Goal: Task Accomplishment & Management: Manage account settings

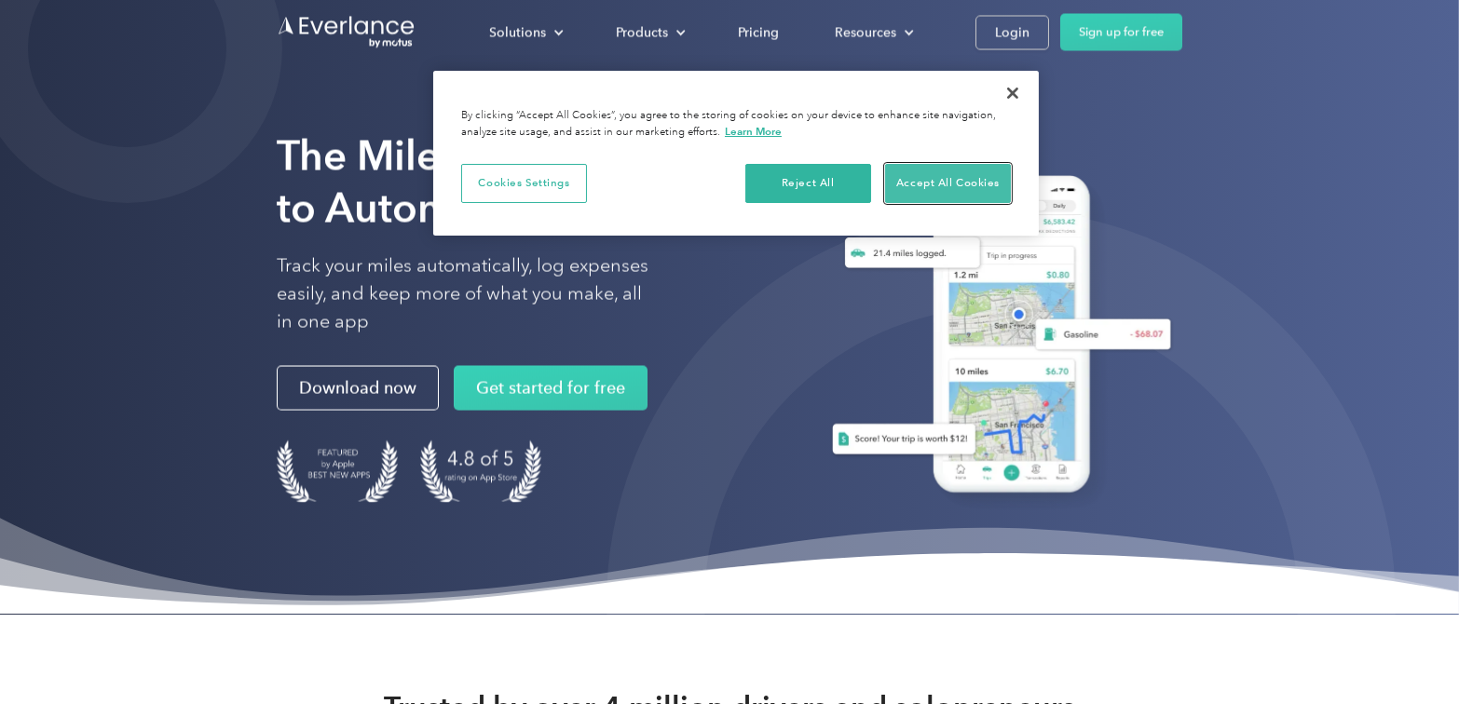
click at [938, 171] on button "Accept All Cookies" at bounding box center [948, 183] width 126 height 39
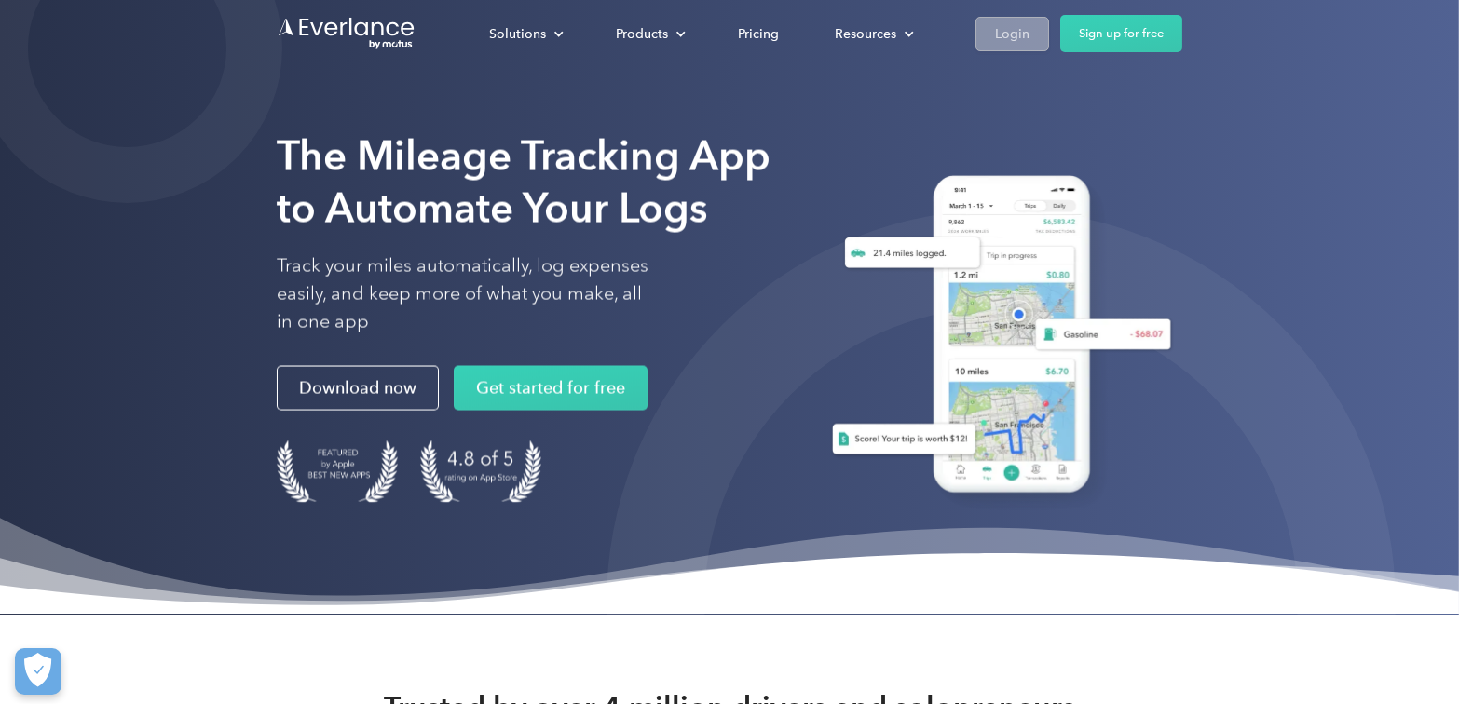
click at [1004, 24] on div "Login" at bounding box center [1012, 33] width 34 height 23
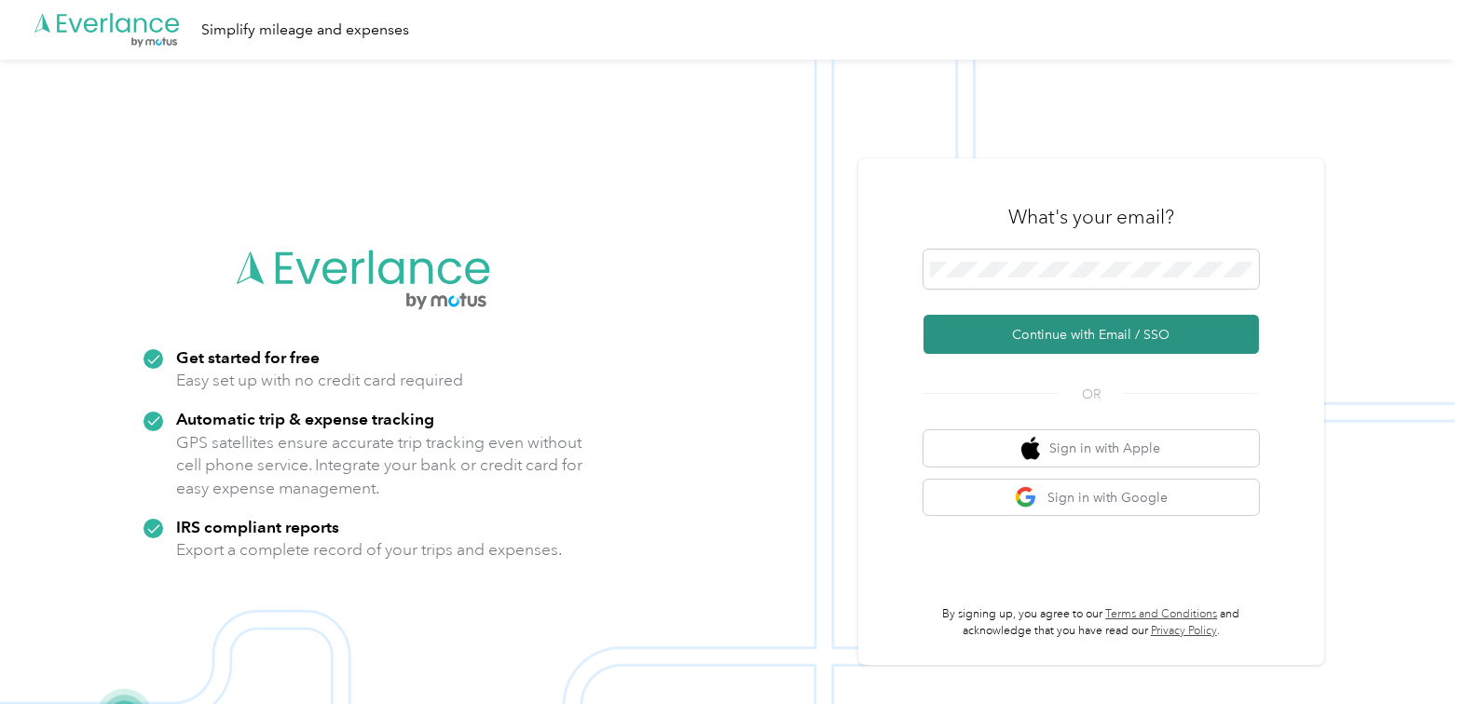
click at [1042, 323] on button "Continue with Email / SSO" at bounding box center [1090, 334] width 335 height 39
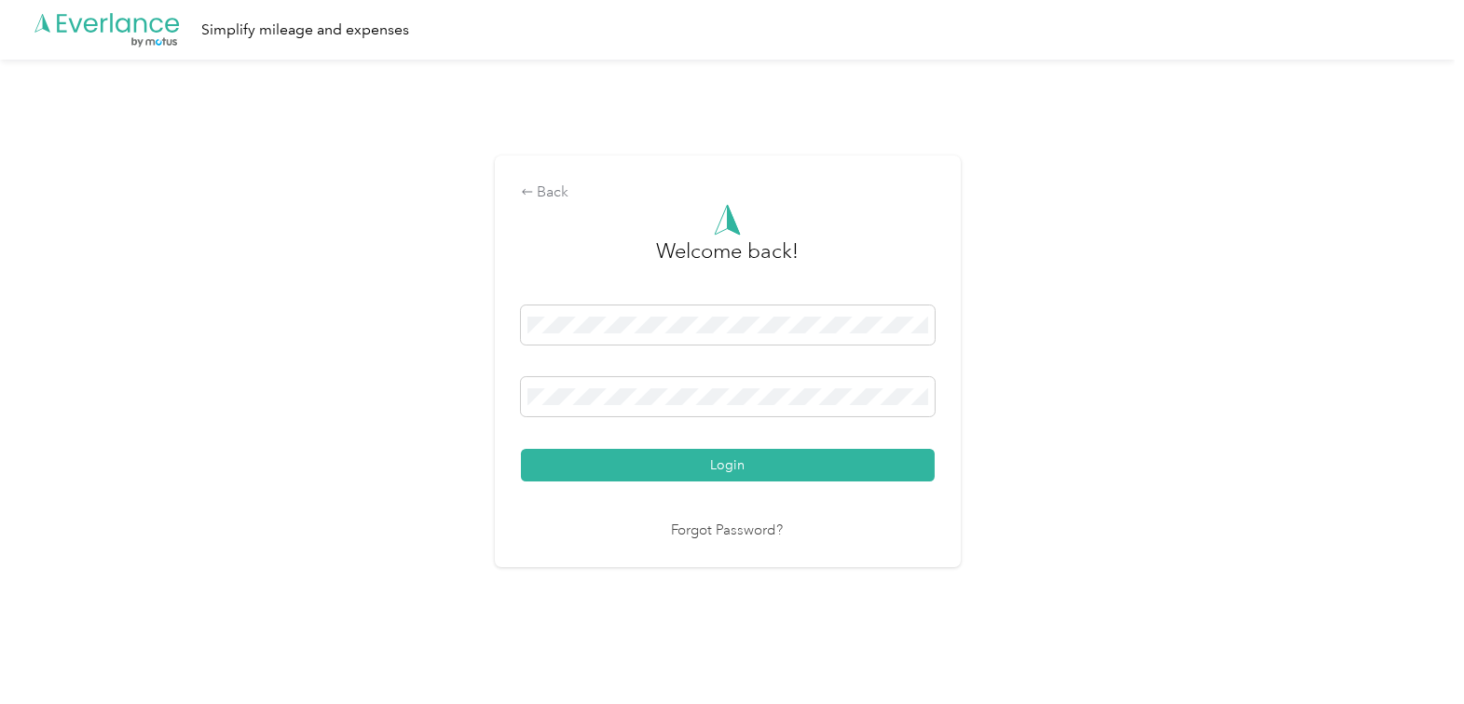
click at [750, 527] on link "Forgot Password?" at bounding box center [728, 531] width 112 height 21
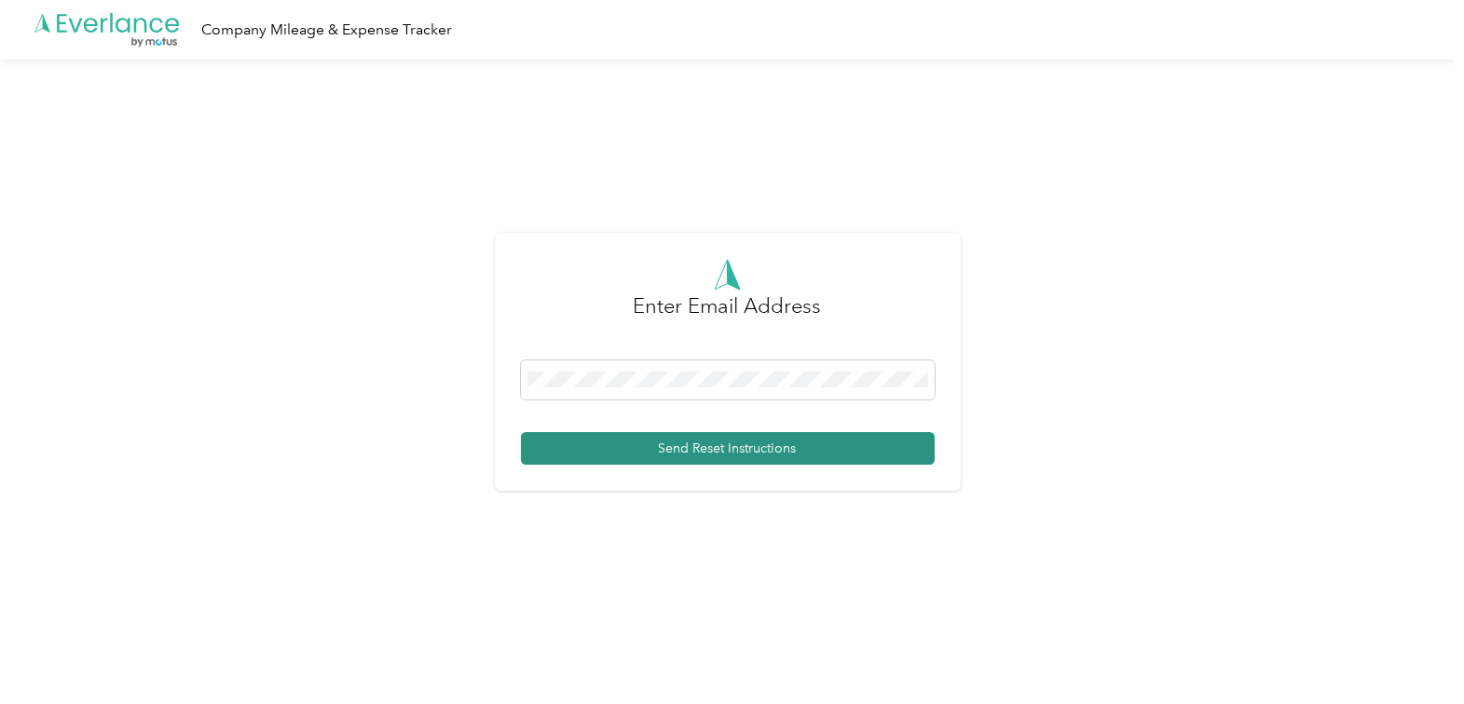
click at [649, 438] on button "Send Reset Instructions" at bounding box center [728, 448] width 414 height 33
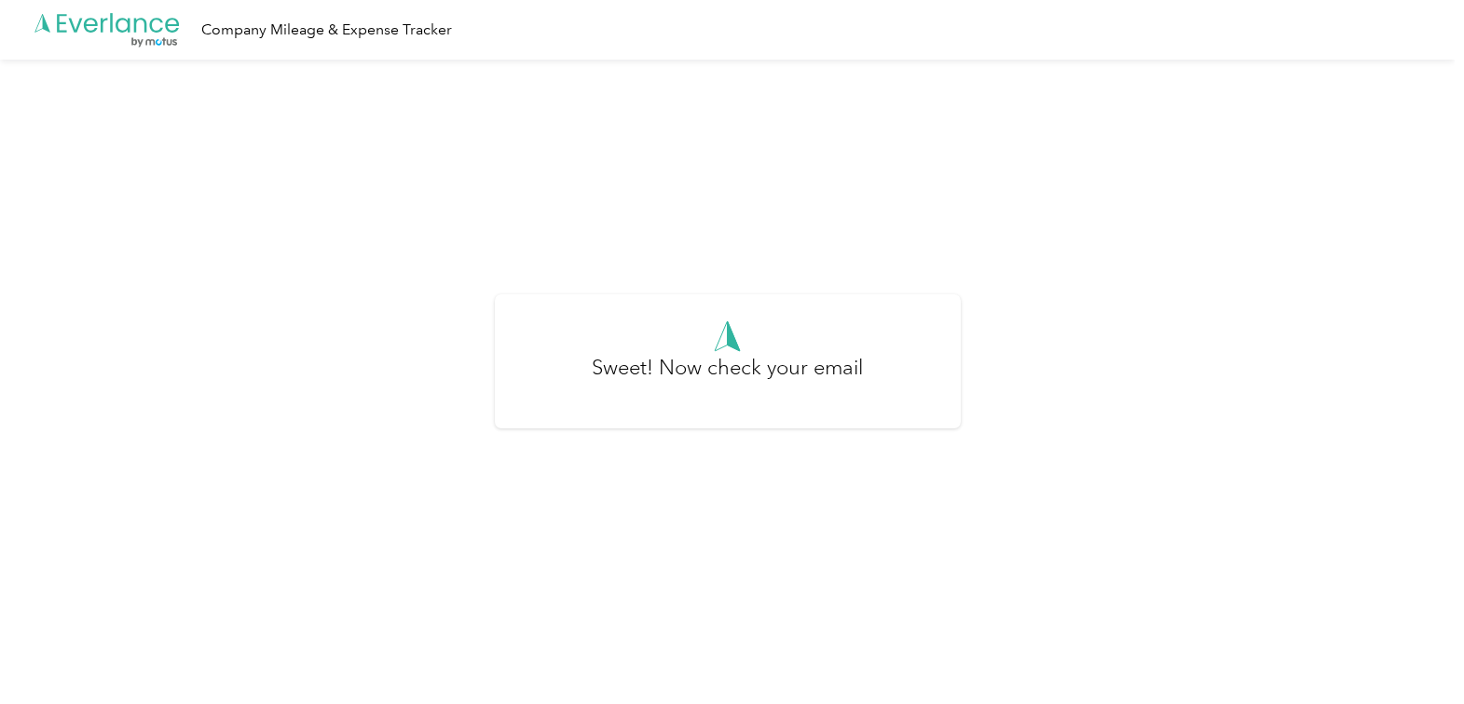
click at [64, 21] on polygon at bounding box center [61, 23] width 9 height 18
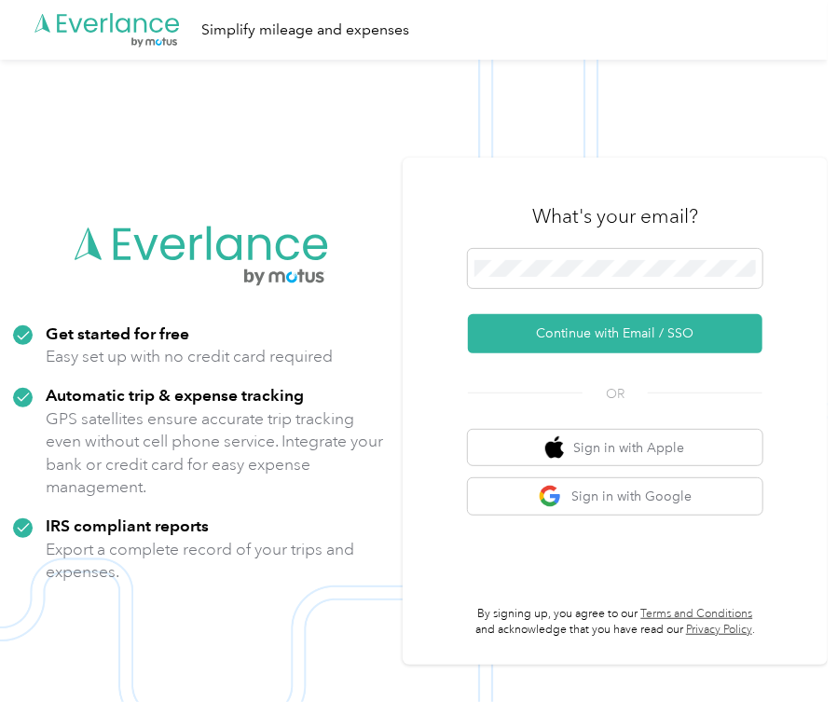
click at [212, 98] on img at bounding box center [413, 411] width 827 height 702
click at [548, 276] on span at bounding box center [615, 268] width 294 height 39
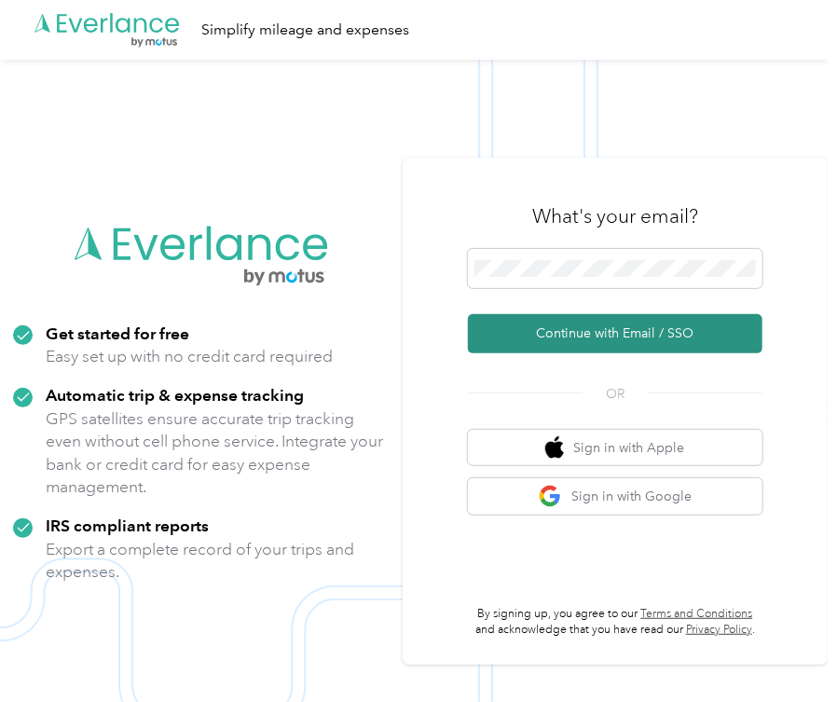
click at [524, 334] on button "Continue with Email / SSO" at bounding box center [615, 333] width 294 height 39
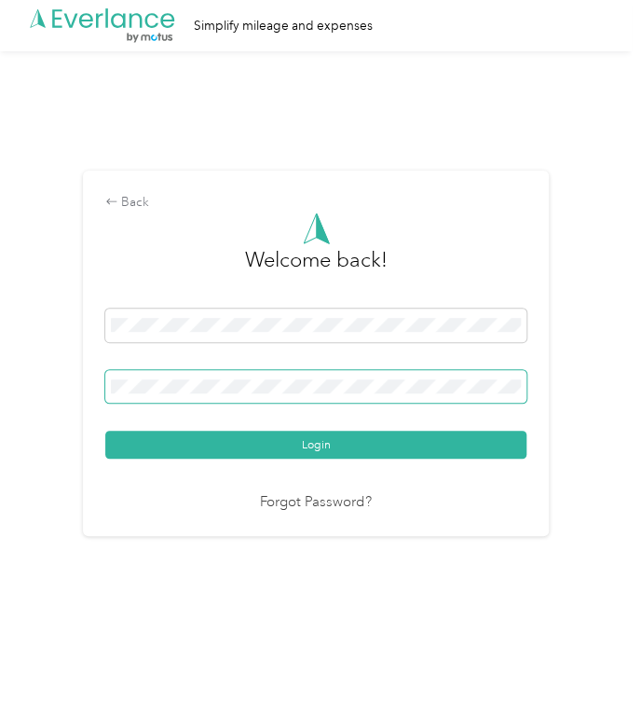
click at [105, 430] on button "Login" at bounding box center [315, 444] width 421 height 28
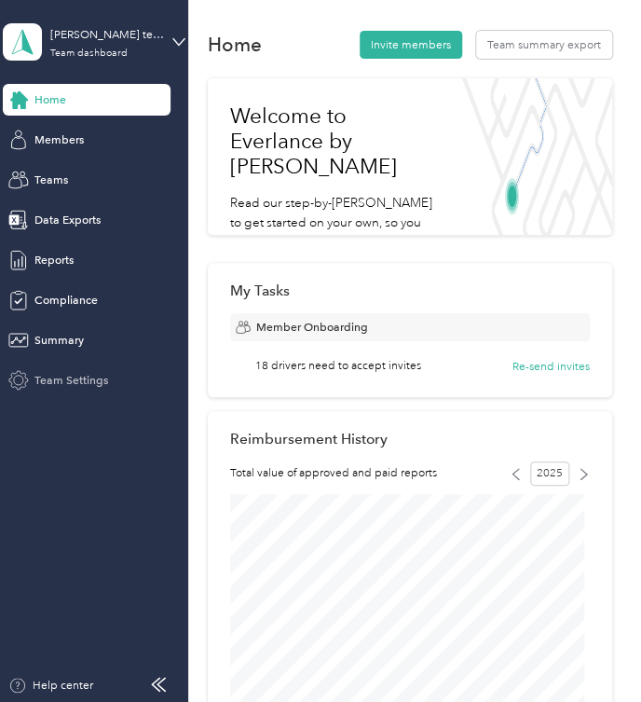
click at [67, 380] on span "Team Settings" at bounding box center [71, 380] width 74 height 17
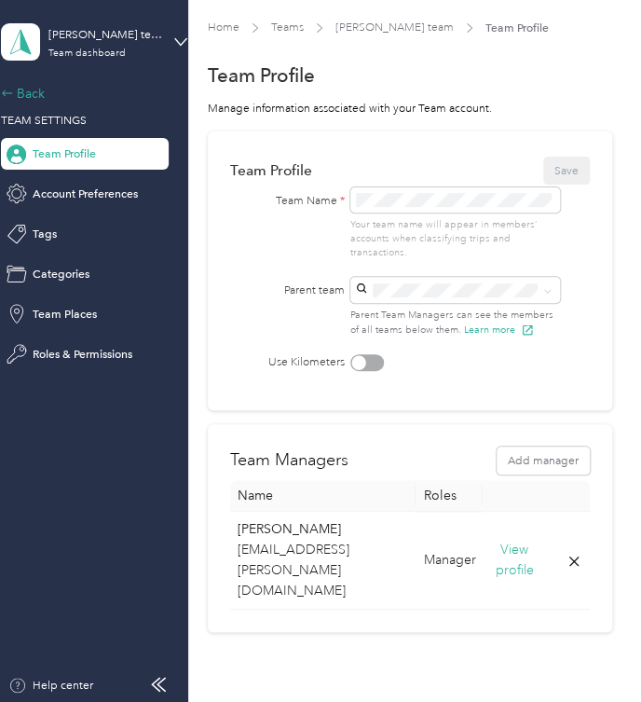
click at [22, 92] on div "Back" at bounding box center [94, 94] width 186 height 20
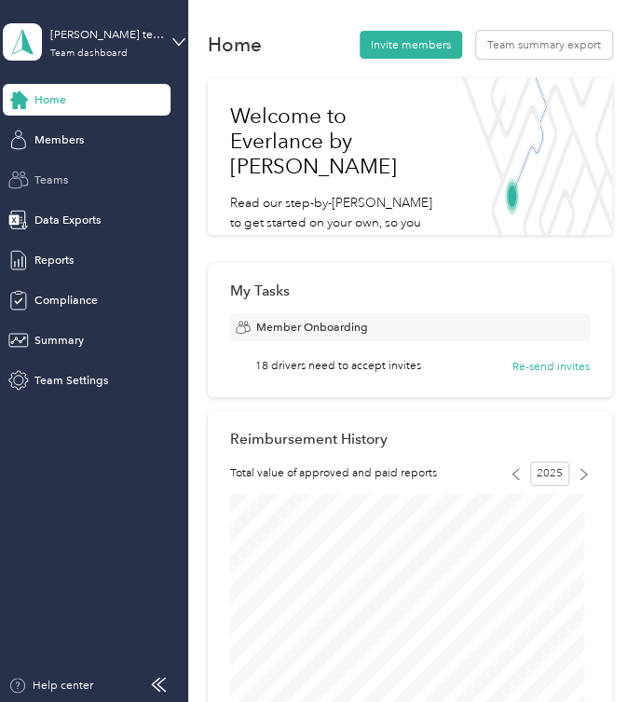
click at [42, 181] on span "Teams" at bounding box center [51, 179] width 34 height 17
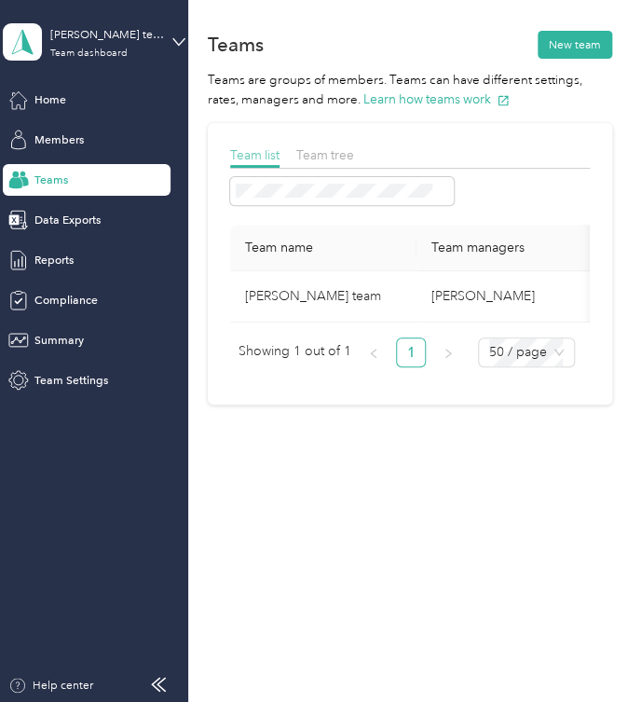
click at [239, 155] on span "Team list" at bounding box center [254, 154] width 49 height 15
click at [356, 157] on div "Team list Team tree" at bounding box center [410, 156] width 360 height 23
click at [328, 155] on span "Team tree" at bounding box center [325, 154] width 58 height 15
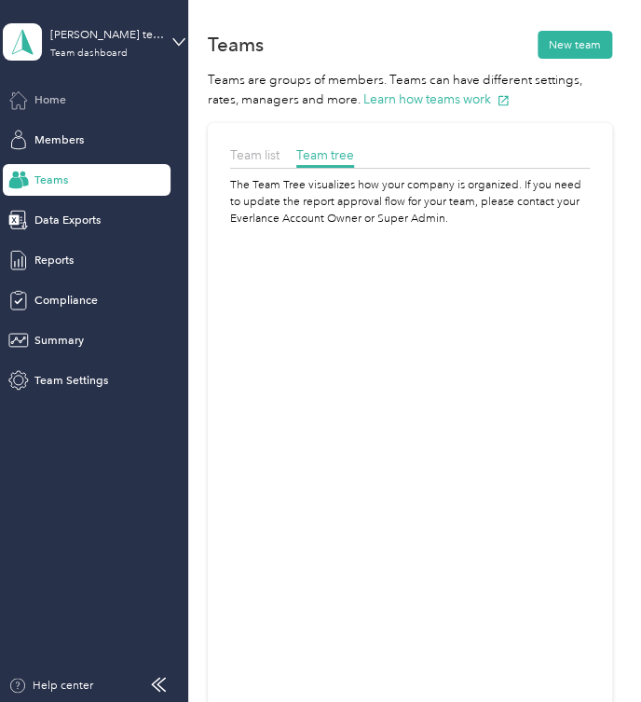
click at [54, 99] on span "Home" at bounding box center [50, 99] width 32 height 17
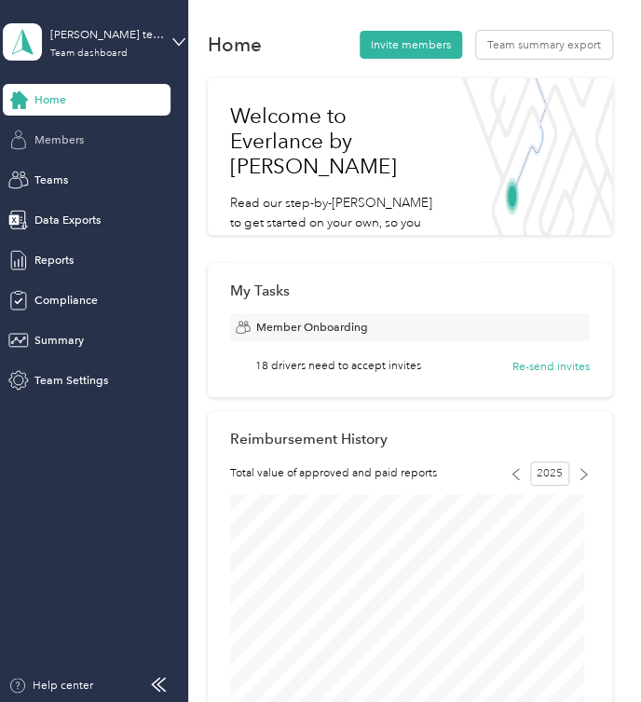
click at [51, 133] on span "Members" at bounding box center [58, 139] width 49 height 17
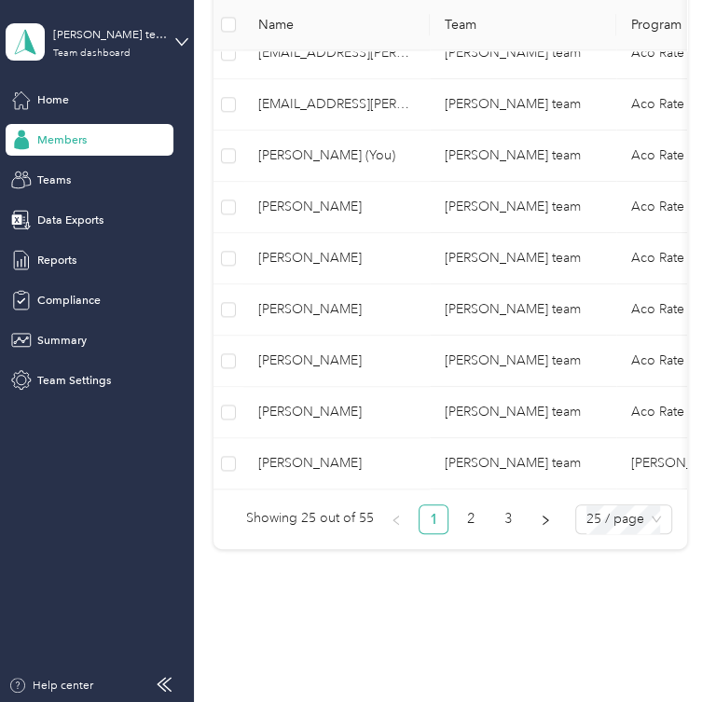
scroll to position [1504, 0]
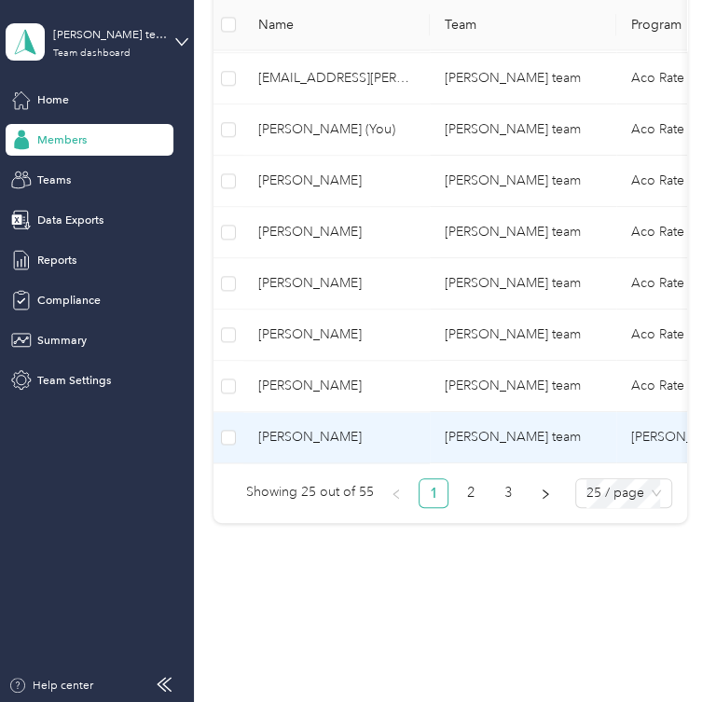
click at [299, 427] on span "Jason Griswold" at bounding box center [336, 437] width 157 height 20
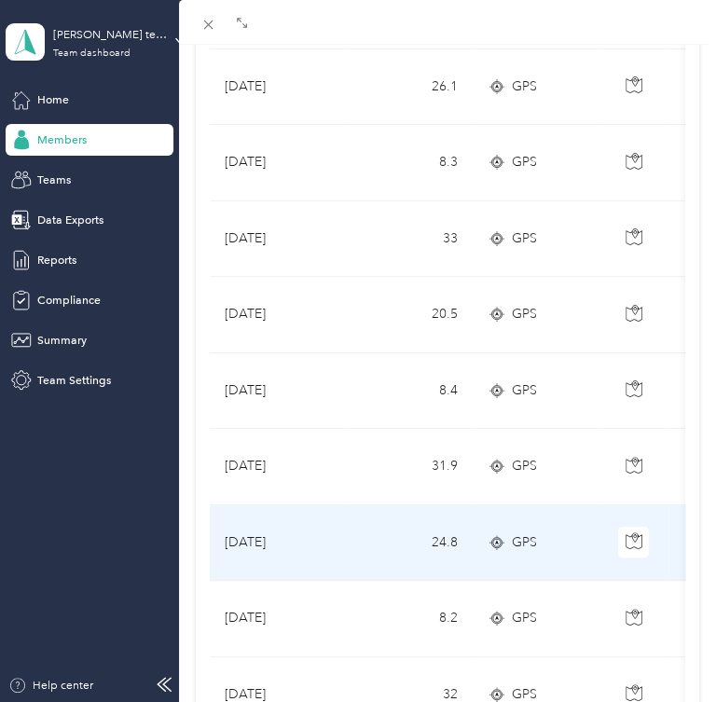
scroll to position [84, 0]
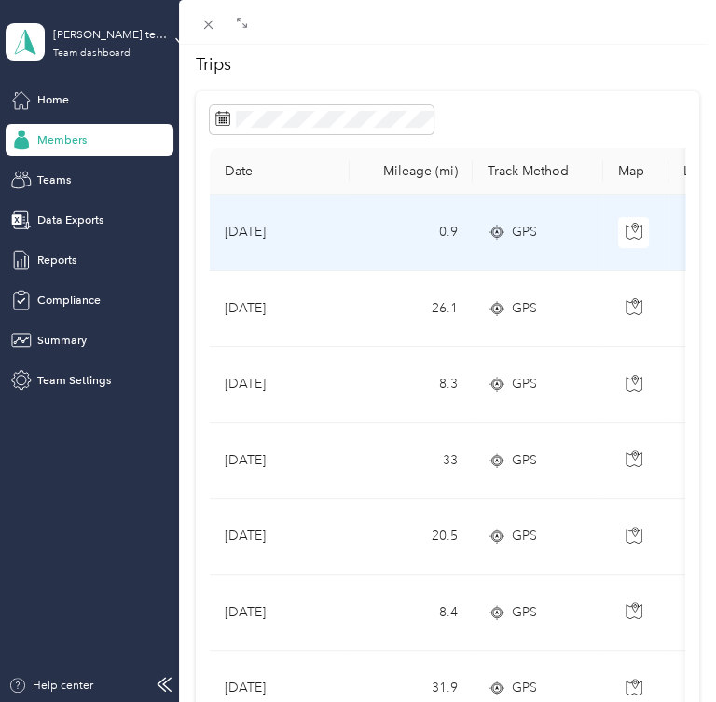
click at [362, 271] on td "0.9" at bounding box center [410, 233] width 123 height 76
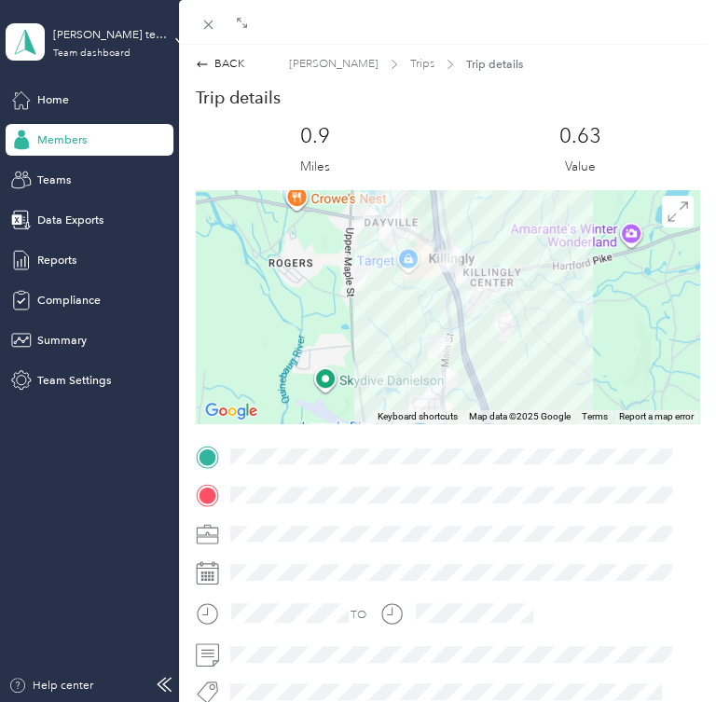
click at [444, 272] on img at bounding box center [449, 260] width 23 height 23
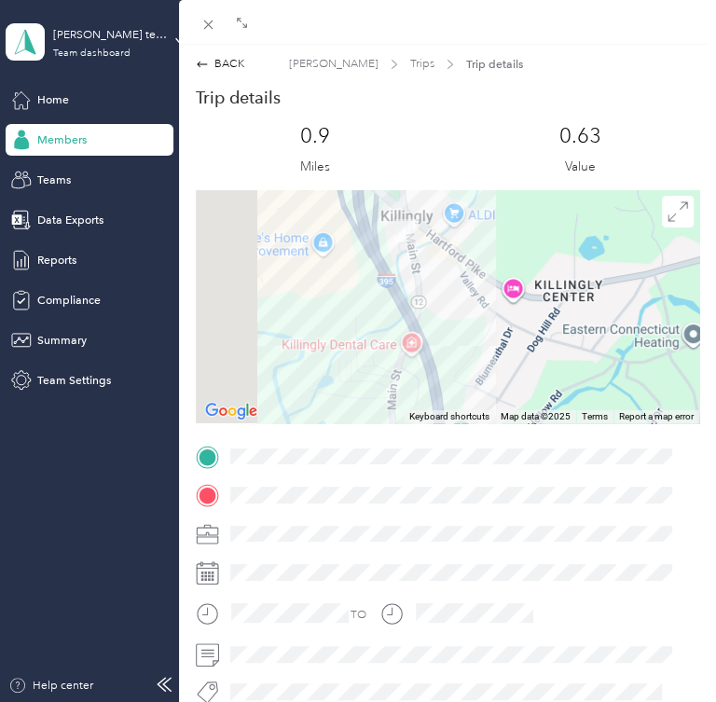
drag, startPoint x: 403, startPoint y: 274, endPoint x: 616, endPoint y: 296, distance: 214.6
click at [616, 296] on div at bounding box center [447, 306] width 503 height 233
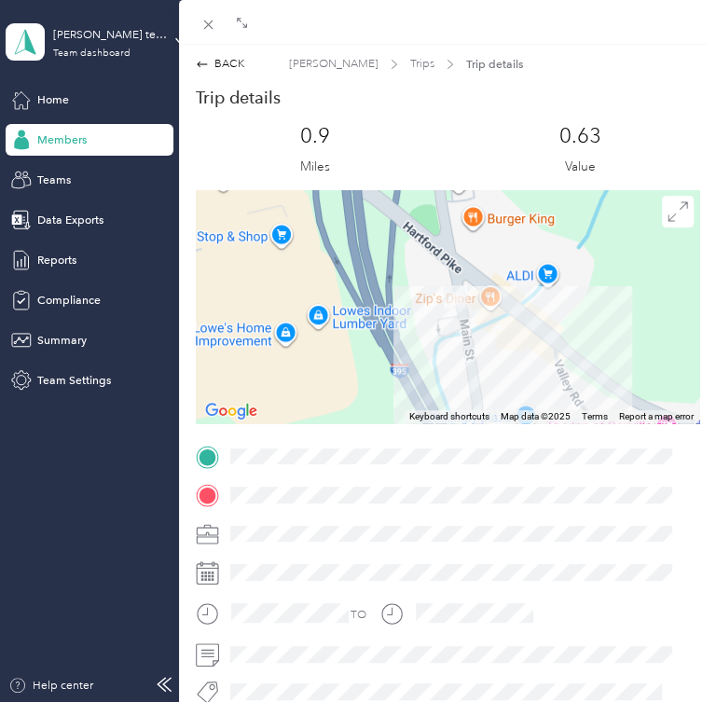
drag, startPoint x: 431, startPoint y: 266, endPoint x: 521, endPoint y: 374, distance: 140.3
click at [521, 374] on div at bounding box center [447, 306] width 503 height 233
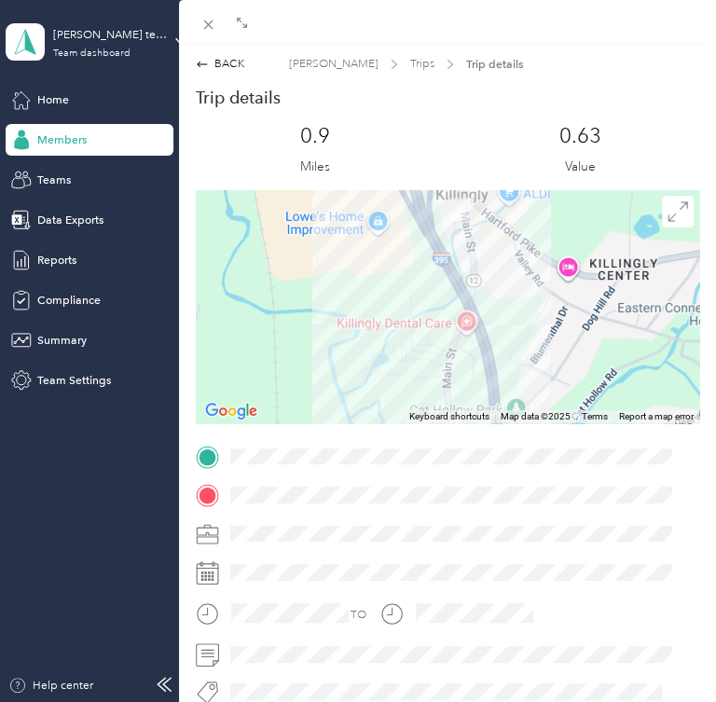
drag, startPoint x: 513, startPoint y: 389, endPoint x: 474, endPoint y: 262, distance: 133.5
click at [474, 262] on div at bounding box center [447, 306] width 503 height 233
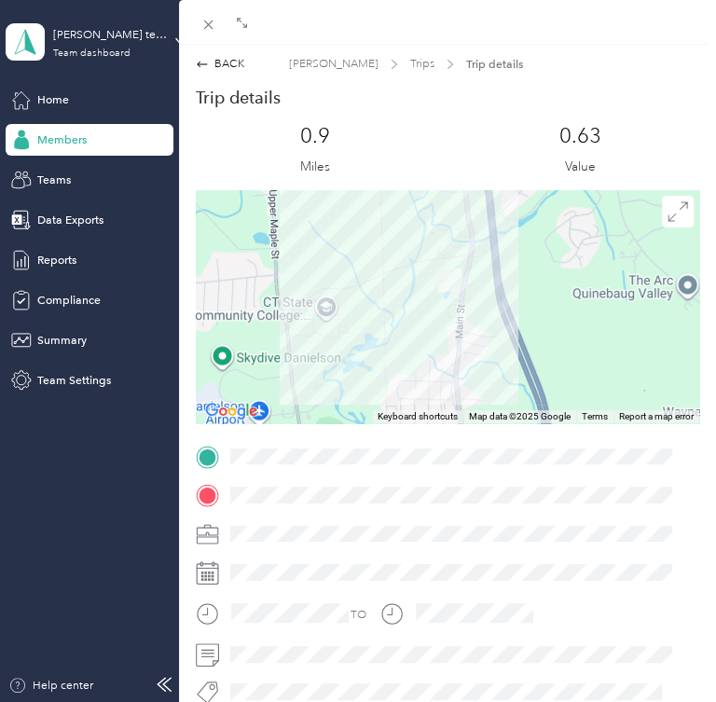
drag, startPoint x: 570, startPoint y: 381, endPoint x: 570, endPoint y: 285, distance: 96.0
click at [570, 285] on div at bounding box center [447, 306] width 503 height 233
click at [441, 292] on img at bounding box center [449, 279] width 23 height 23
click at [252, 547] on div at bounding box center [462, 533] width 474 height 27
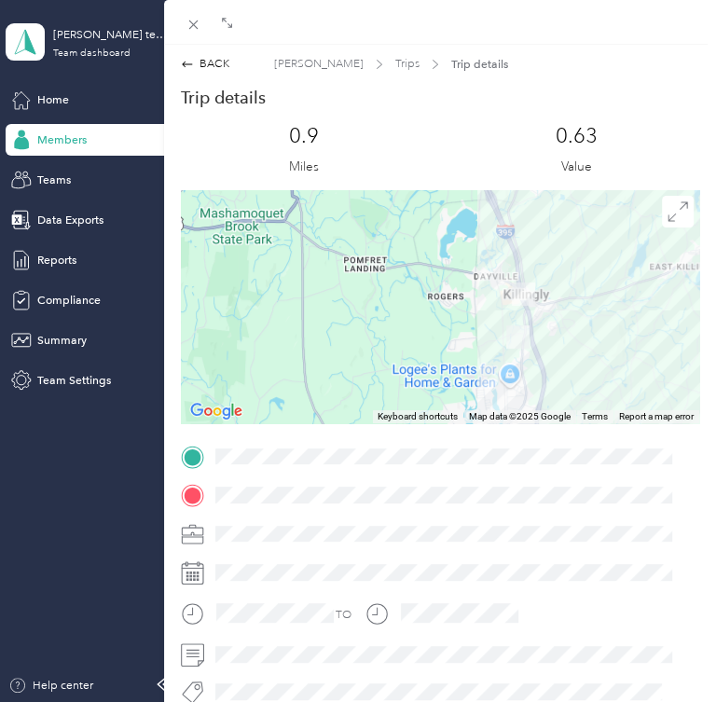
drag, startPoint x: 578, startPoint y: 284, endPoint x: 566, endPoint y: 361, distance: 77.4
click at [566, 361] on div at bounding box center [440, 306] width 518 height 233
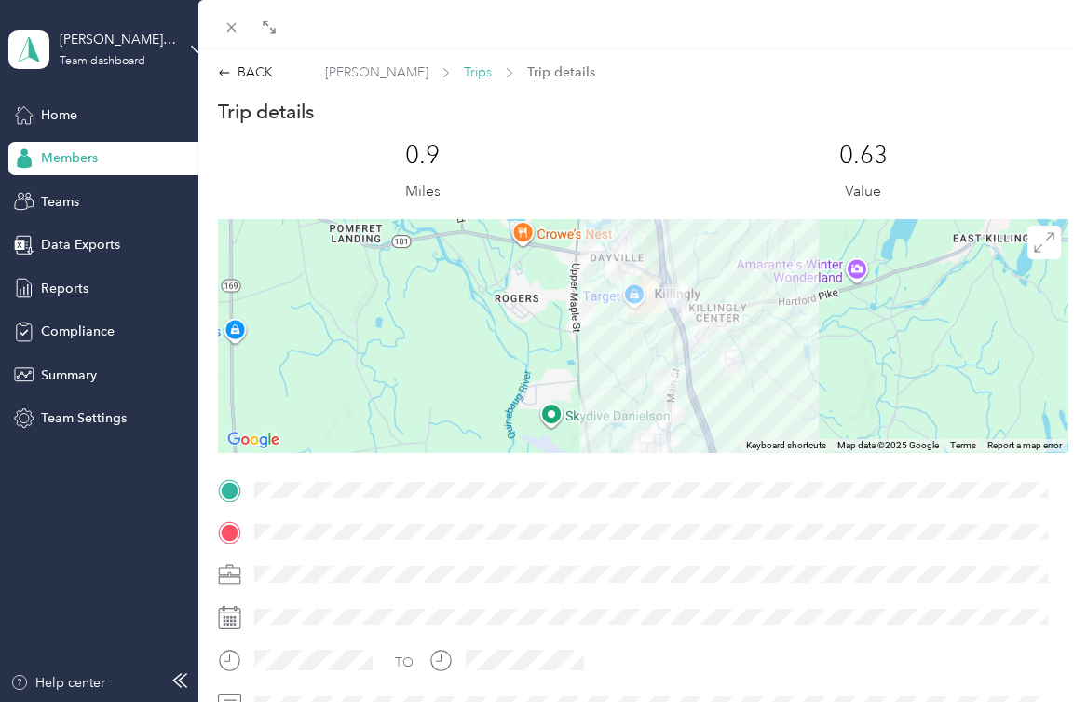
click at [464, 71] on span "Trips" at bounding box center [478, 72] width 28 height 20
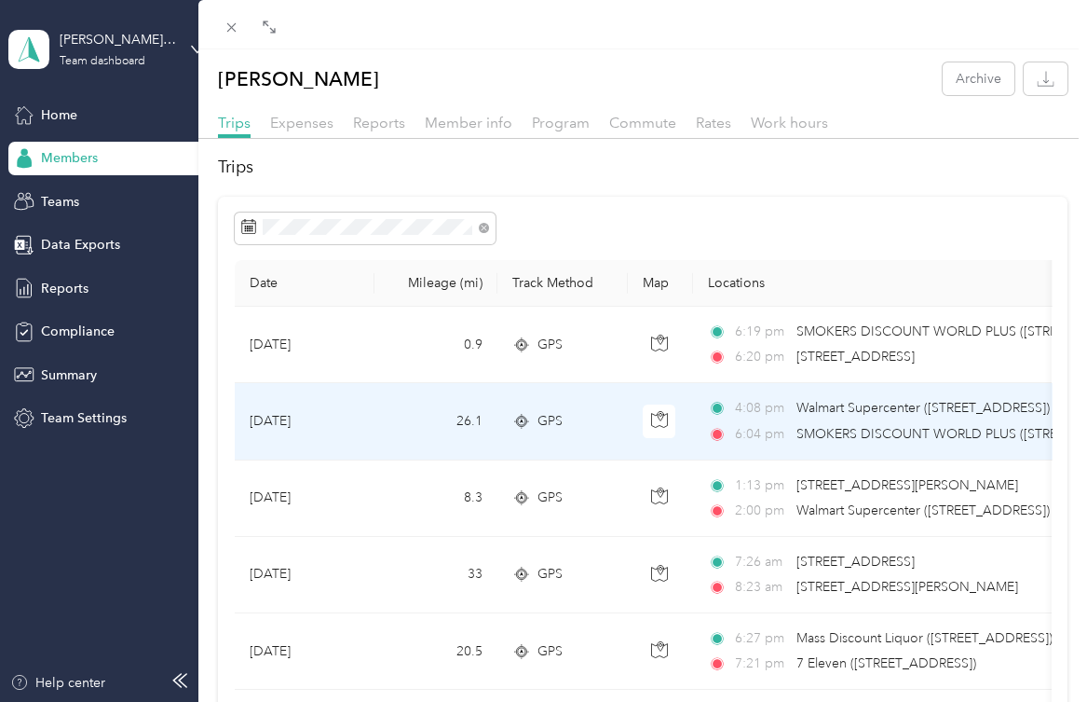
click at [604, 420] on div "GPS" at bounding box center [562, 421] width 101 height 20
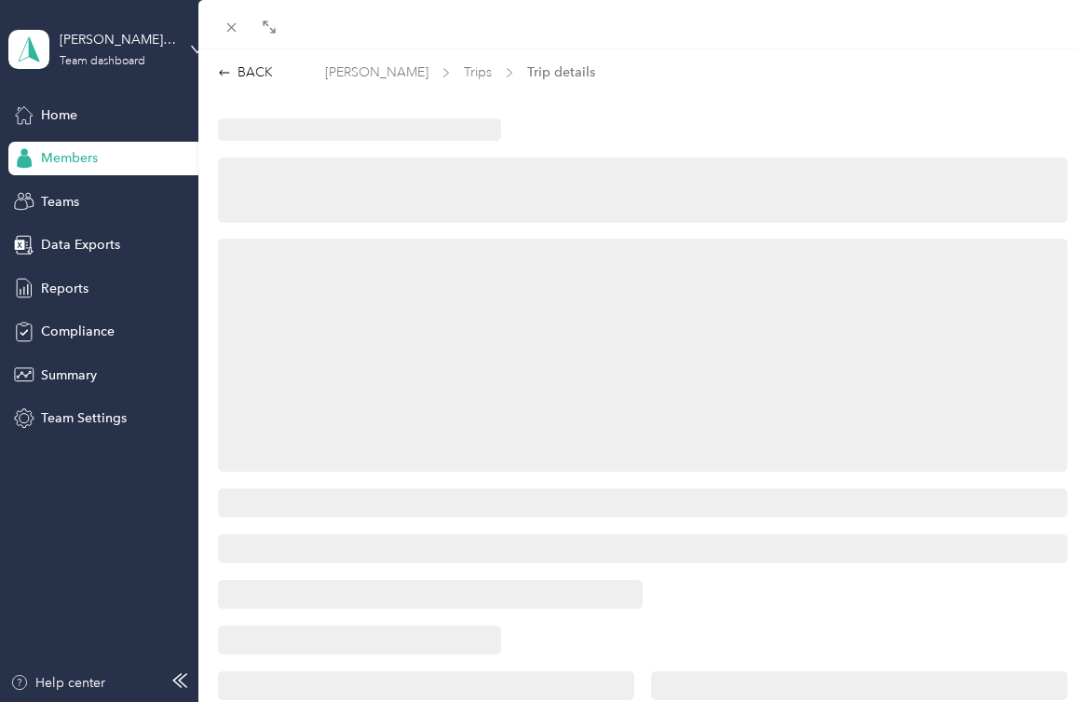
click at [51, 239] on div "BACK Jason Griswold Trips Trip details" at bounding box center [543, 351] width 1087 height 702
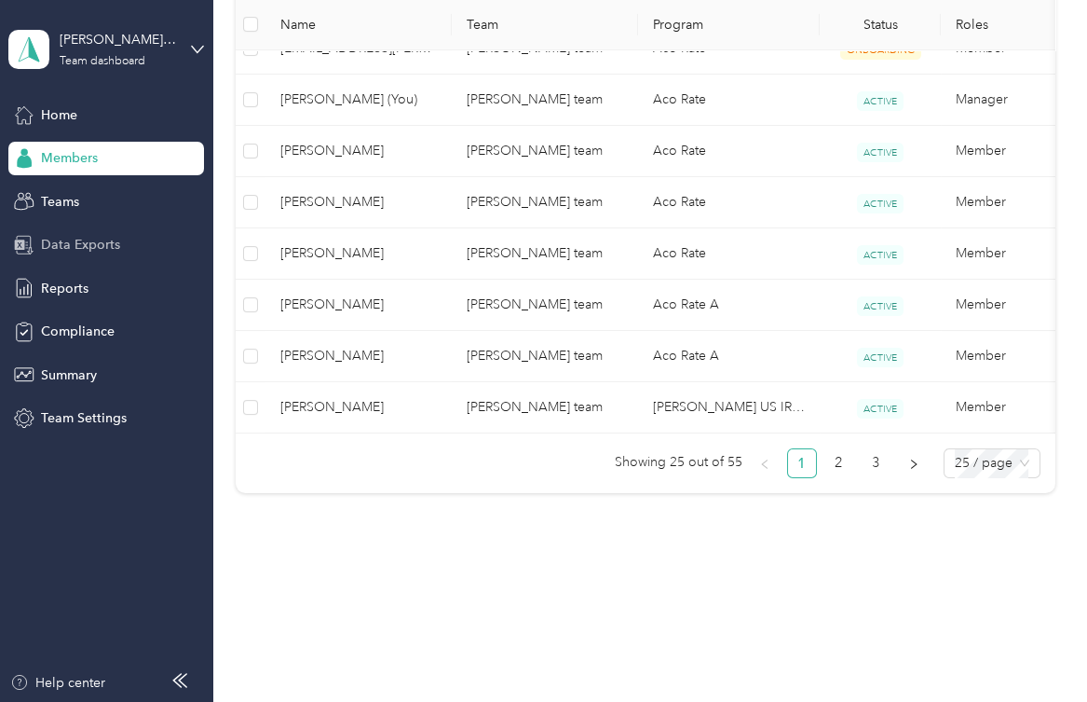
click at [51, 242] on span "Data Exports" at bounding box center [80, 245] width 79 height 20
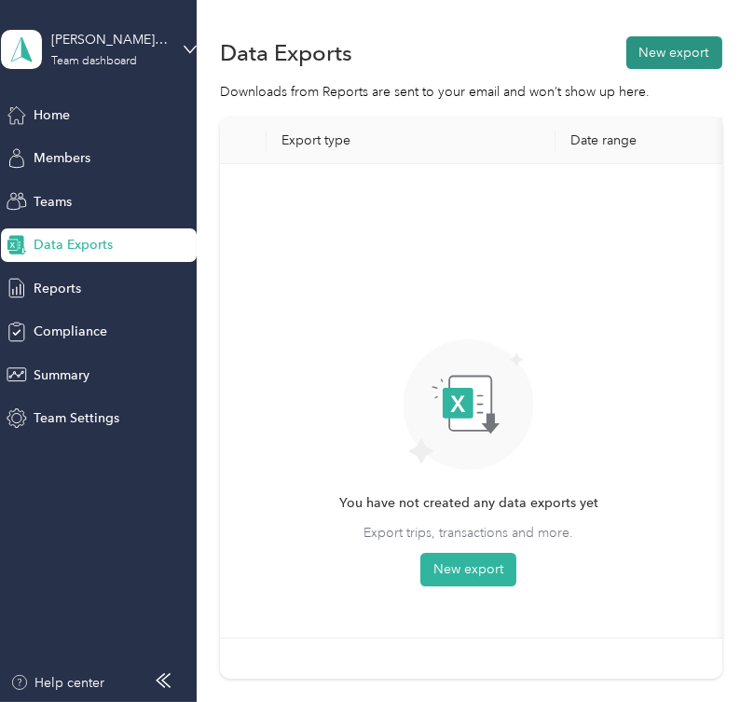
click at [663, 56] on button "New export" at bounding box center [674, 52] width 96 height 33
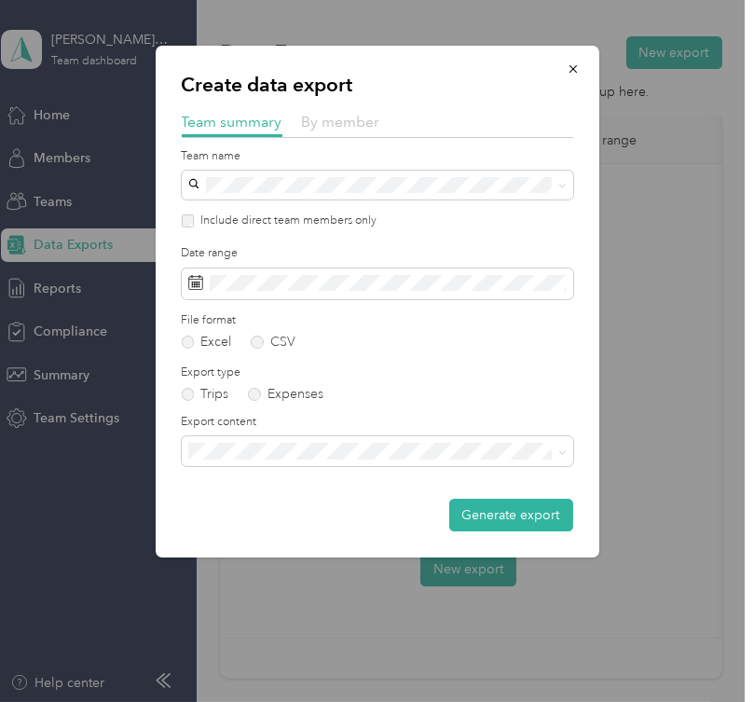
click at [355, 120] on span "By member" at bounding box center [341, 122] width 78 height 18
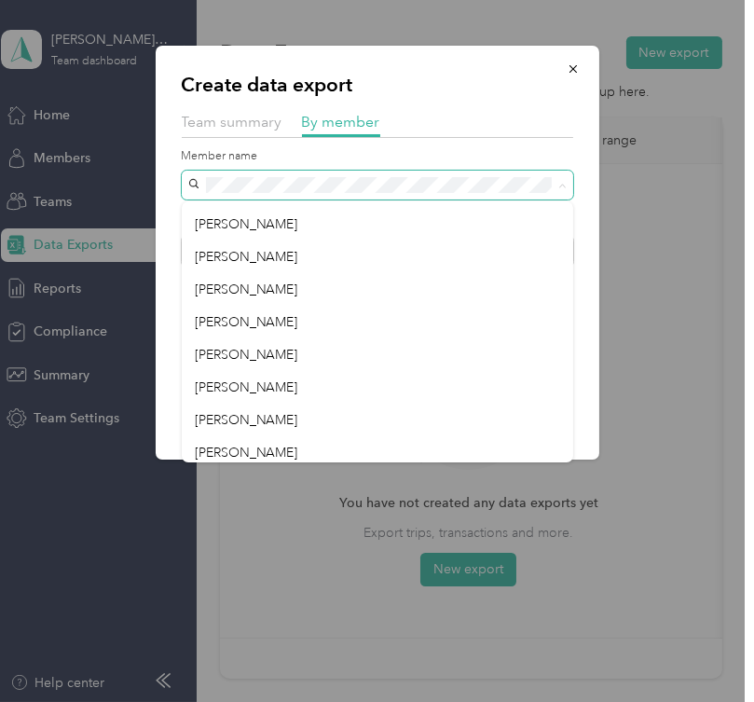
scroll to position [691, 0]
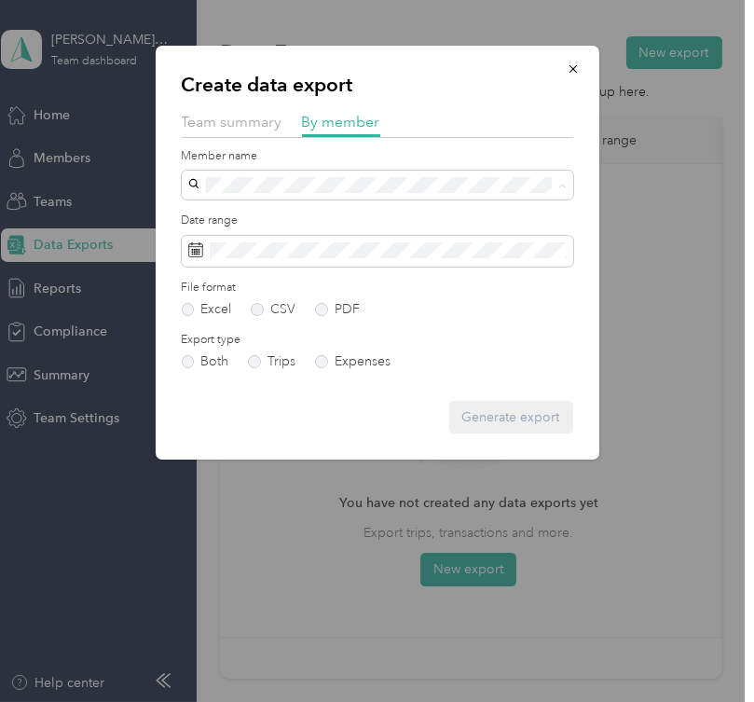
click at [275, 307] on span "Jason Griswold" at bounding box center [246, 309] width 103 height 16
click at [491, 412] on button "Generate export" at bounding box center [511, 417] width 124 height 33
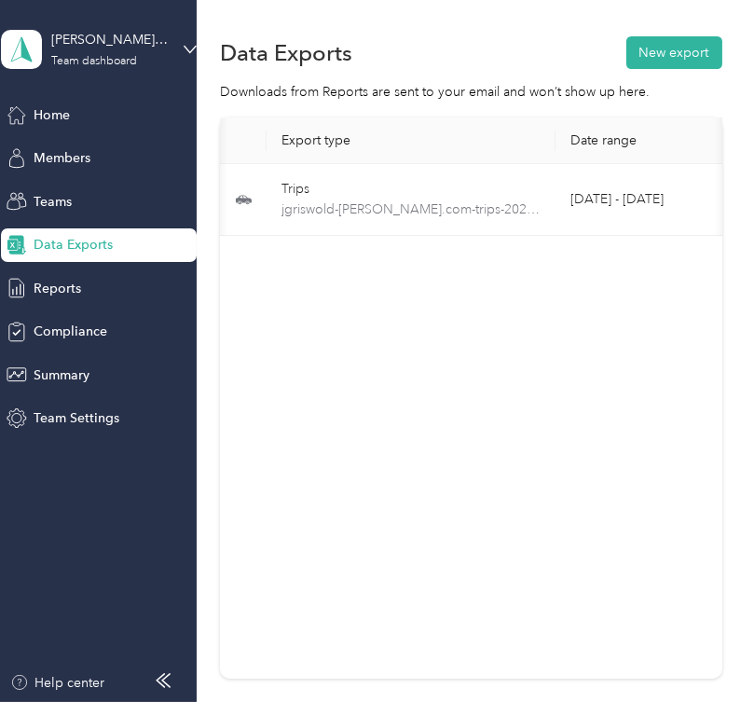
scroll to position [0, 513]
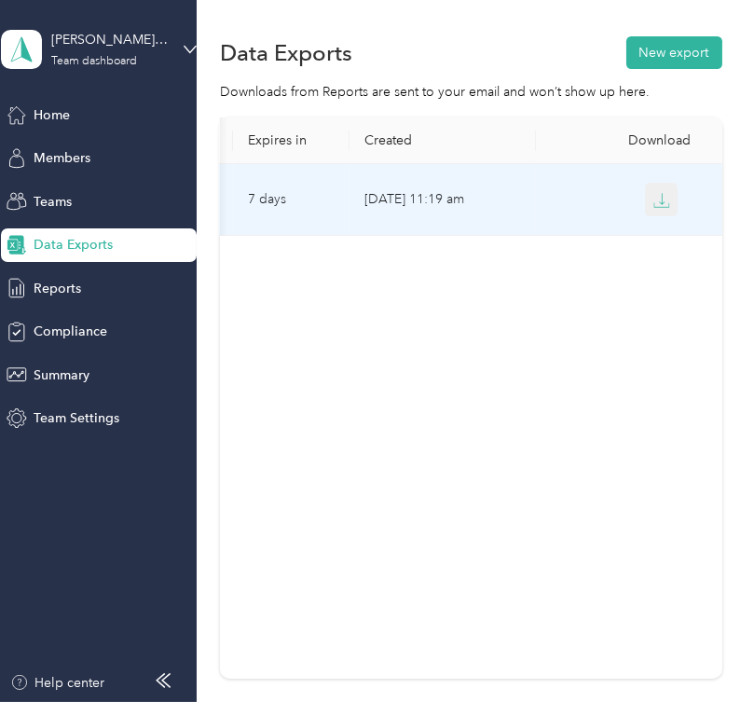
click at [656, 199] on icon "button" at bounding box center [661, 200] width 17 height 17
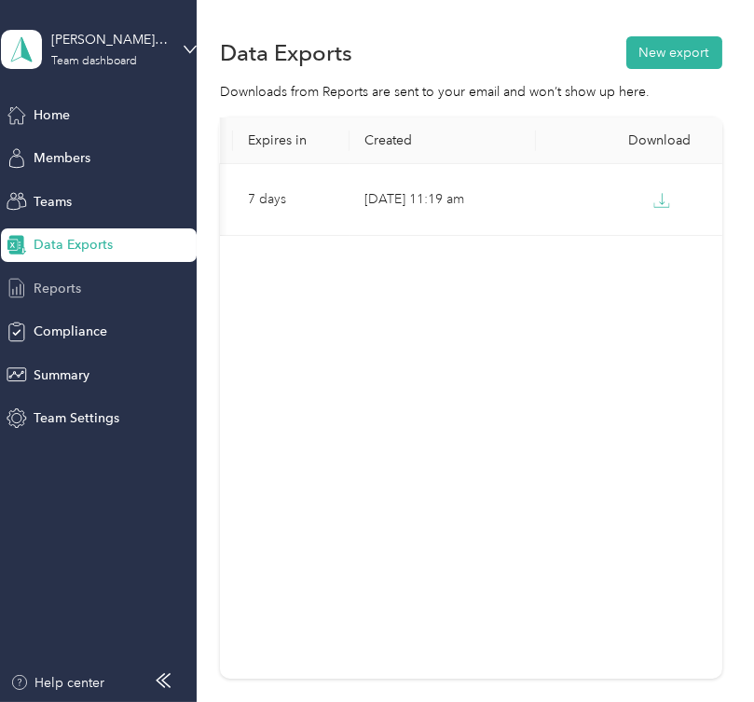
click at [110, 284] on div "Reports" at bounding box center [99, 288] width 196 height 34
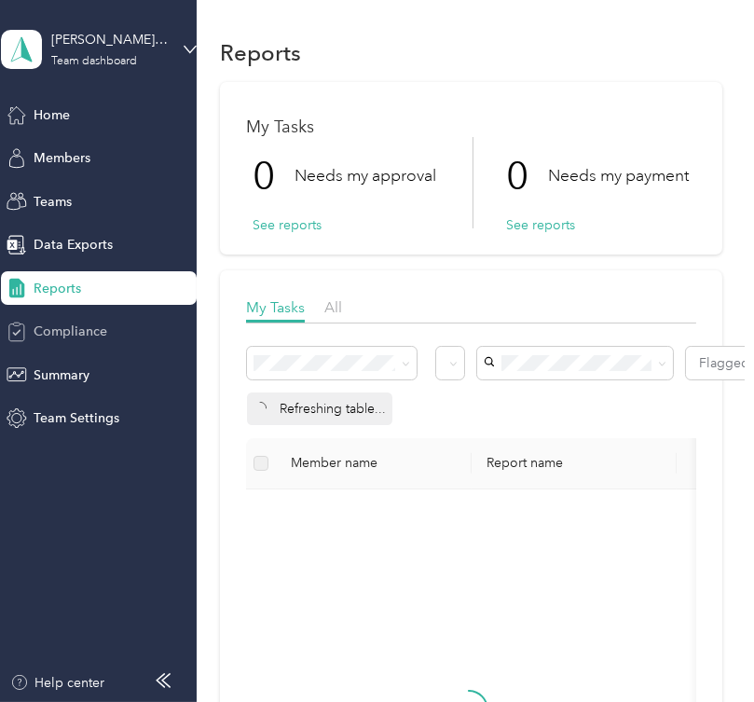
click at [87, 327] on span "Compliance" at bounding box center [71, 331] width 74 height 20
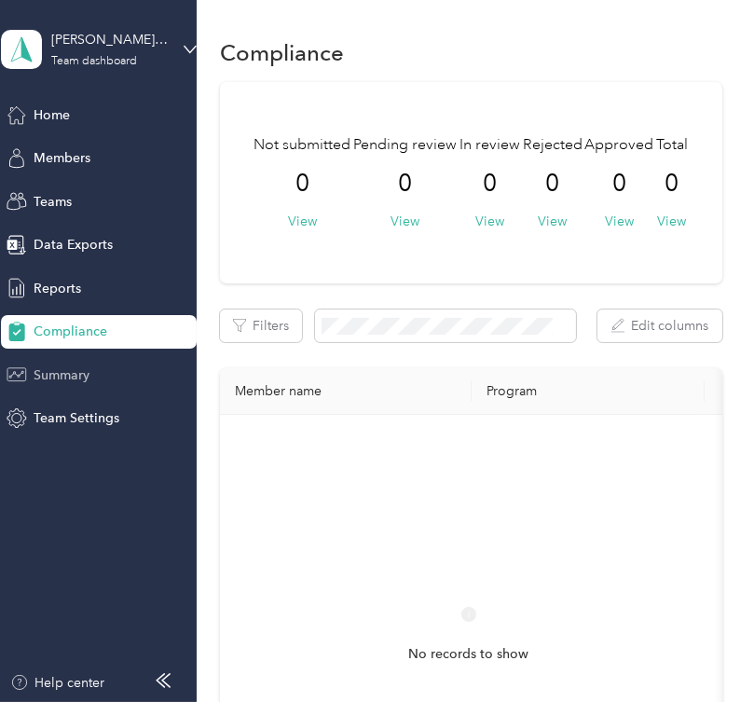
click at [98, 369] on div "Summary" at bounding box center [99, 375] width 196 height 34
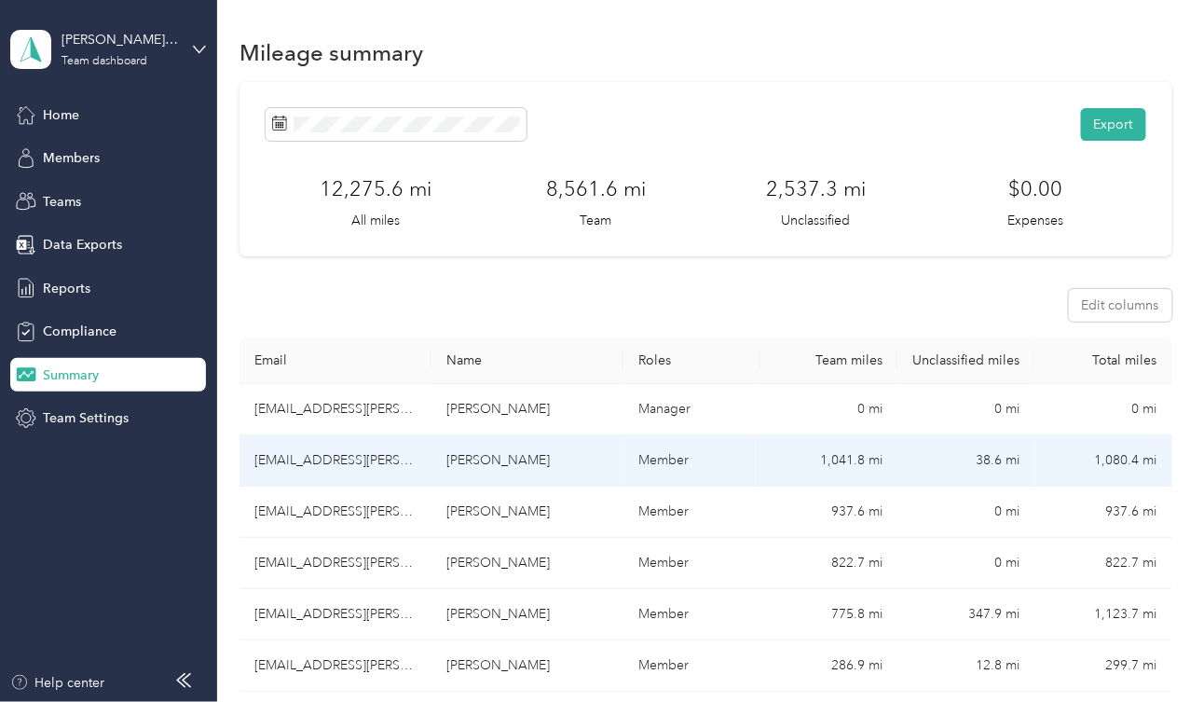
click at [486, 454] on td "Donald Hanson" at bounding box center [527, 460] width 192 height 51
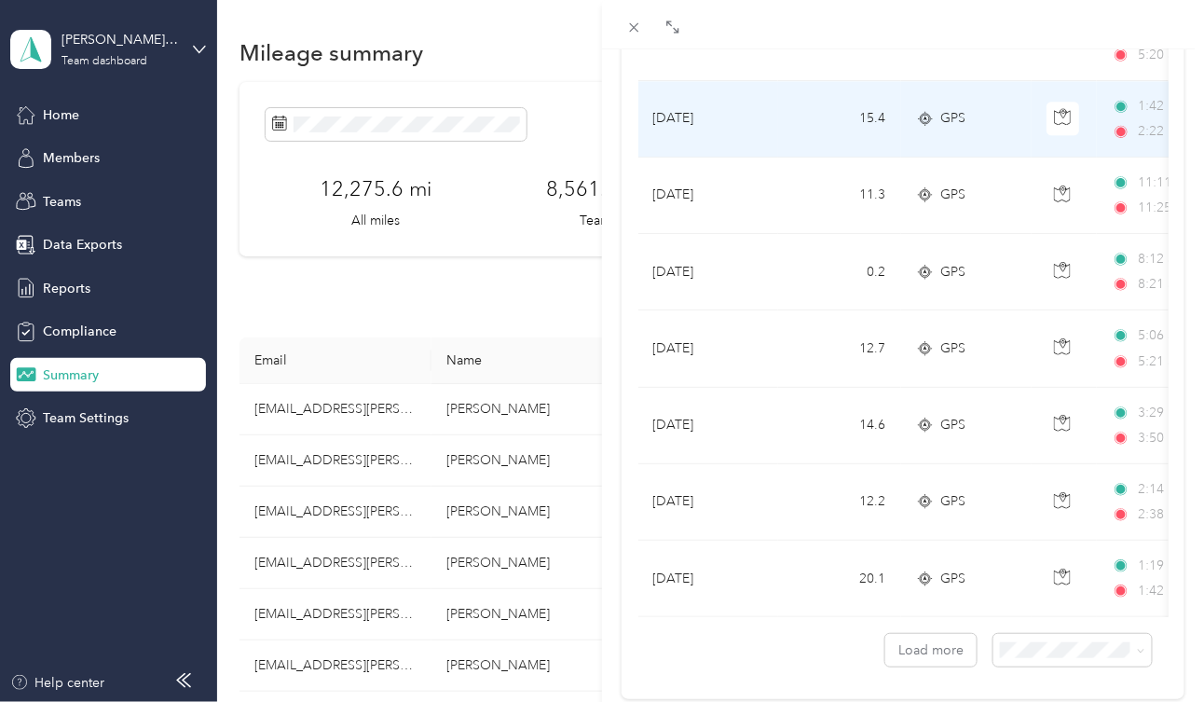
scroll to position [1685, 0]
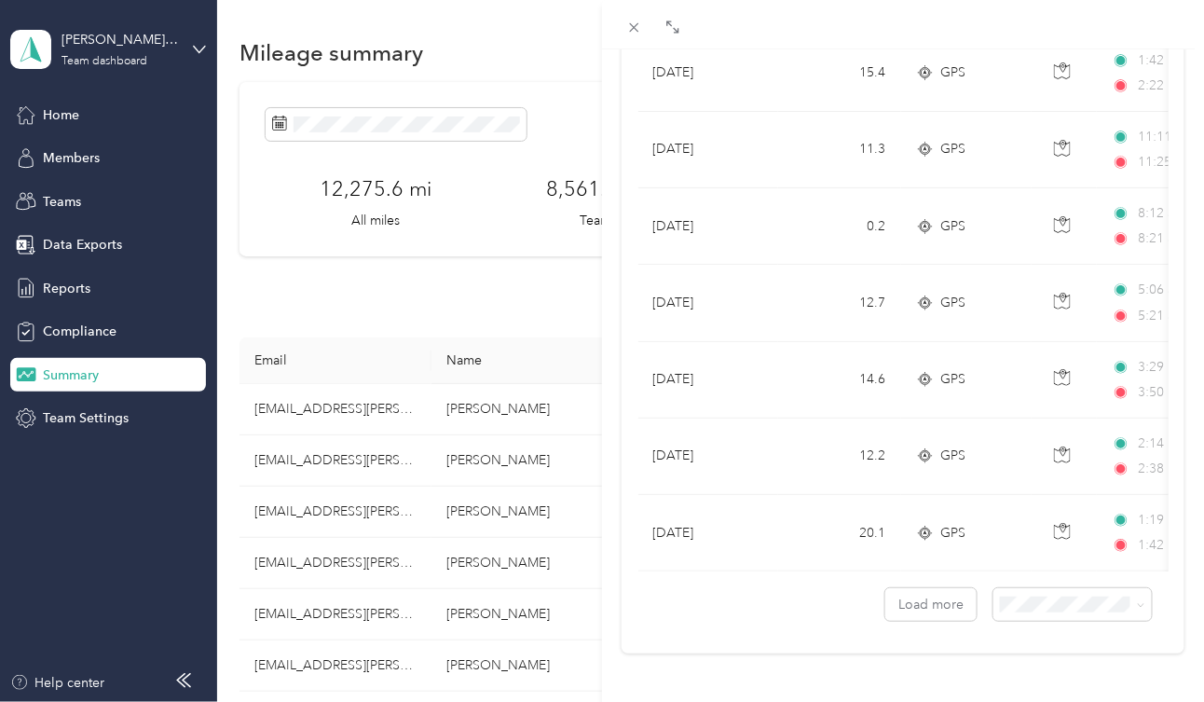
click at [314, 510] on div "Donald Hanson Archive Trips Expenses Reports Member info Program Commute Rates …" at bounding box center [602, 351] width 1204 height 702
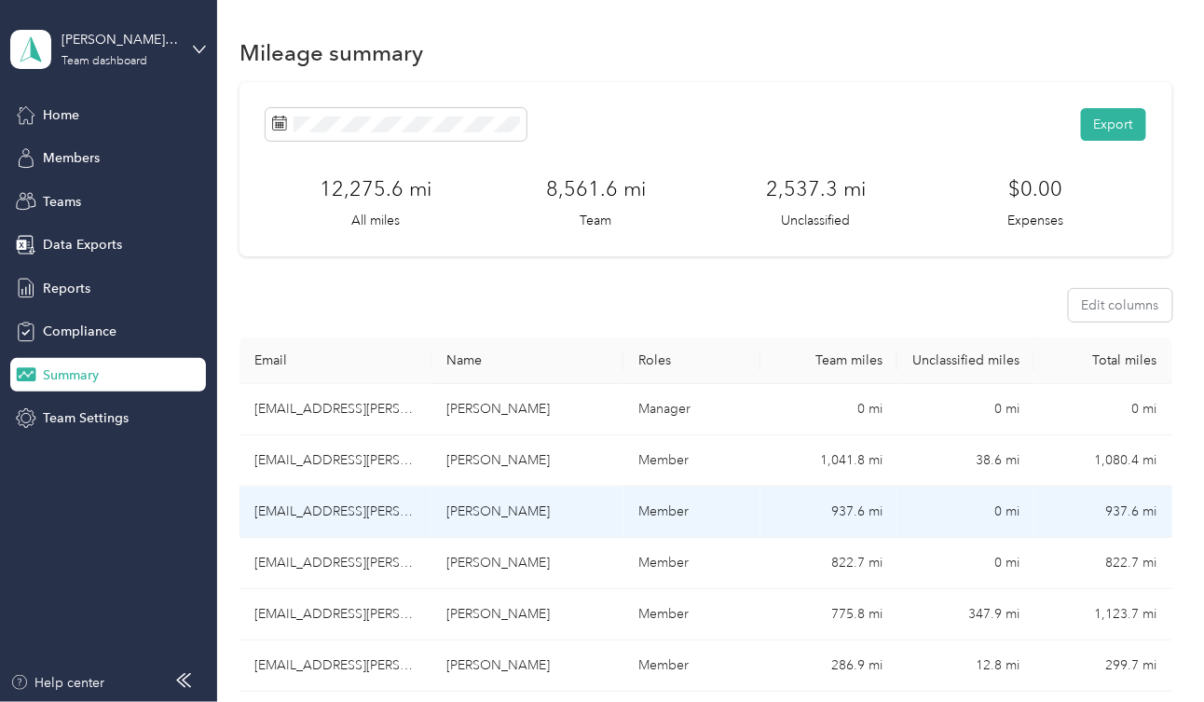
click at [314, 510] on td "ctedder@acosta.com" at bounding box center [335, 511] width 192 height 51
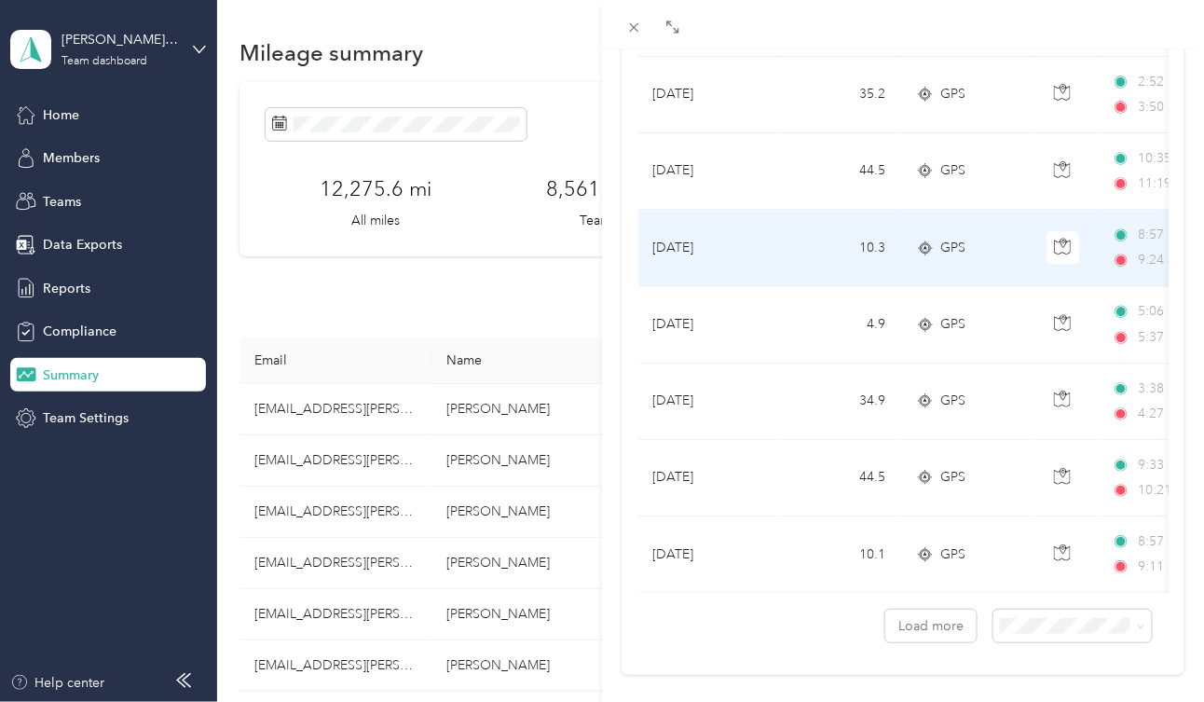
scroll to position [1685, 0]
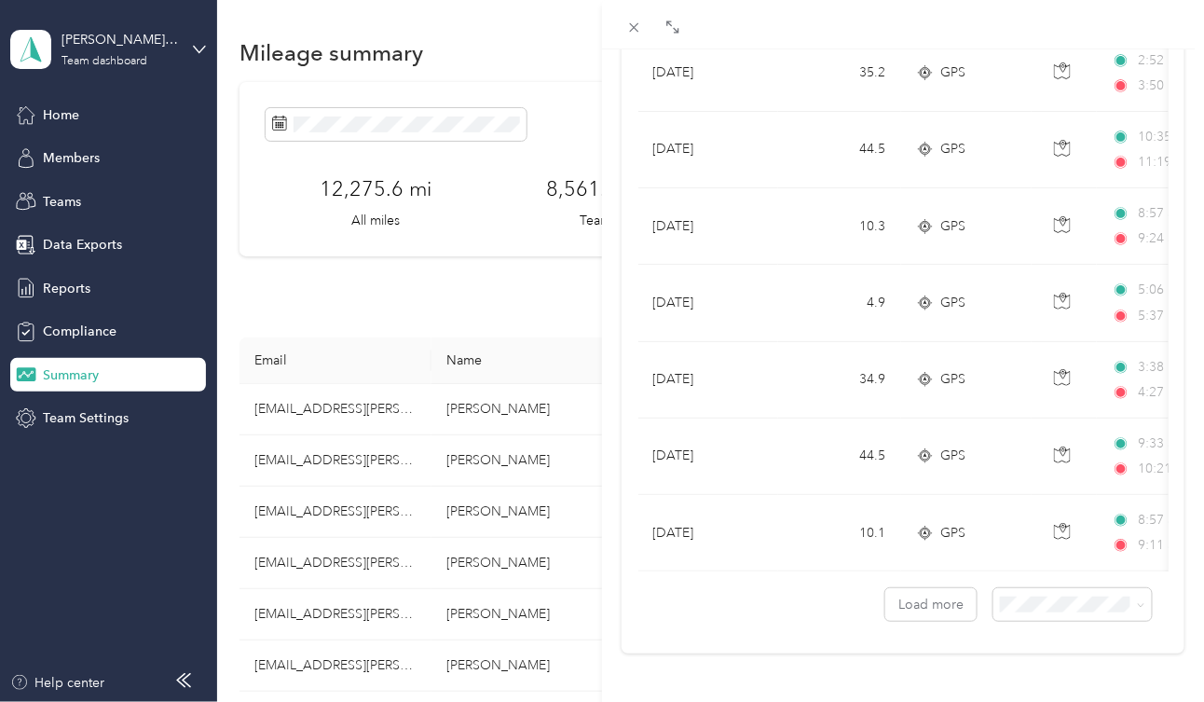
click at [348, 569] on div "Christopher Tedder Archive Trips Expenses Reports Member info Program Commute R…" at bounding box center [602, 351] width 1204 height 702
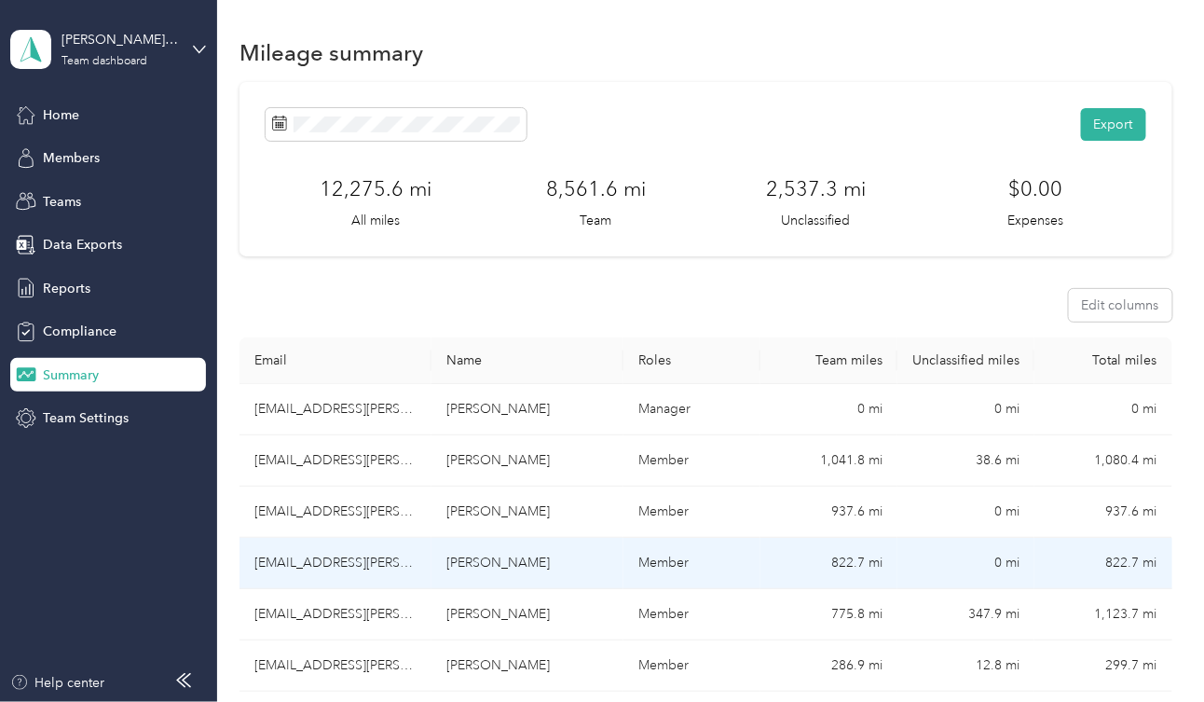
click at [344, 565] on td "kbutera@acosta.com" at bounding box center [335, 563] width 192 height 51
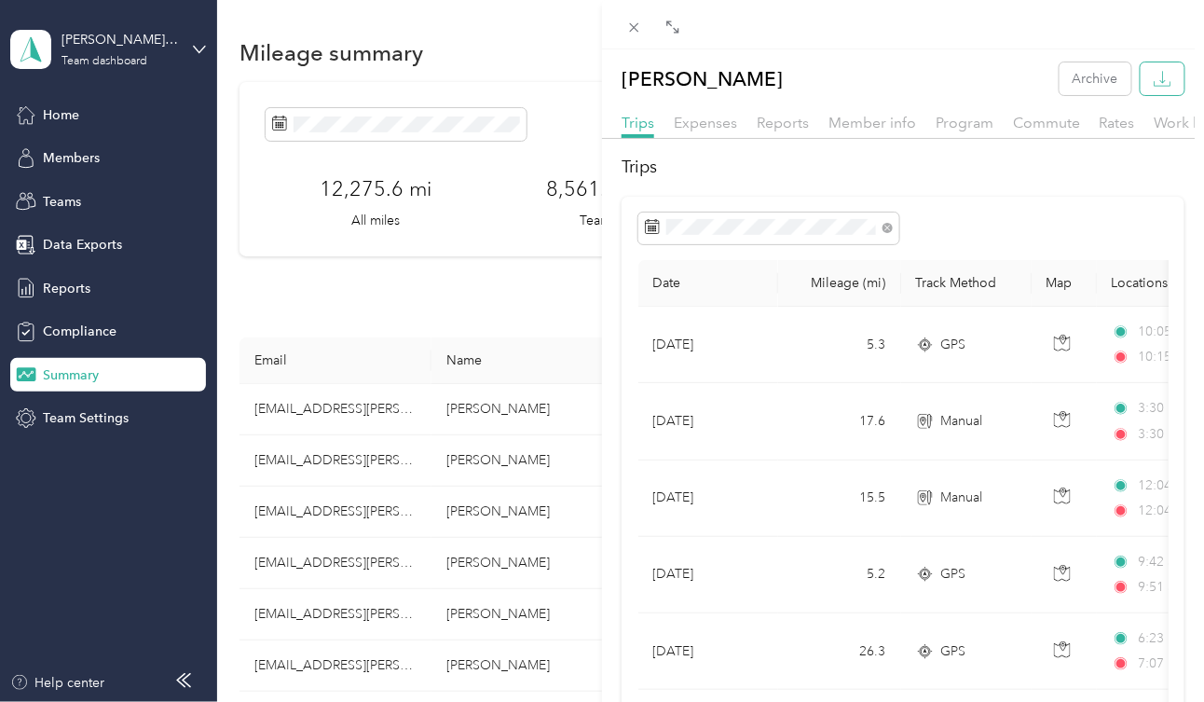
click at [1154, 75] on icon "button" at bounding box center [1163, 79] width 18 height 18
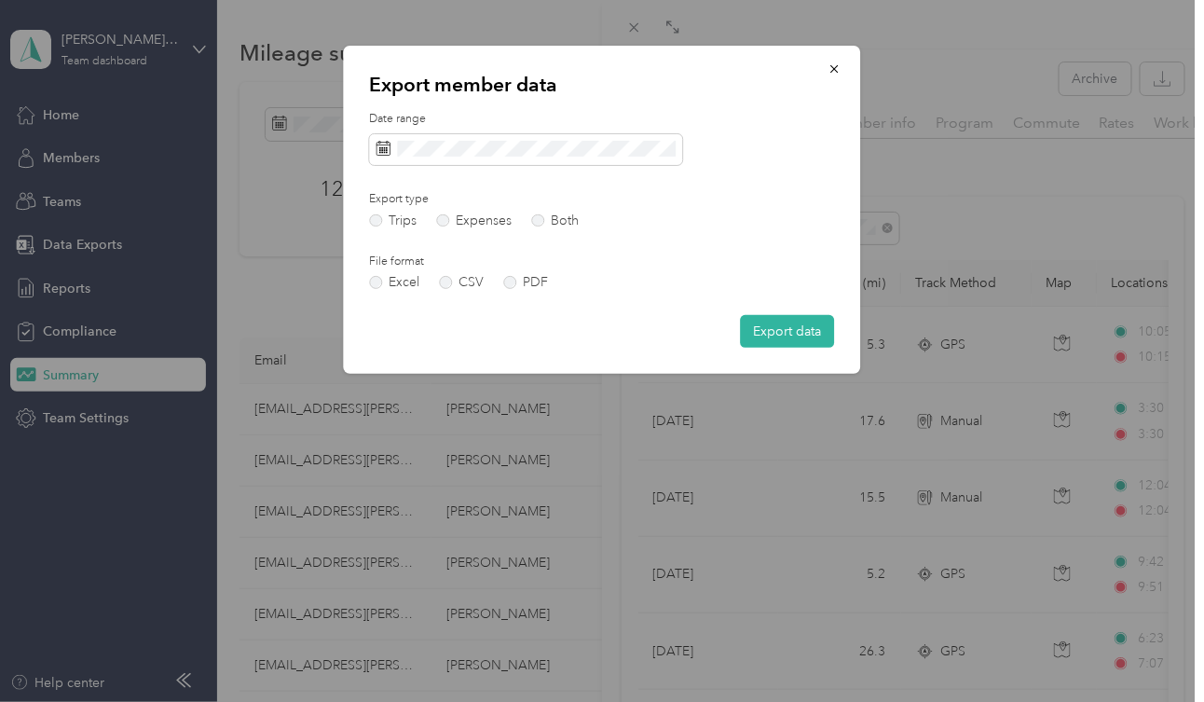
drag, startPoint x: 754, startPoint y: 327, endPoint x: 615, endPoint y: 314, distance: 139.5
click at [615, 315] on div "Export data" at bounding box center [602, 331] width 465 height 33
click at [772, 331] on button "Export data" at bounding box center [788, 331] width 94 height 33
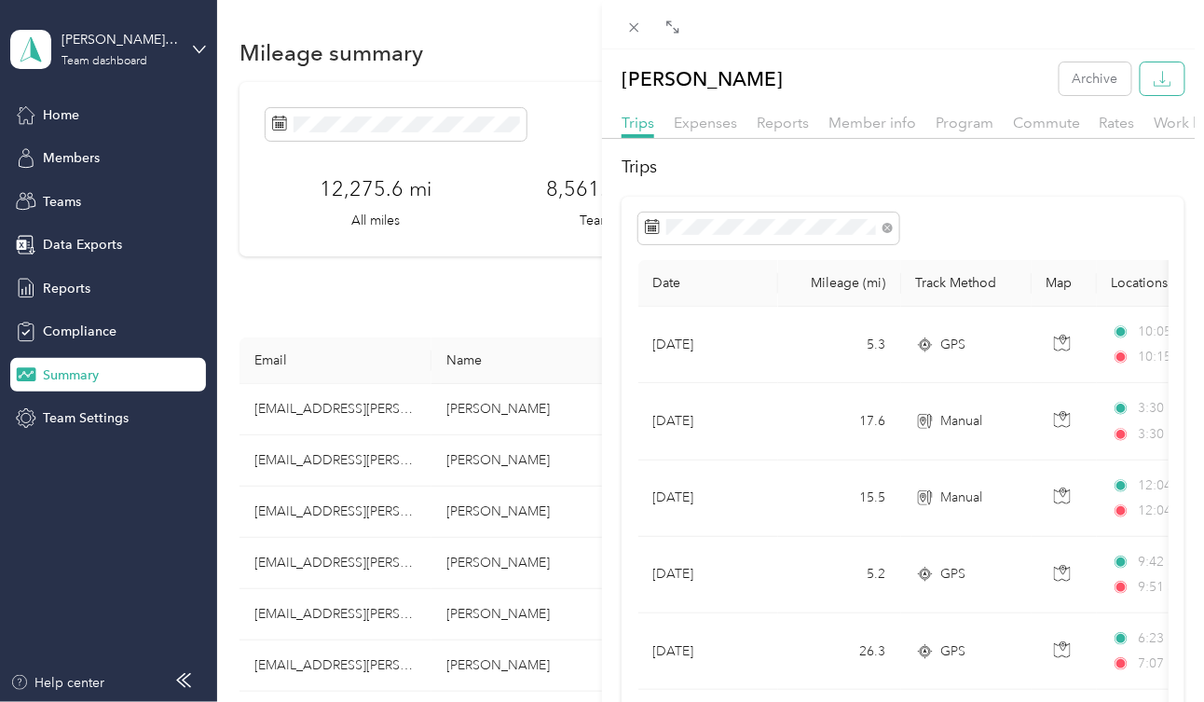
click at [1160, 77] on icon "button" at bounding box center [1163, 77] width 6 height 12
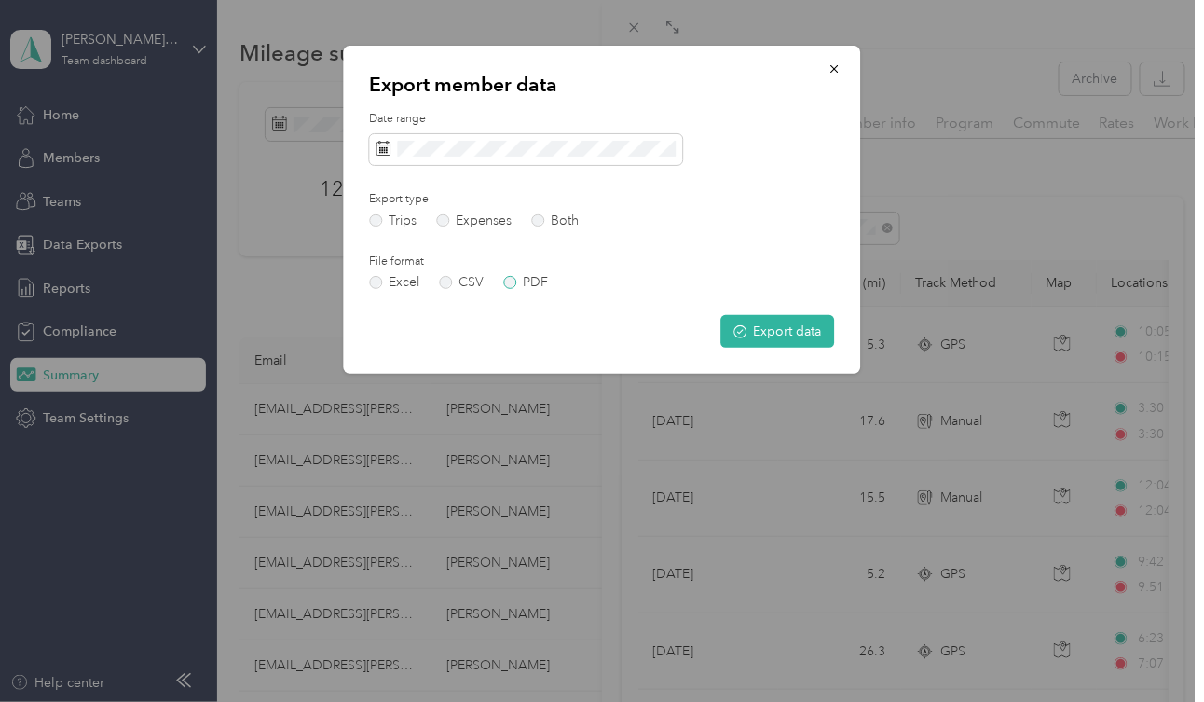
click at [512, 282] on label "PDF" at bounding box center [525, 282] width 45 height 13
click at [776, 336] on button "Export data" at bounding box center [778, 331] width 114 height 33
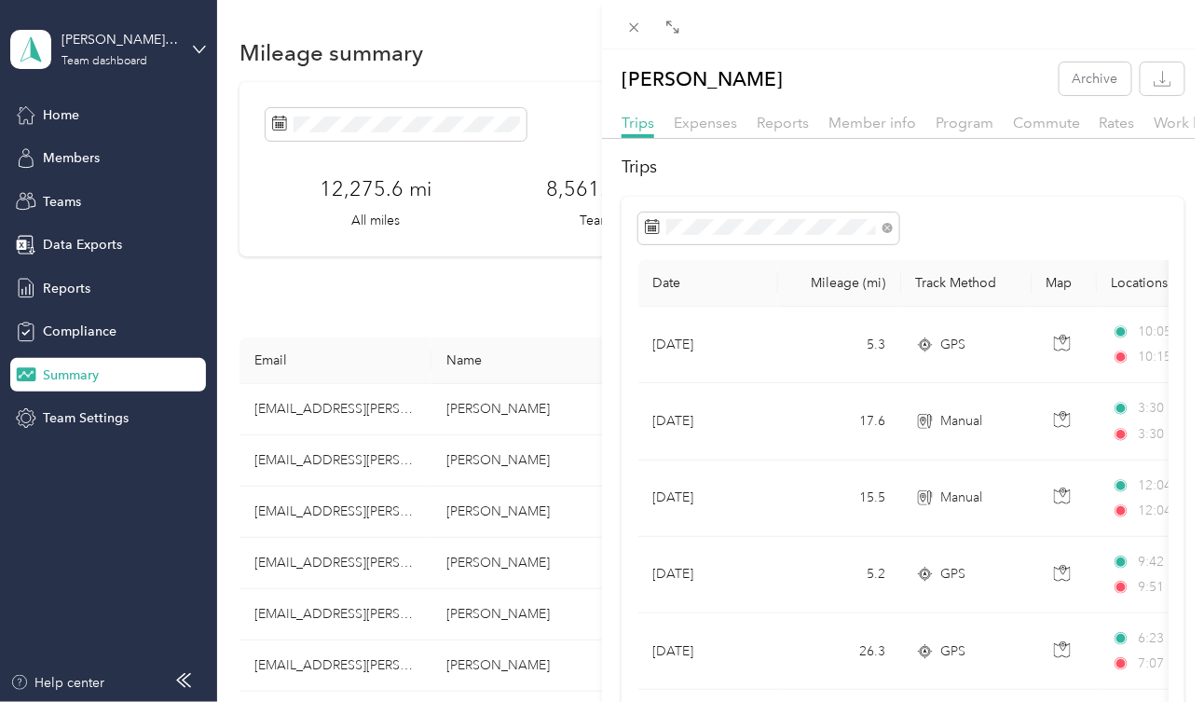
click at [340, 471] on div "Karen Butera Archive Trips Expenses Reports Member info Program Commute Rates W…" at bounding box center [602, 351] width 1204 height 702
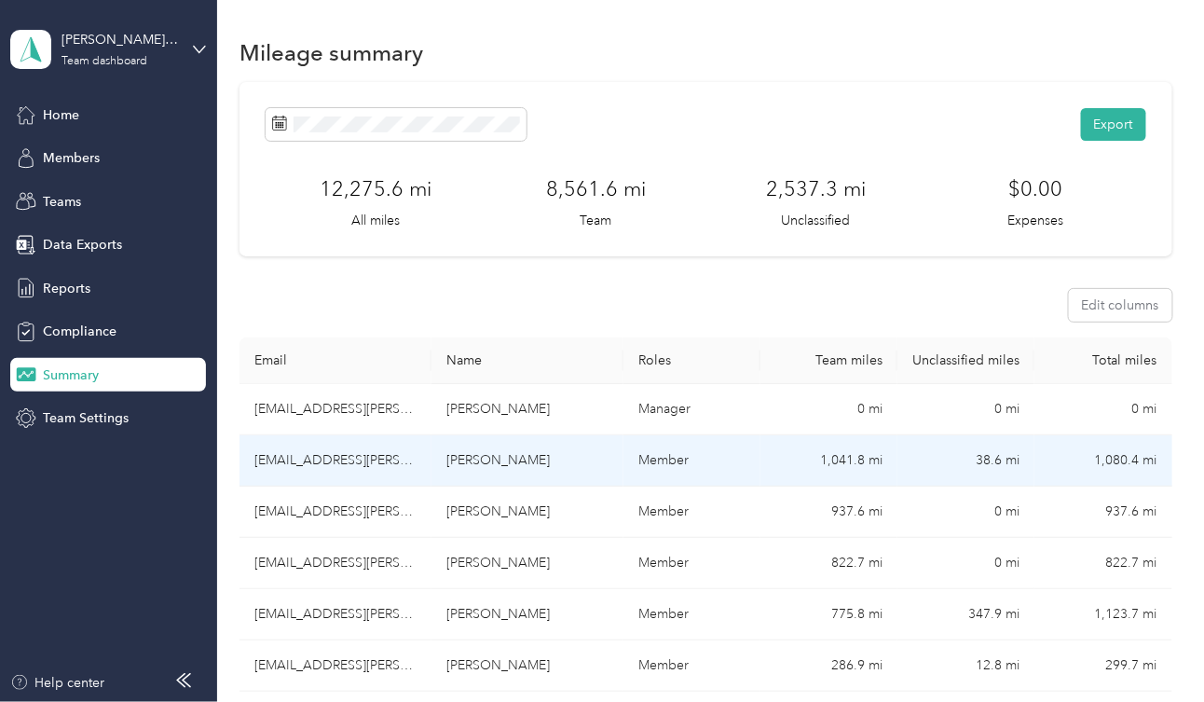
click at [356, 465] on td "dhanson@acosta.com" at bounding box center [335, 460] width 192 height 51
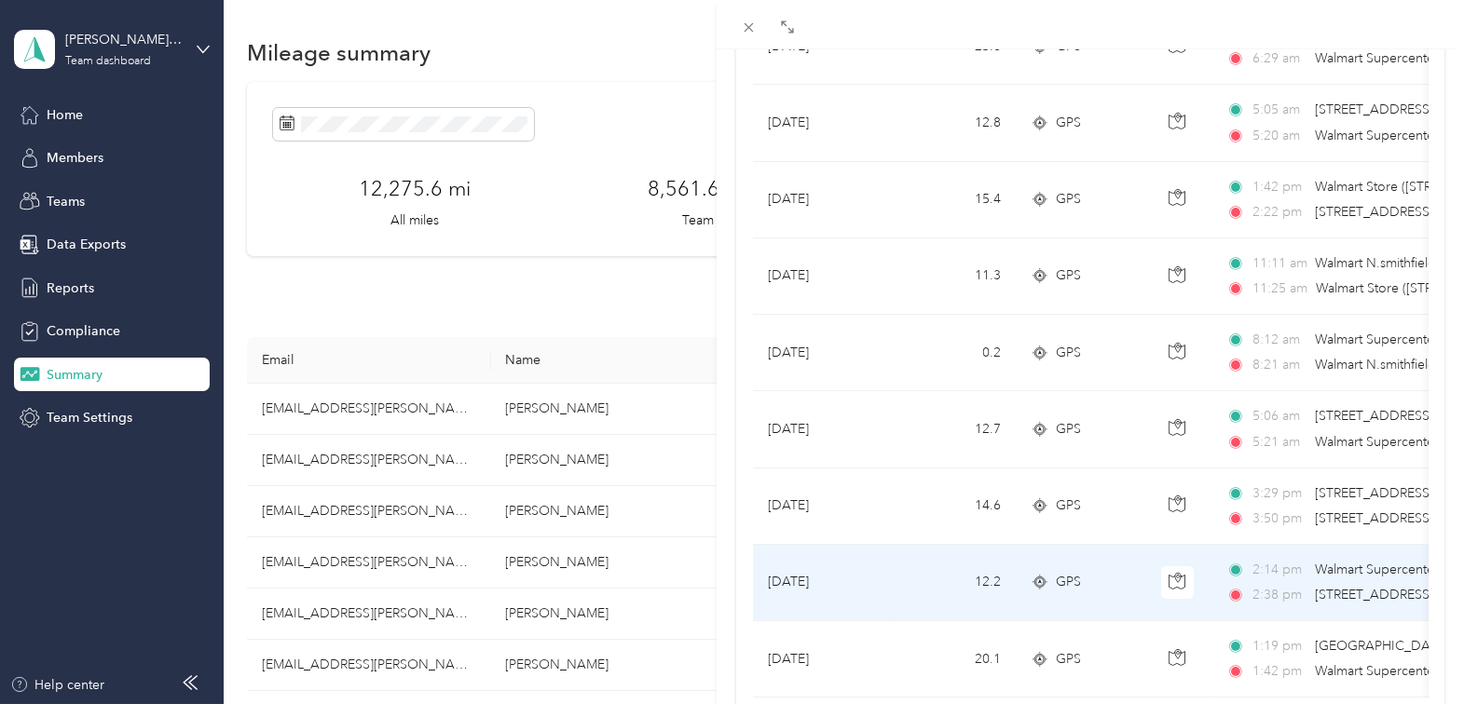
scroll to position [1668, 0]
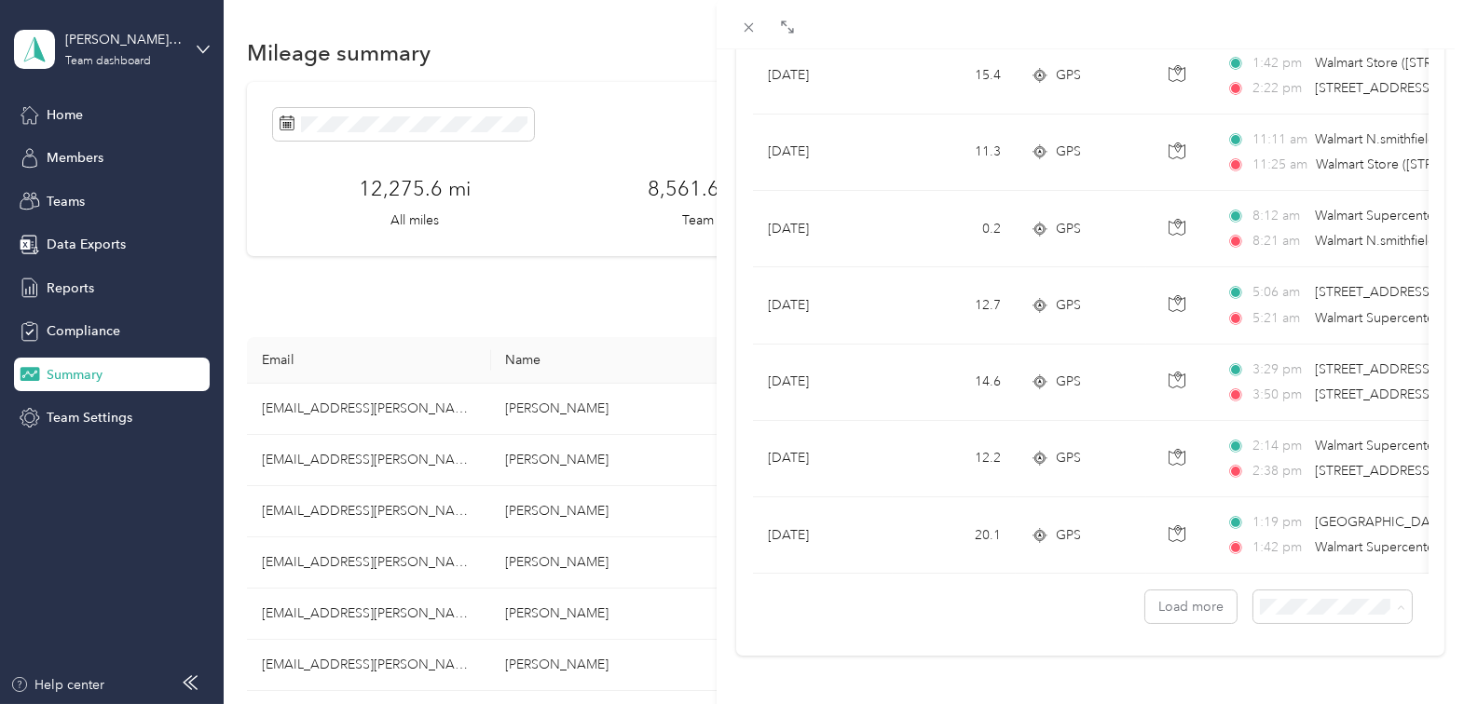
click at [1285, 560] on li "100 per load" at bounding box center [1319, 559] width 158 height 33
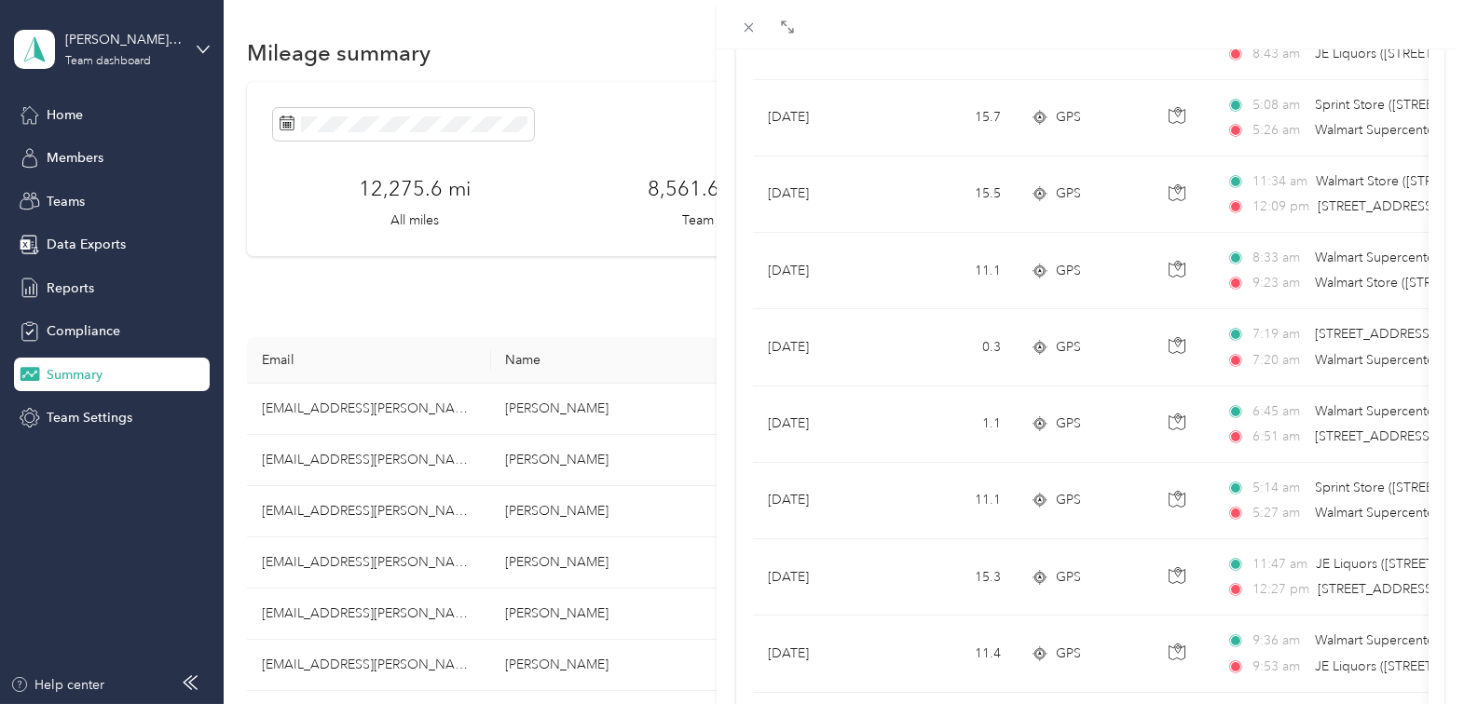
scroll to position [5311, 0]
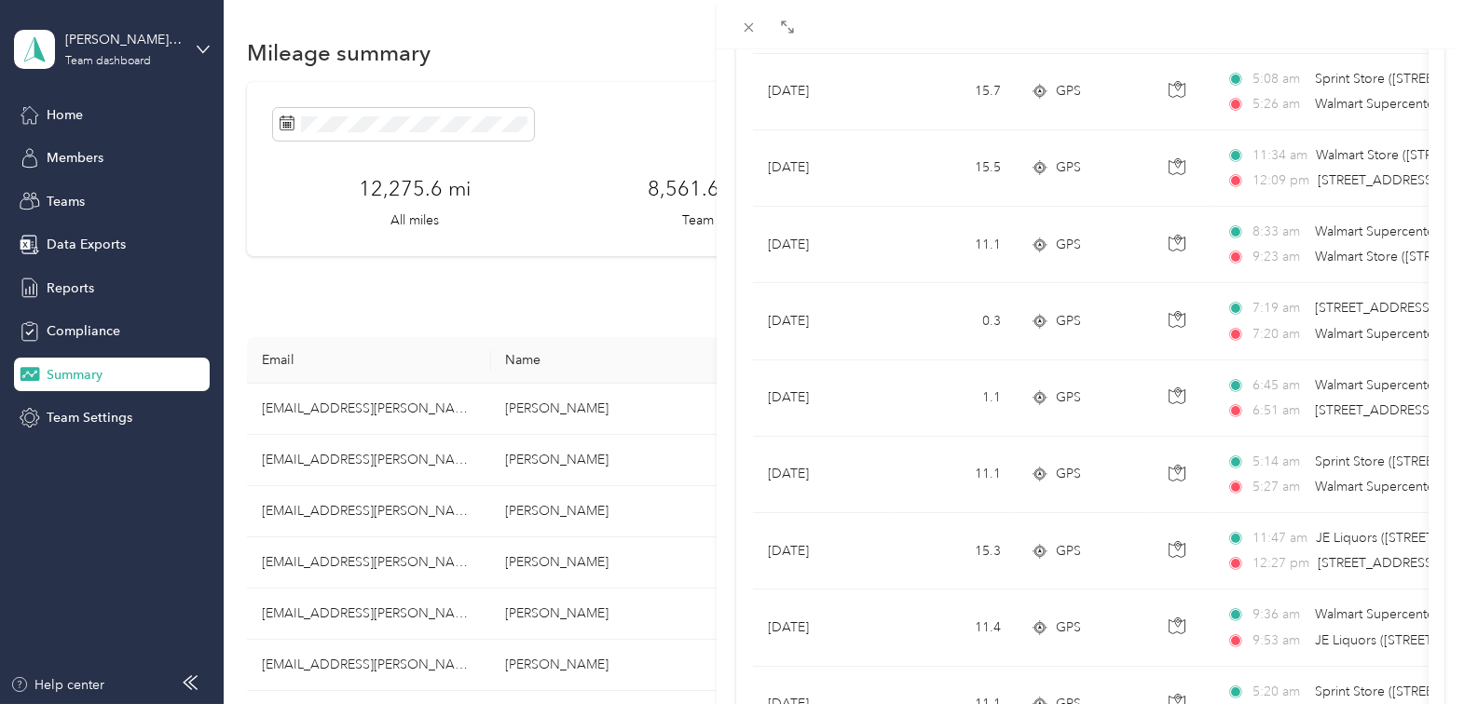
click at [326, 522] on div "Donald Hanson Archive Trips Expenses Reports Member info Program Commute Rates …" at bounding box center [732, 352] width 1464 height 704
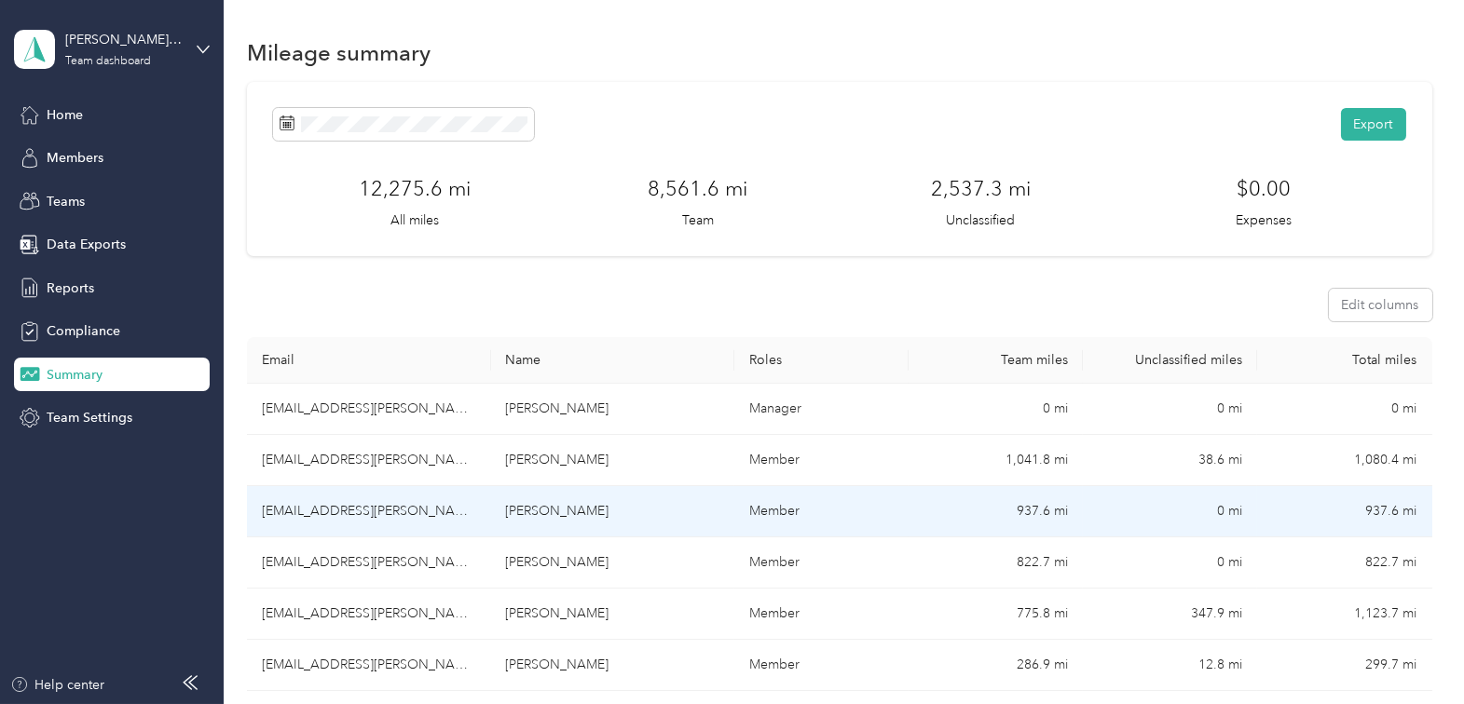
click at [315, 509] on td "ctedder@acosta.com" at bounding box center [369, 511] width 244 height 51
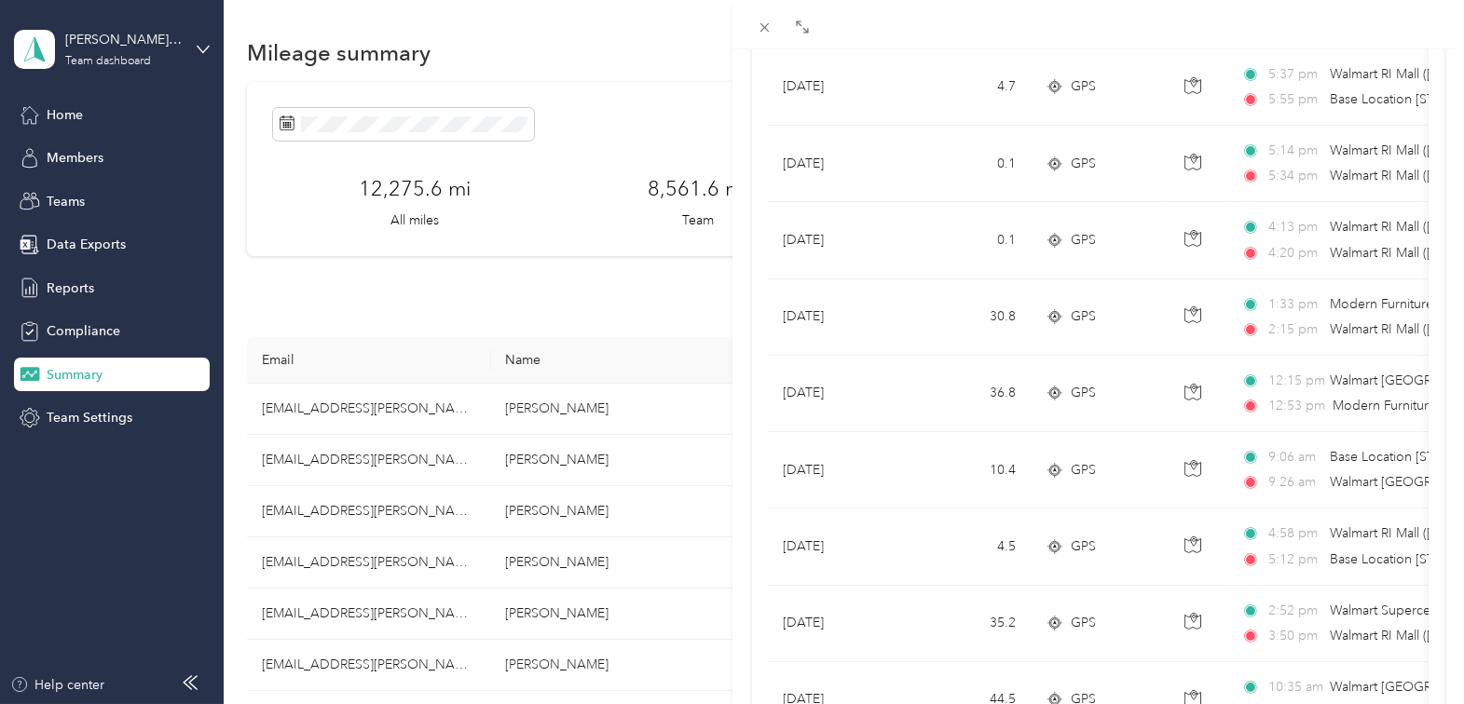
scroll to position [1668, 0]
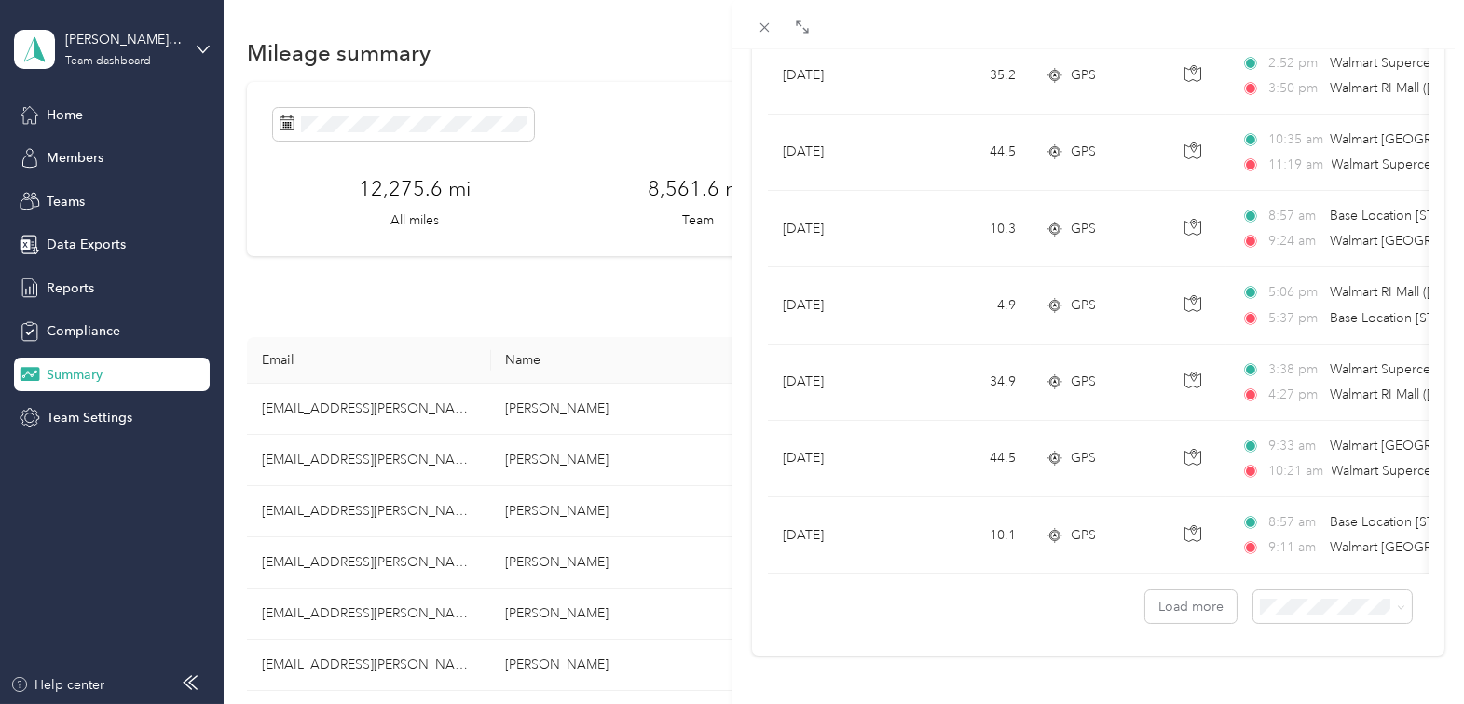
click at [1275, 560] on div "100 per load" at bounding box center [1319, 556] width 132 height 20
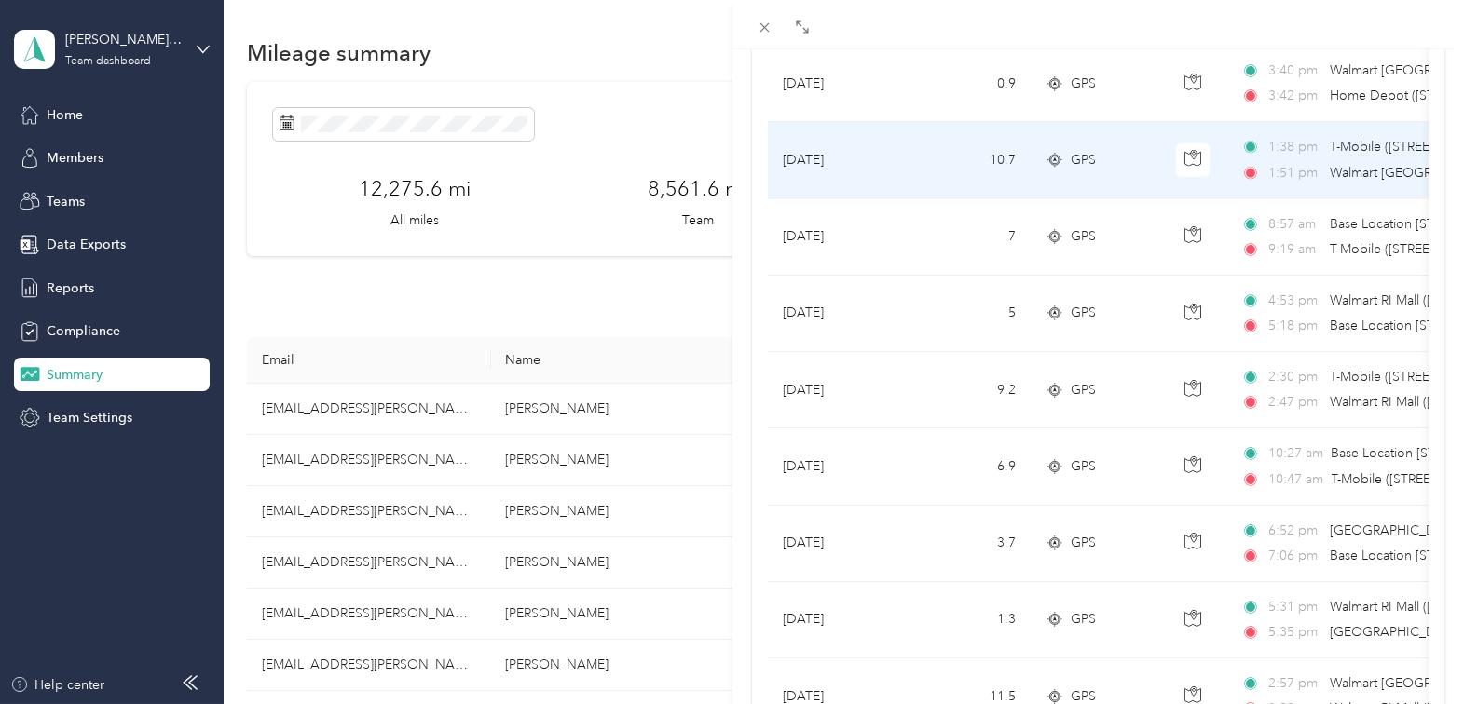
scroll to position [7402, 0]
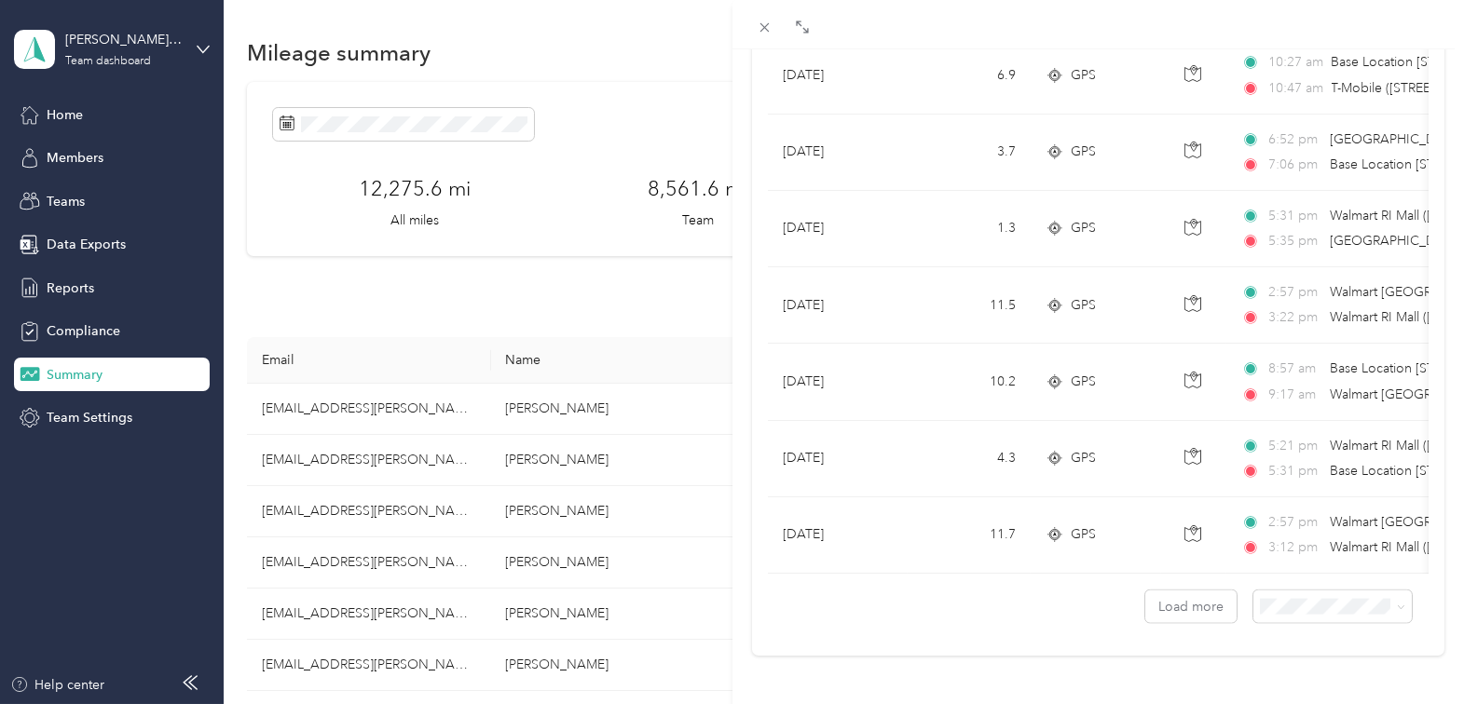
click at [376, 623] on div "Christopher Tedder Archive Trips Expenses Reports Member info Program Commute R…" at bounding box center [732, 352] width 1464 height 704
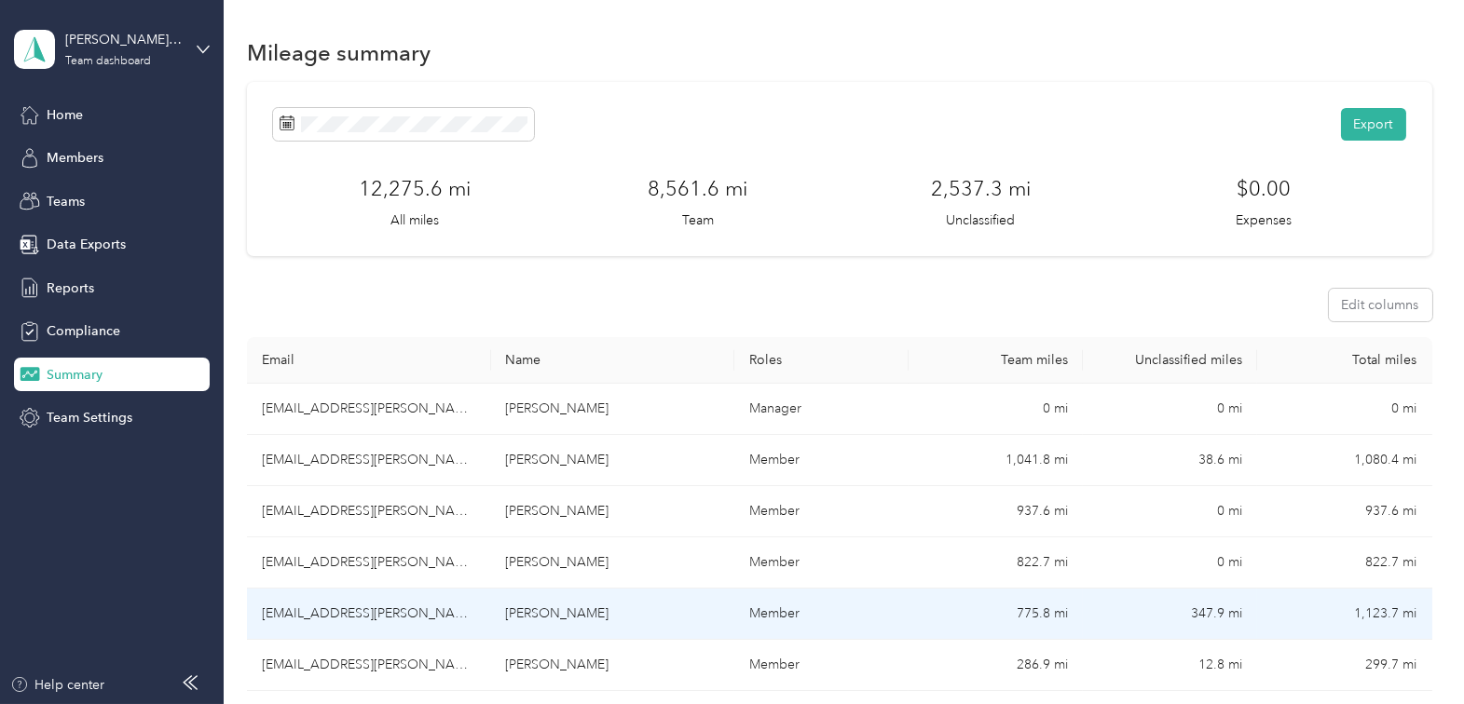
click at [376, 616] on td "sthomas8@acosta.com" at bounding box center [369, 614] width 244 height 51
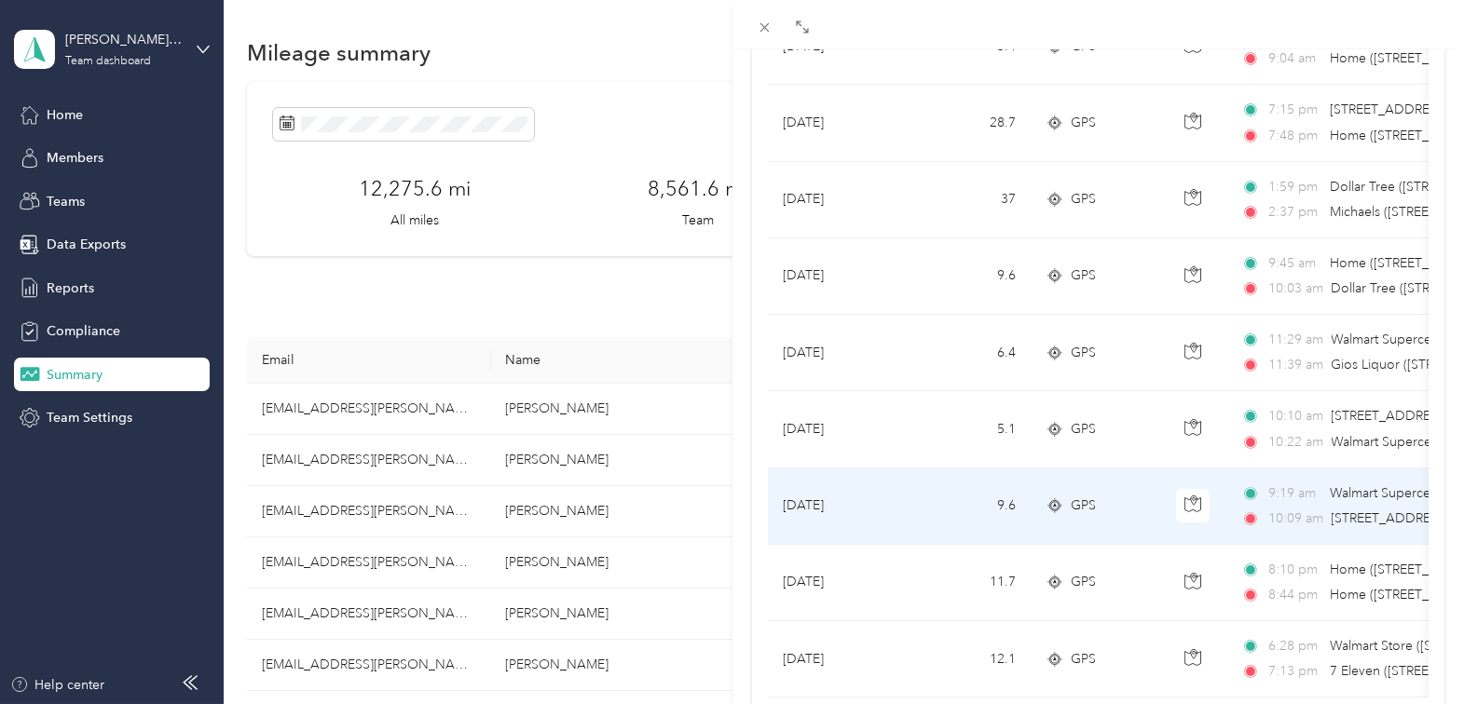
scroll to position [1668, 0]
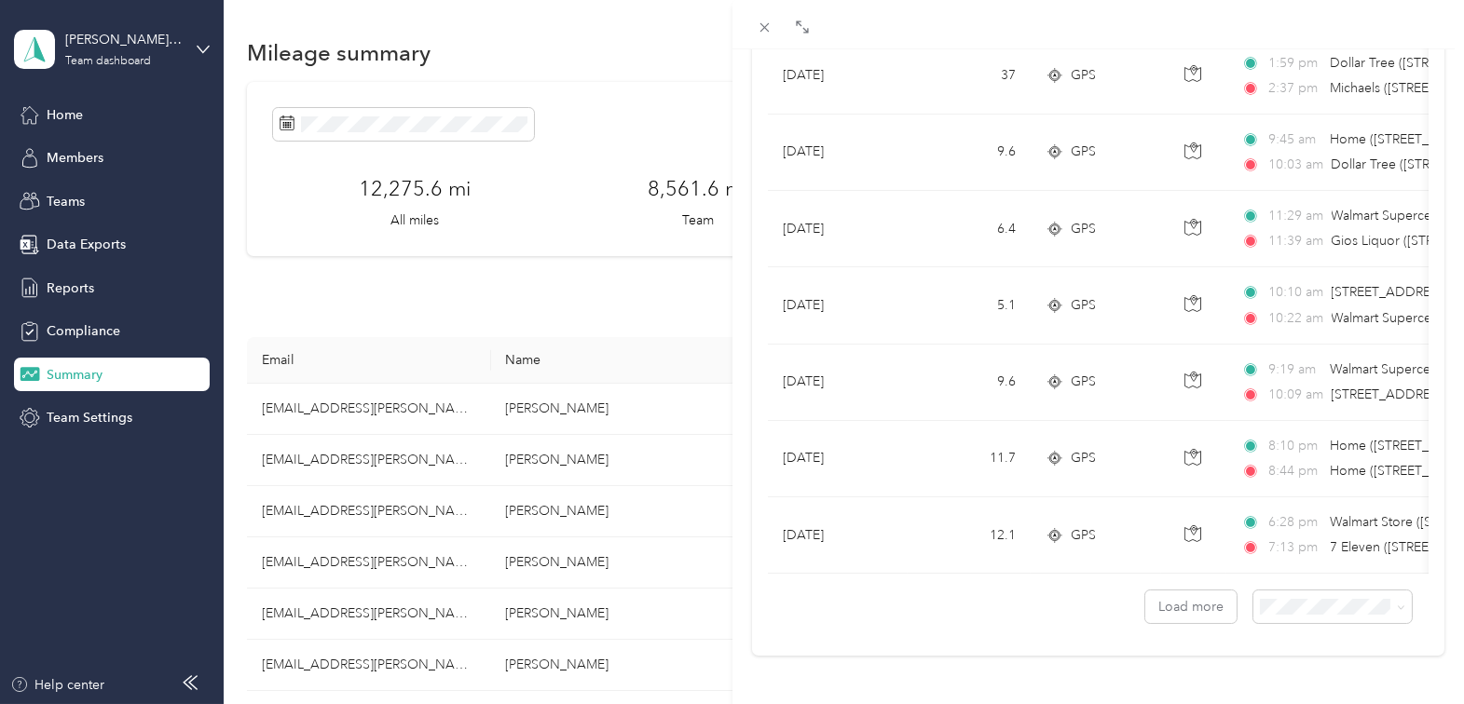
click at [527, 657] on div "Shaliyah Thomas Archive Trips Expenses Reports Member info Program Commute Rate…" at bounding box center [732, 352] width 1464 height 704
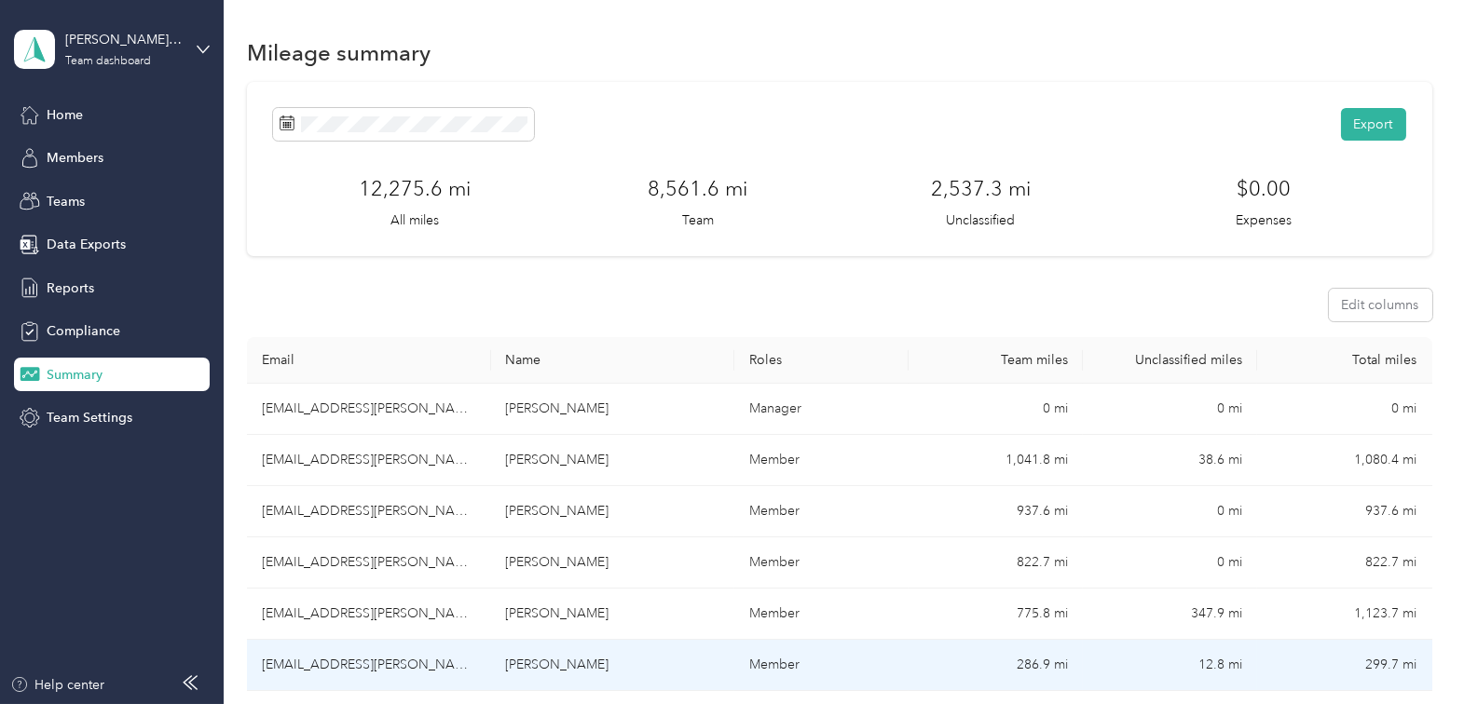
click at [470, 664] on td "jthorson@acosta.com" at bounding box center [369, 665] width 244 height 51
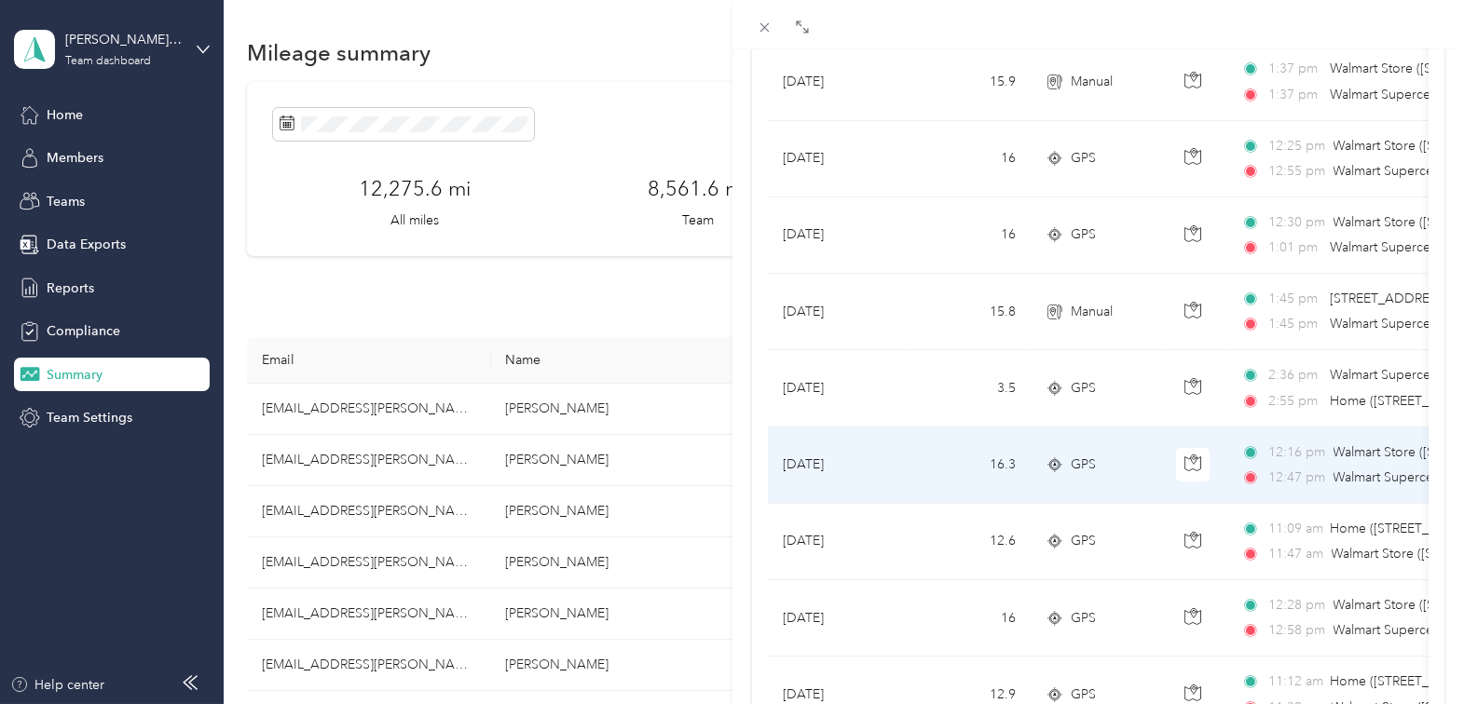
scroll to position [313, 0]
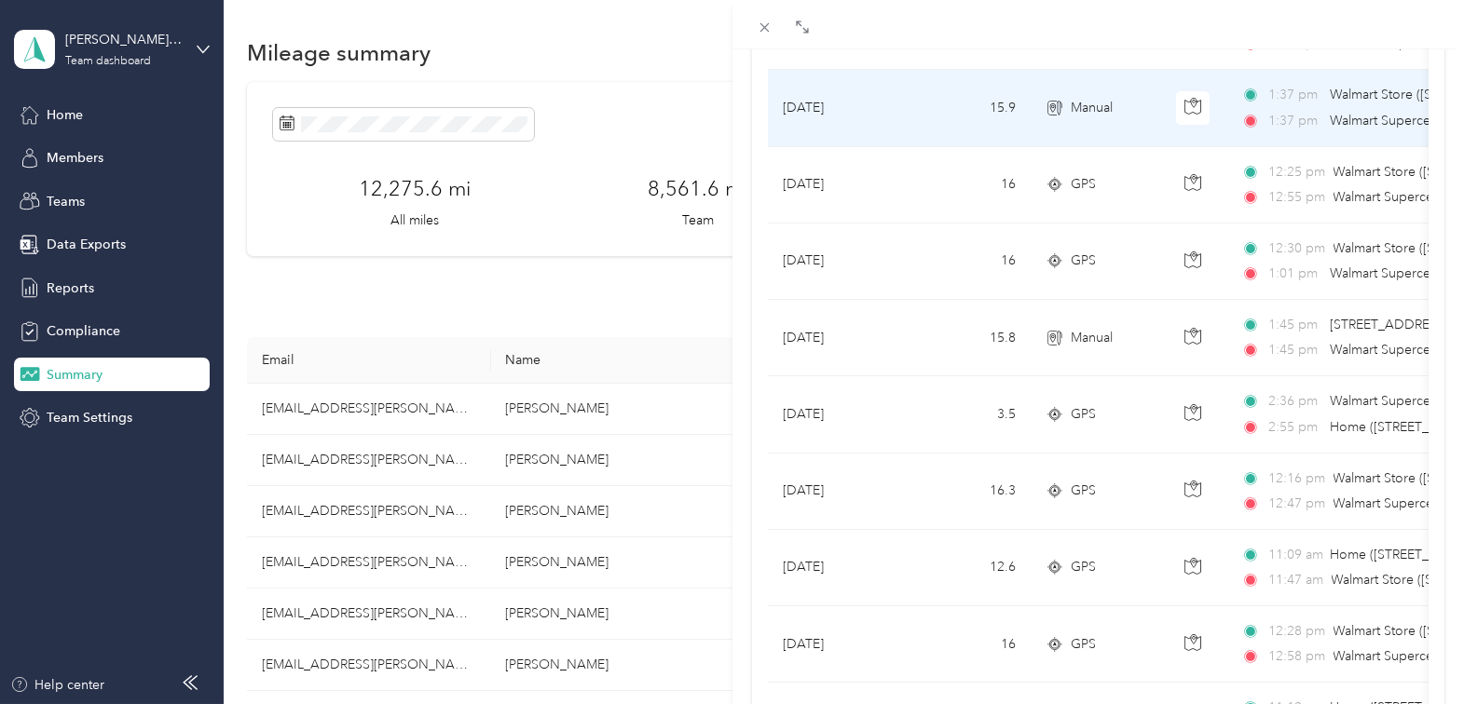
click at [1314, 106] on div "1:37 pm Walmart Store (250 Hartford Ave, Bellingham, MA) 1:37 pm Walmart Superc…" at bounding box center [1436, 108] width 391 height 46
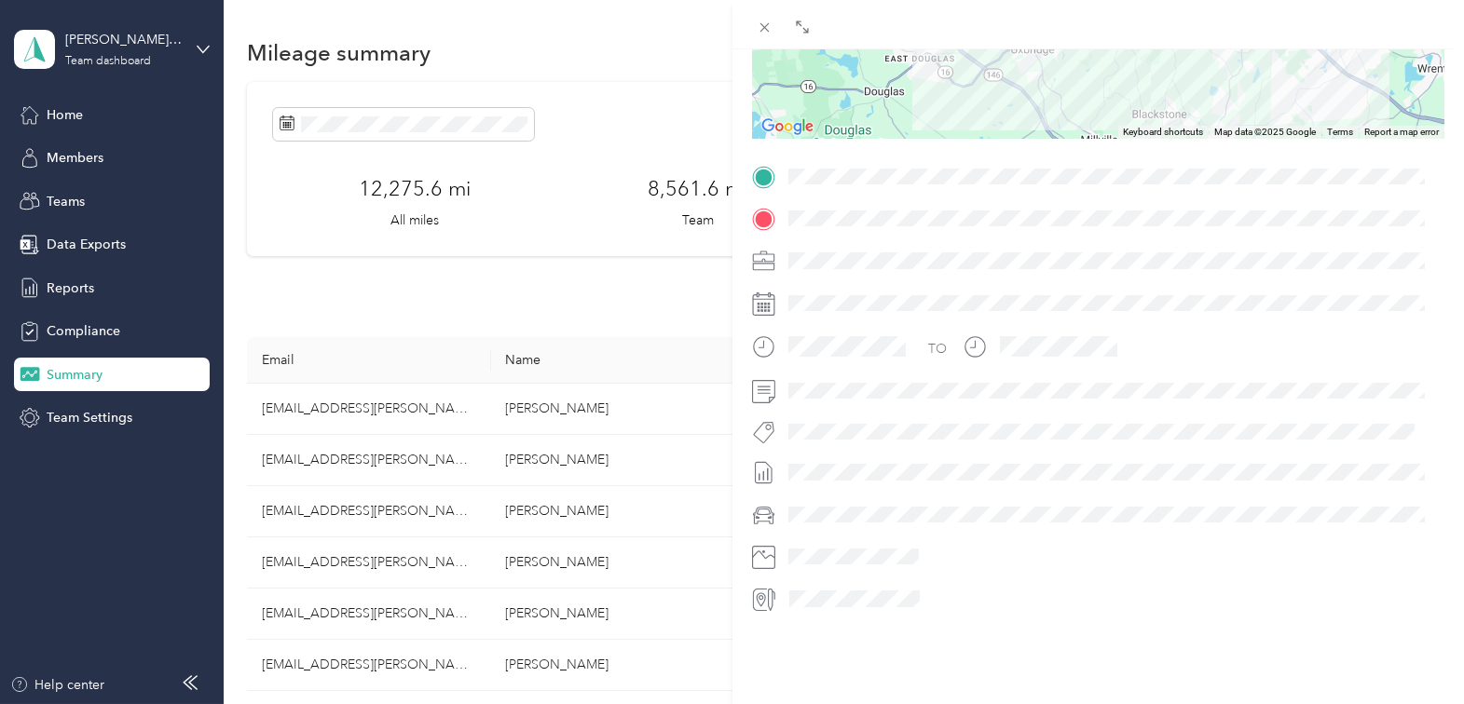
click at [116, 373] on div "BACK James Thorson Trips Trip details Trip details This trip cannot be edited b…" at bounding box center [732, 352] width 1464 height 704
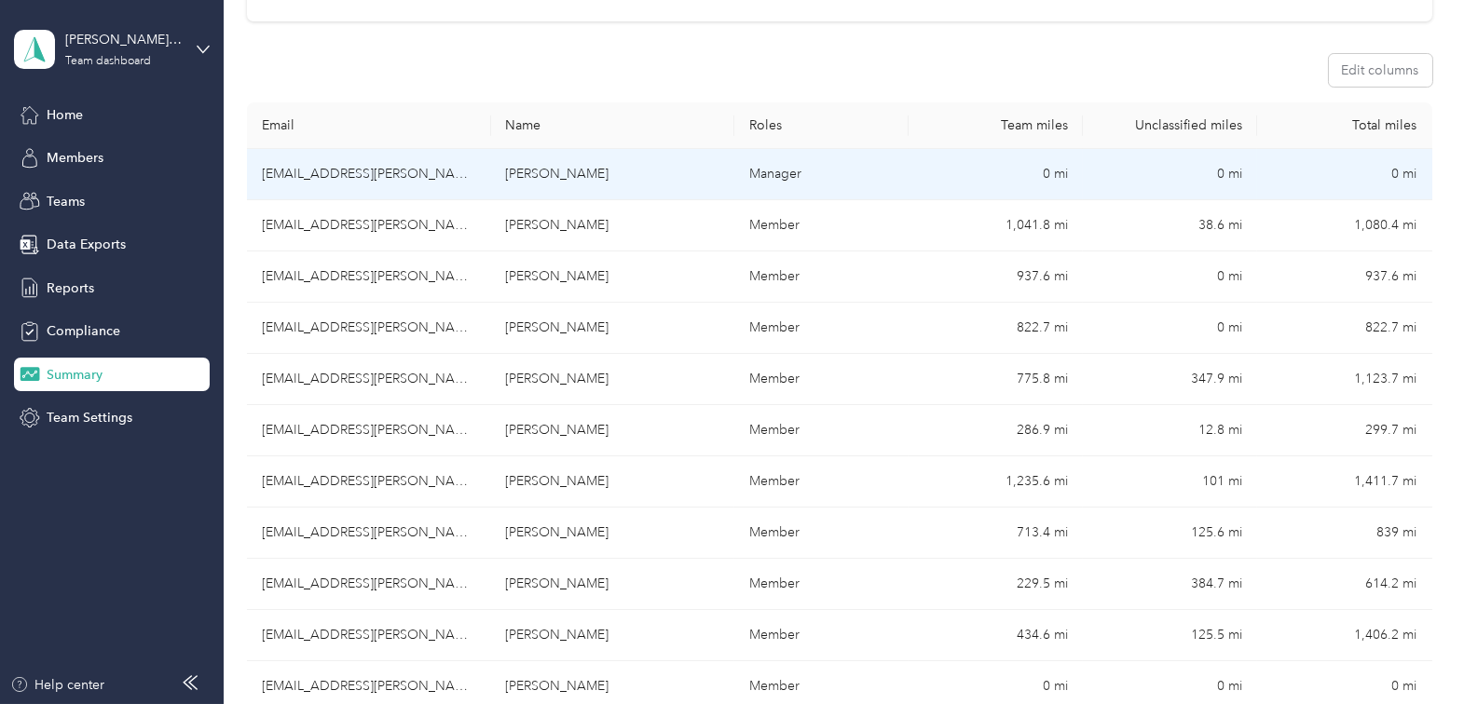
scroll to position [253, 0]
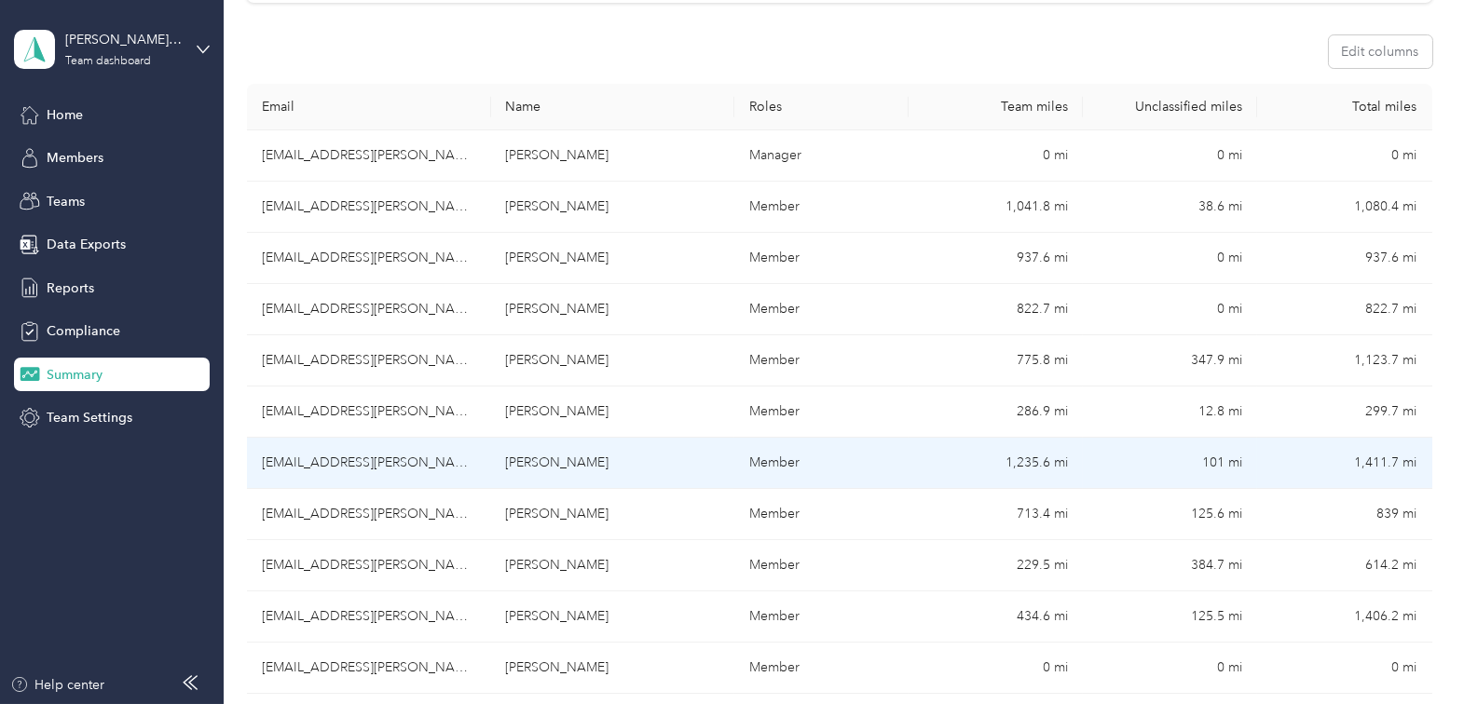
click at [287, 470] on td "jgriswold@acosta.com" at bounding box center [369, 463] width 244 height 51
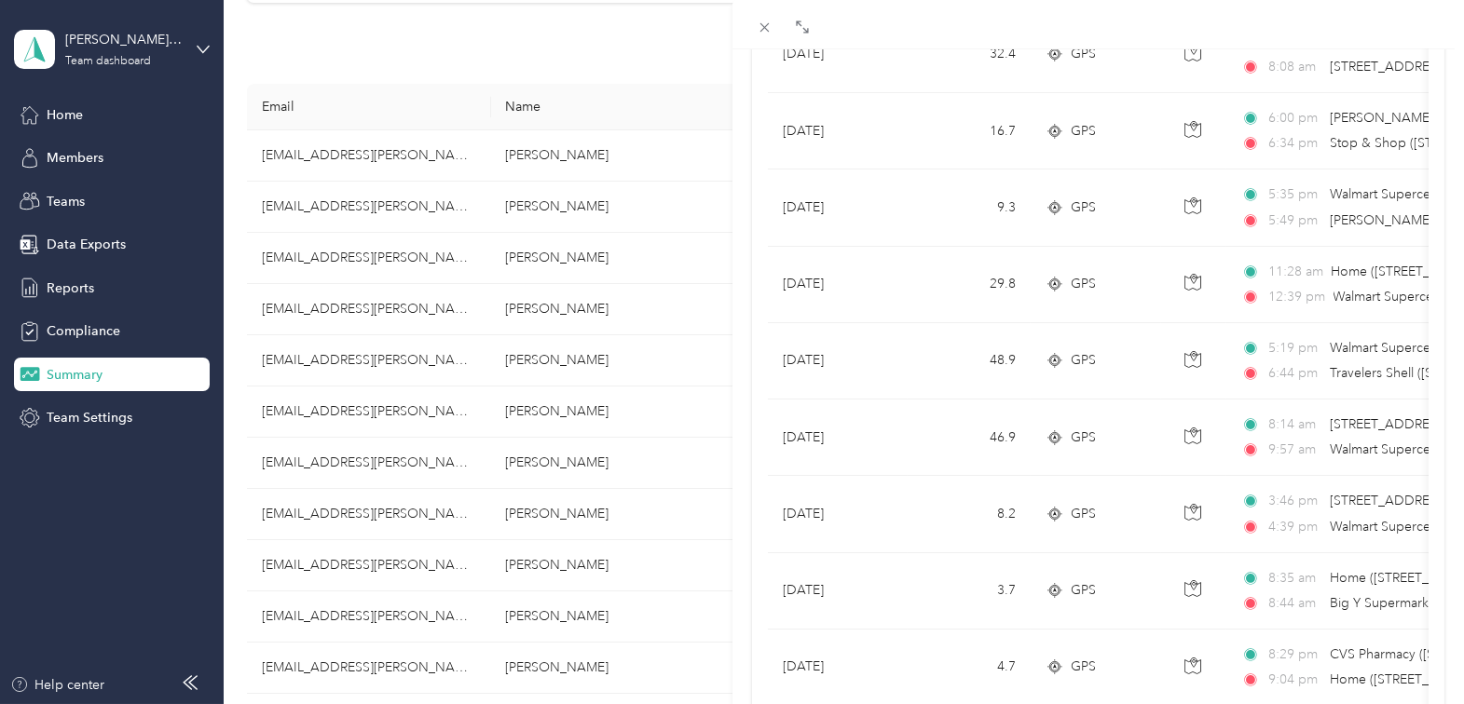
scroll to position [1668, 0]
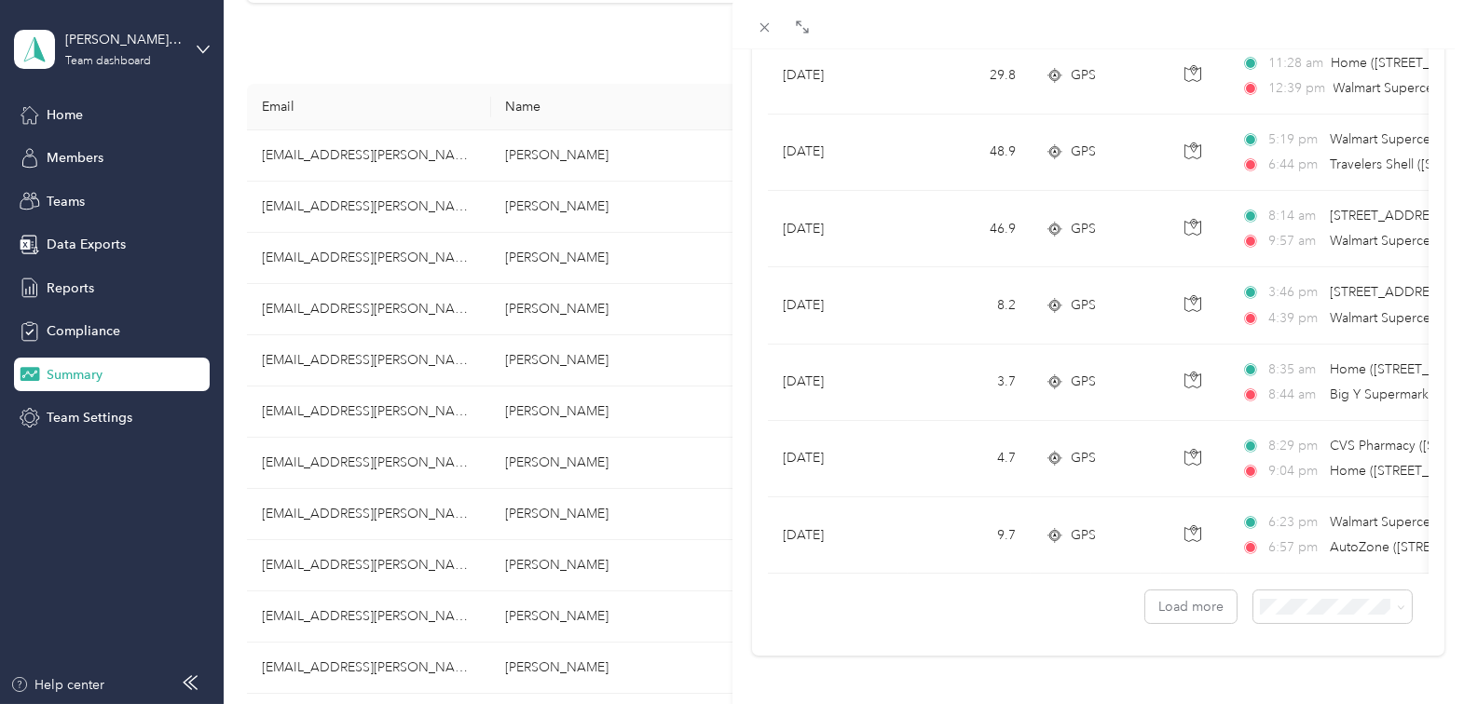
click at [1289, 559] on div "100 per load" at bounding box center [1319, 553] width 132 height 20
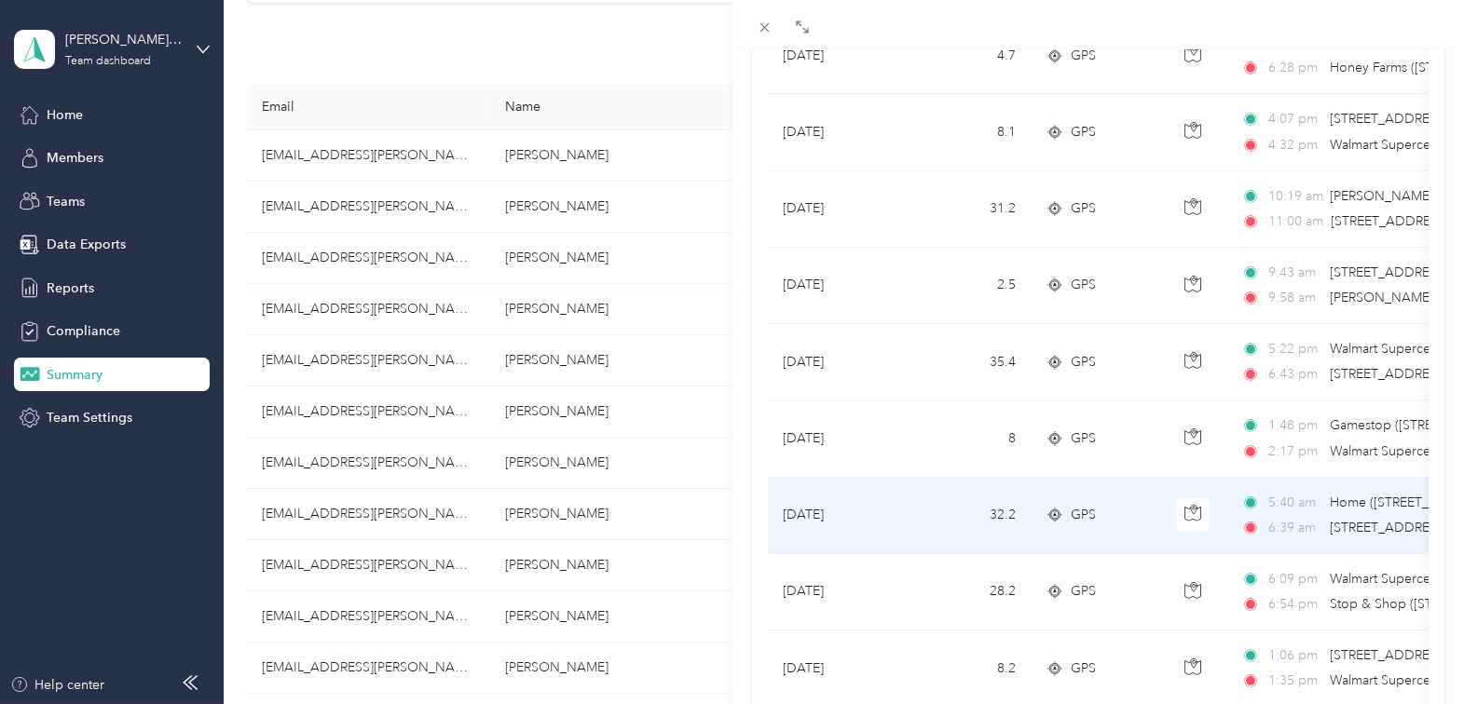
scroll to position [5480, 0]
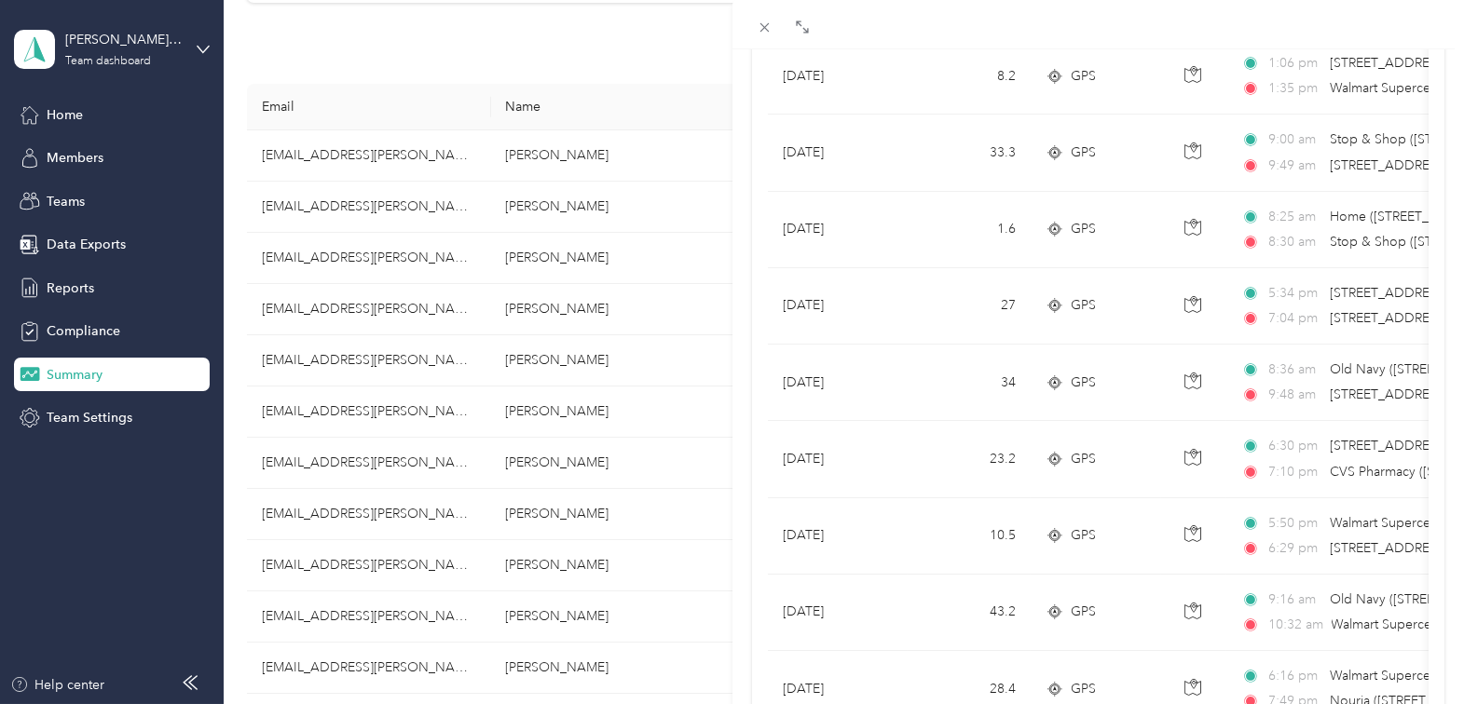
click at [350, 463] on div "Jason Griswold Archive Trips Expenses Reports Member info Program Commute Rates…" at bounding box center [732, 352] width 1464 height 704
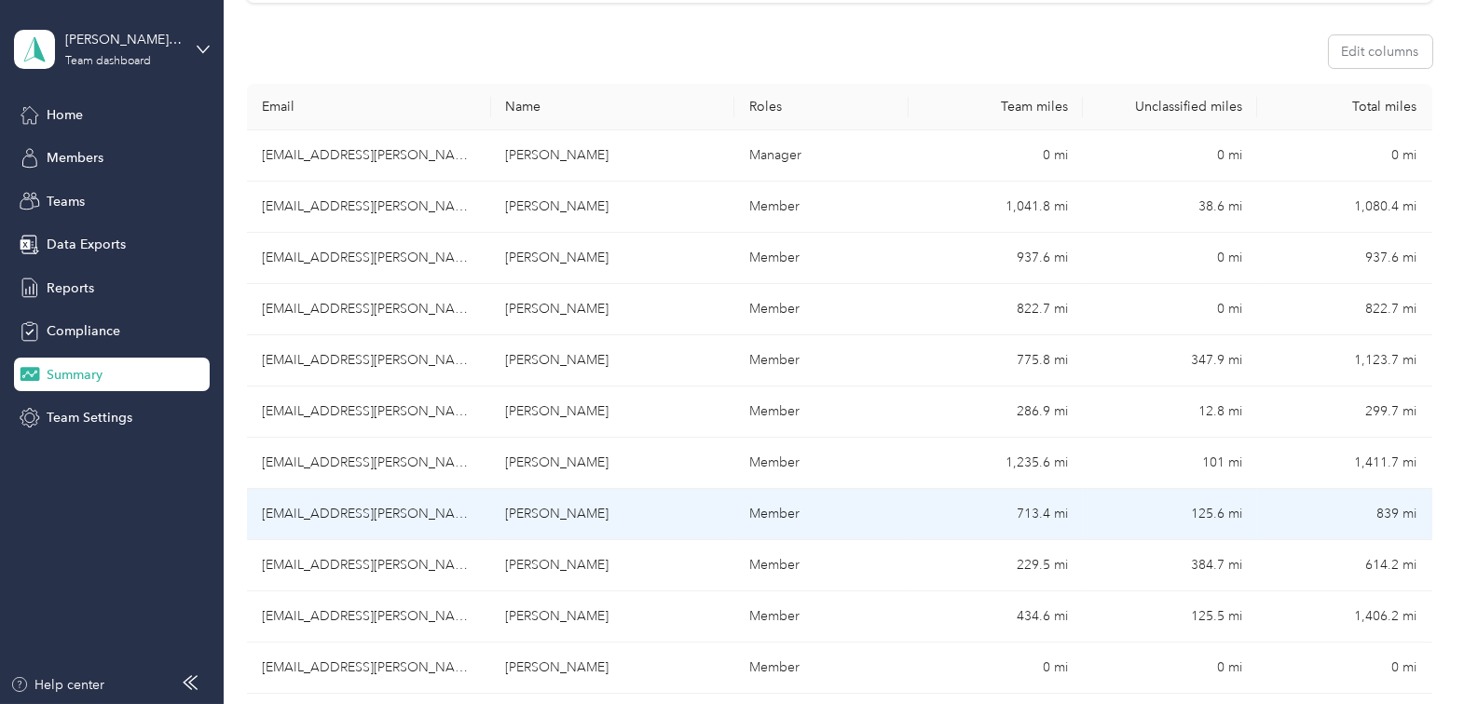
click at [355, 510] on td "jxdaniels@acosta.com" at bounding box center [369, 514] width 244 height 51
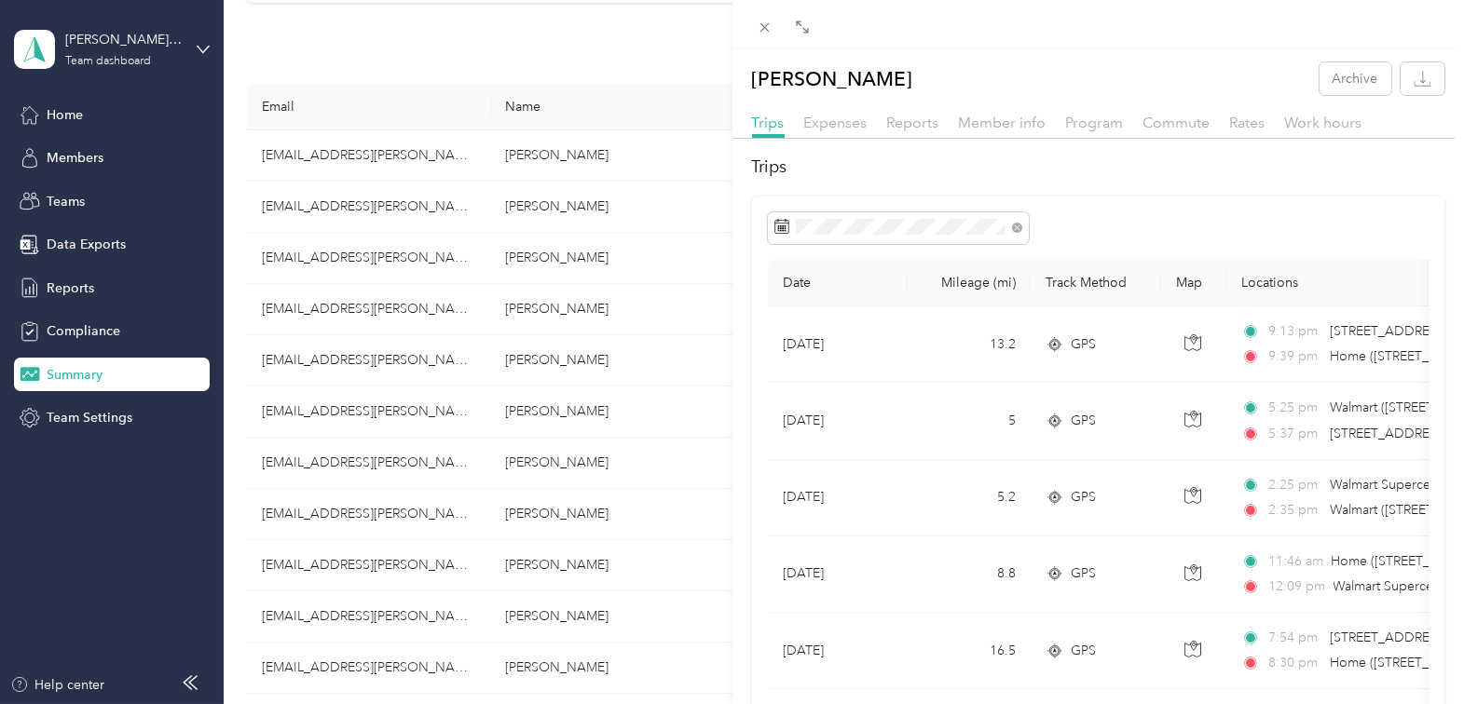
click at [355, 510] on div "Jean Daniels Archive Trips Expenses Reports Member info Program Commute Rates W…" at bounding box center [732, 352] width 1464 height 704
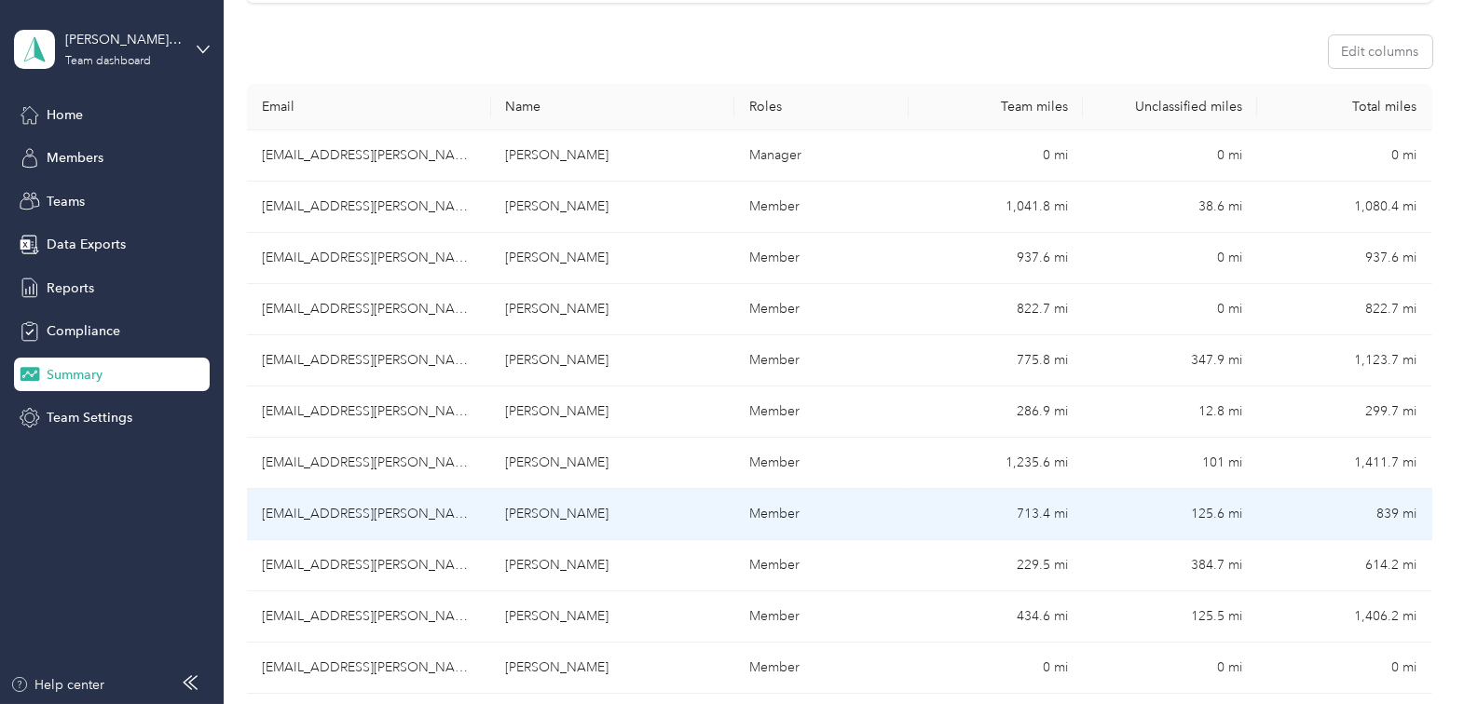
click at [355, 510] on td "jxdaniels@acosta.com" at bounding box center [369, 514] width 244 height 51
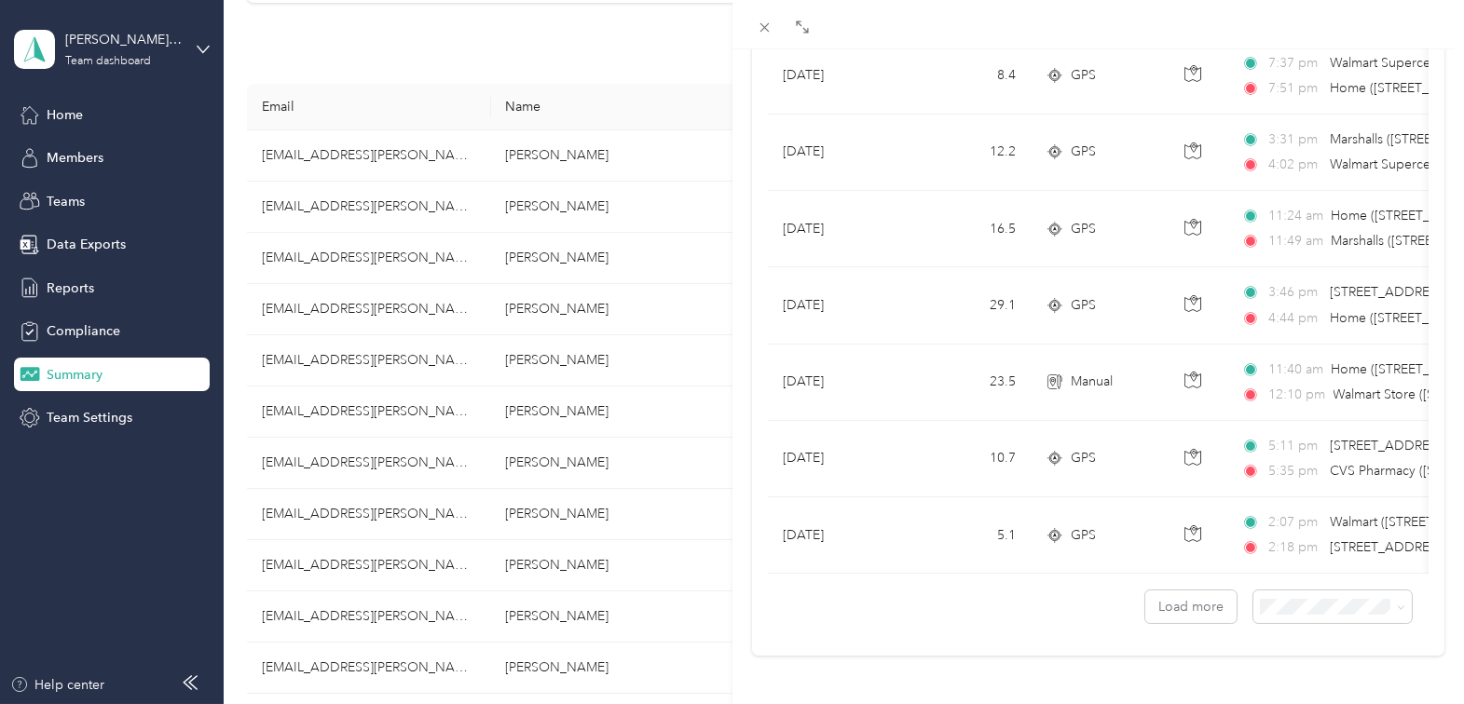
click at [414, 560] on div "Jean Daniels Archive Trips Expenses Reports Member info Program Commute Rates W…" at bounding box center [732, 352] width 1464 height 704
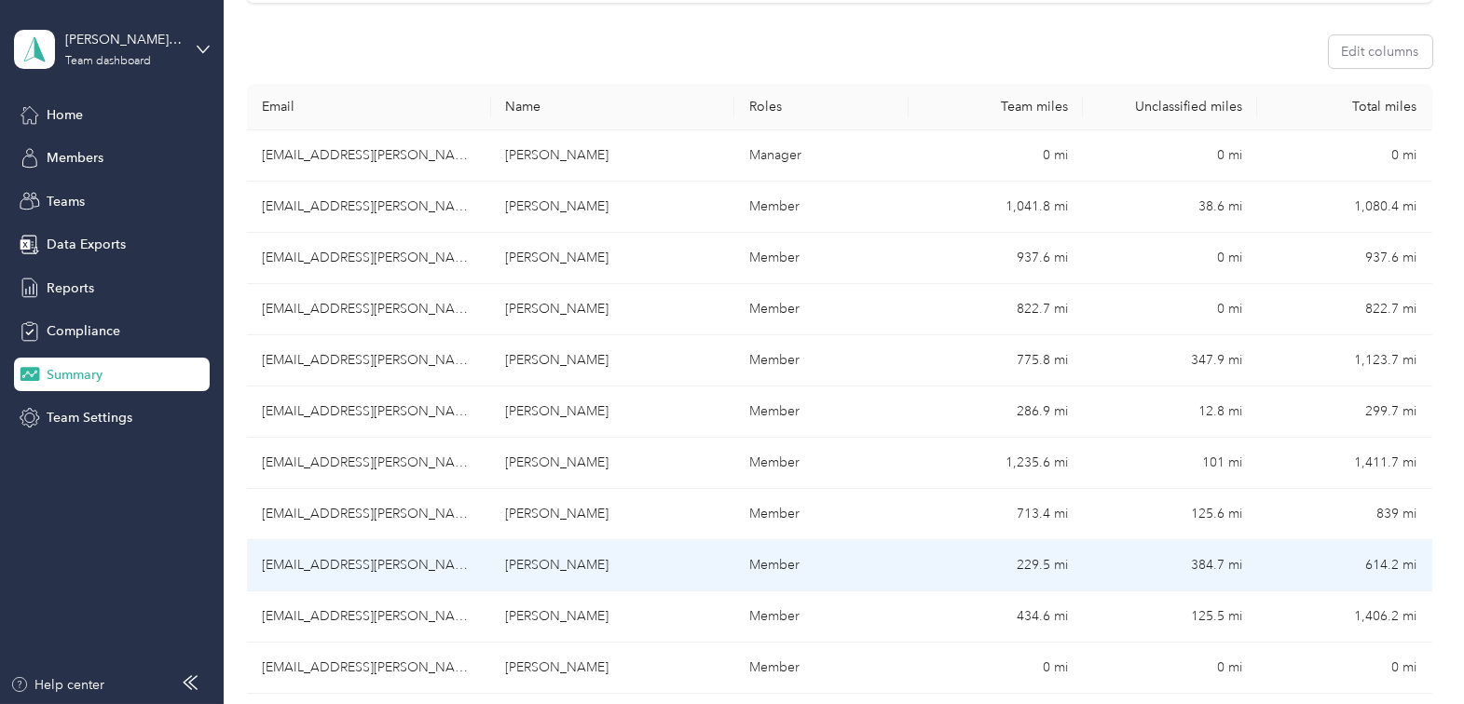
click at [556, 565] on td "Blenda Ellingson" at bounding box center [613, 565] width 244 height 51
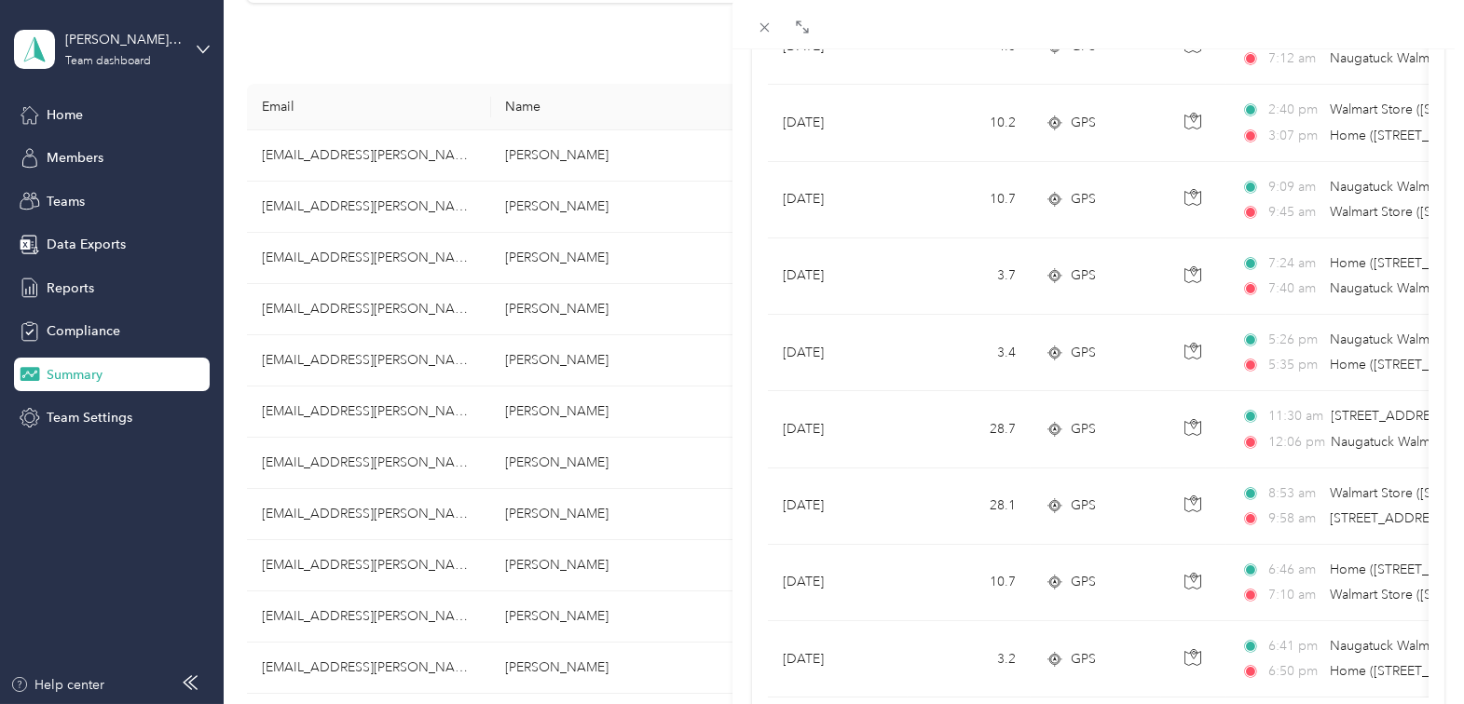
scroll to position [1668, 0]
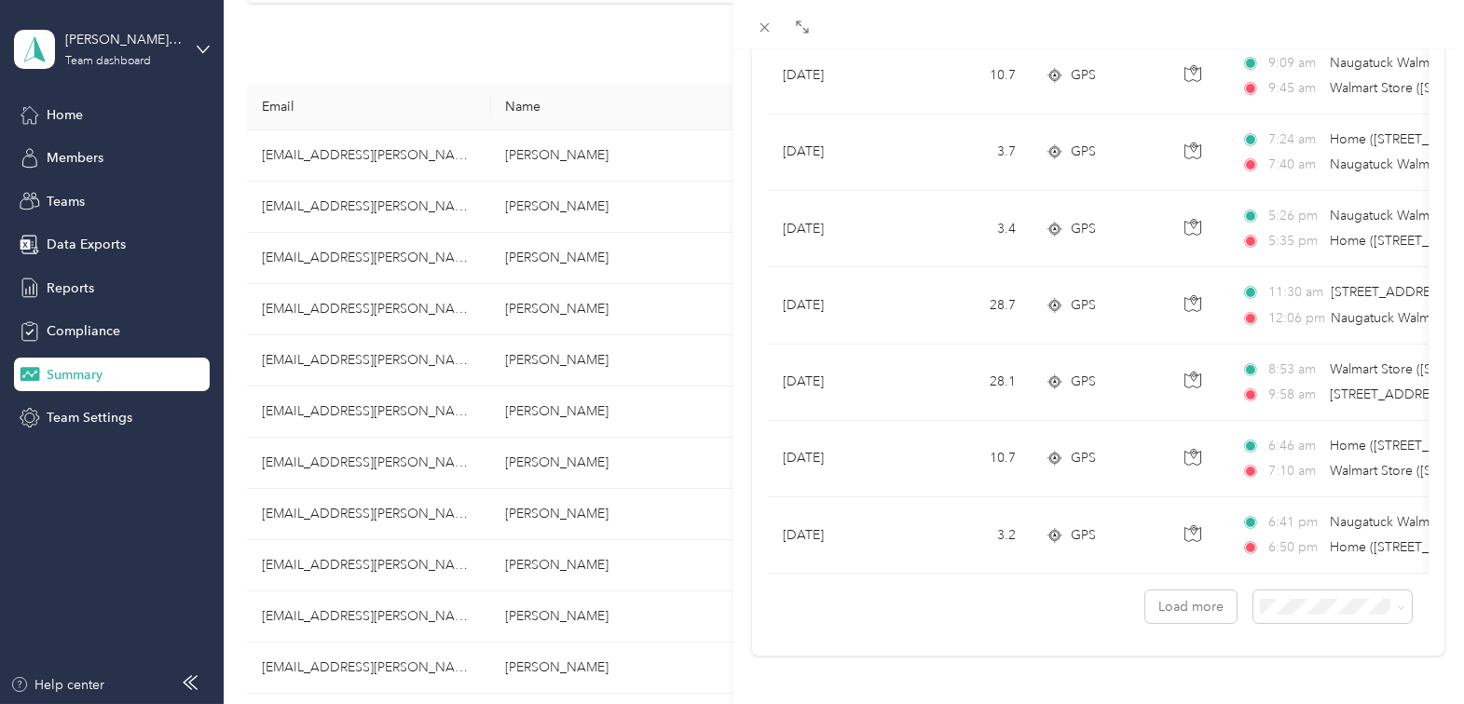
click at [537, 619] on div "Blenda Ellingson Archive Trips Expenses Reports Member info Program Commute Rat…" at bounding box center [732, 352] width 1464 height 704
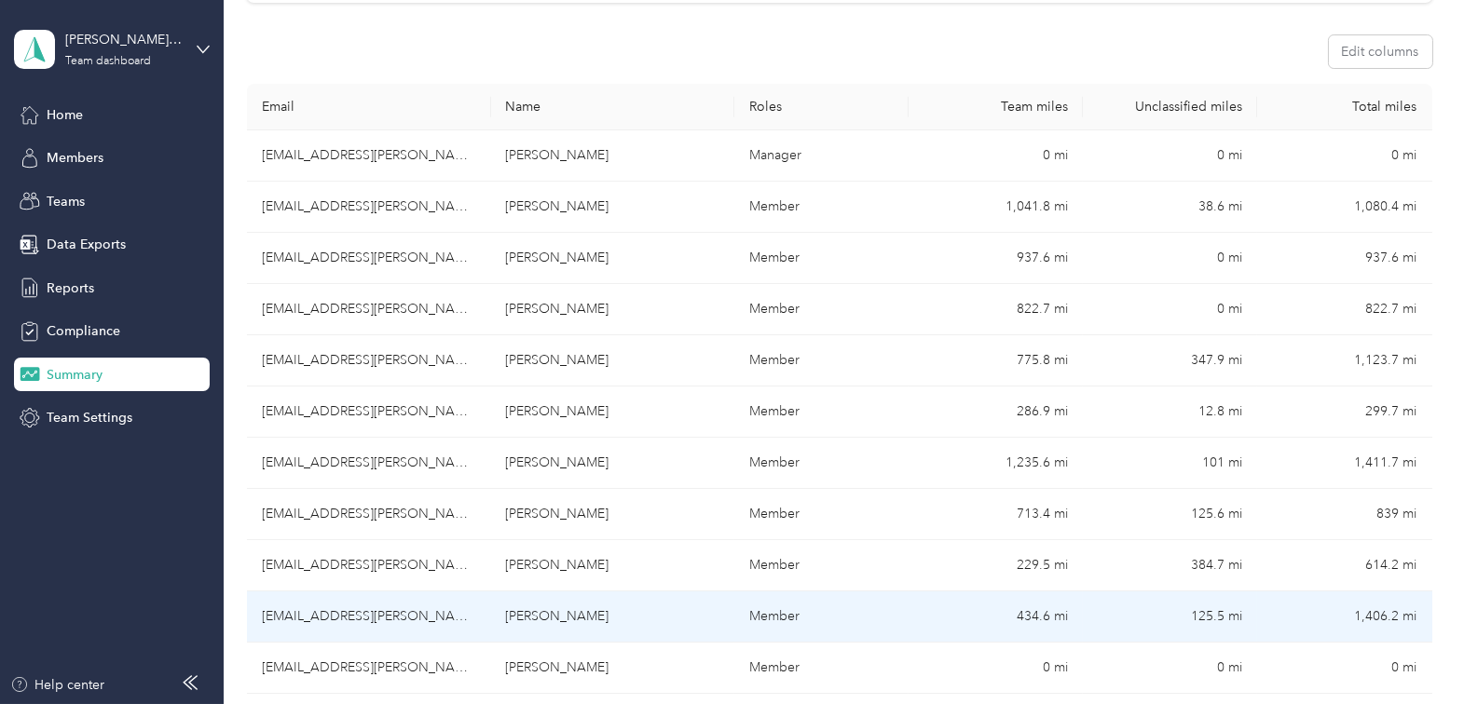
click at [332, 611] on td "jxsweeney@acosta.com" at bounding box center [369, 617] width 244 height 51
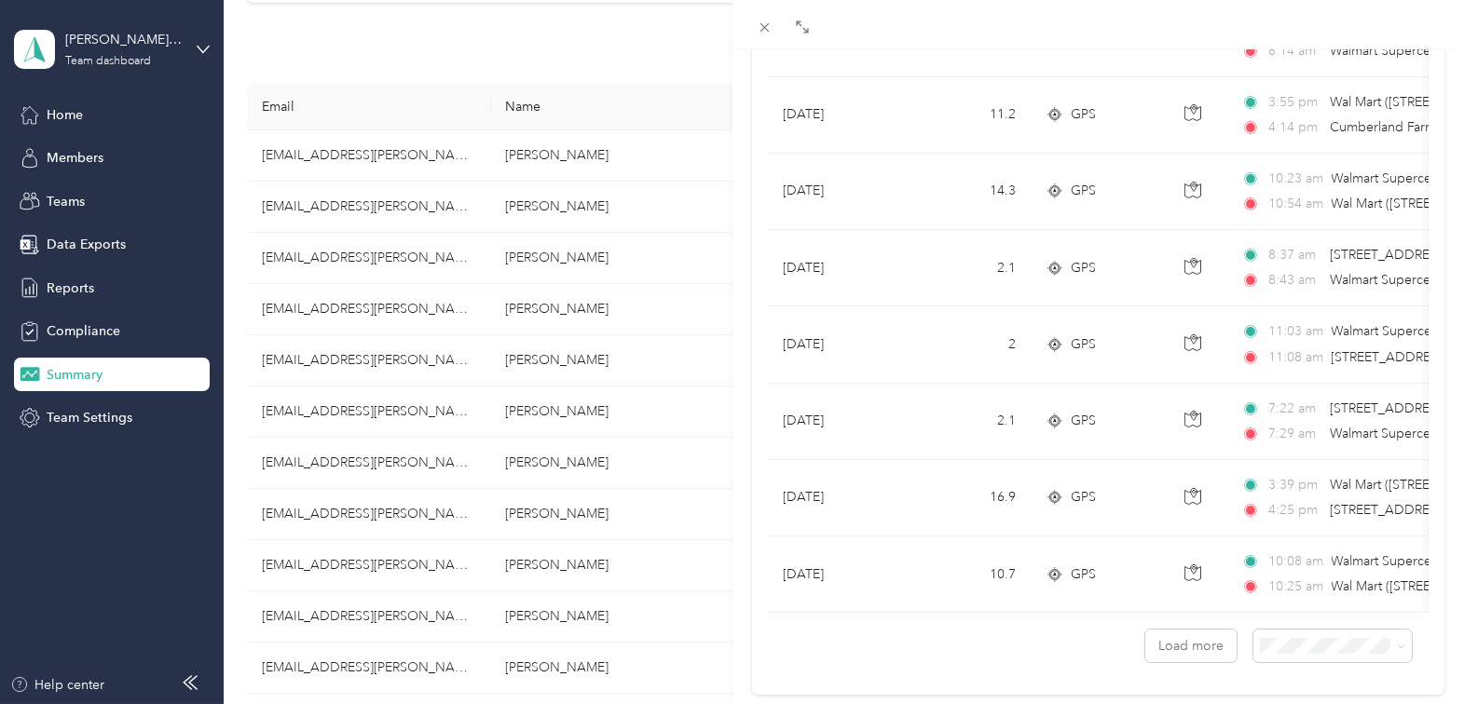
scroll to position [1668, 0]
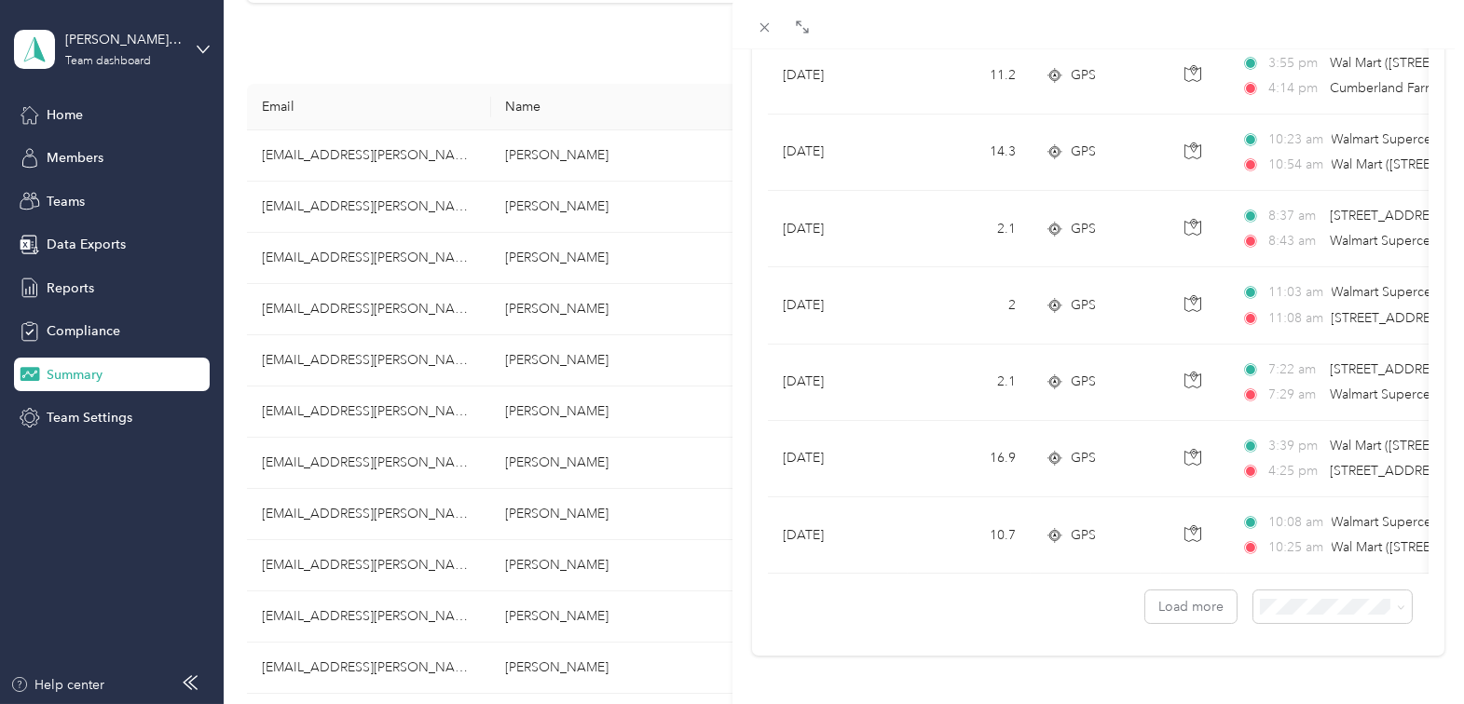
click at [410, 651] on div "Johnt Sweeney Archive Trips Expenses Reports Member info Program Commute Rates …" at bounding box center [732, 352] width 1464 height 704
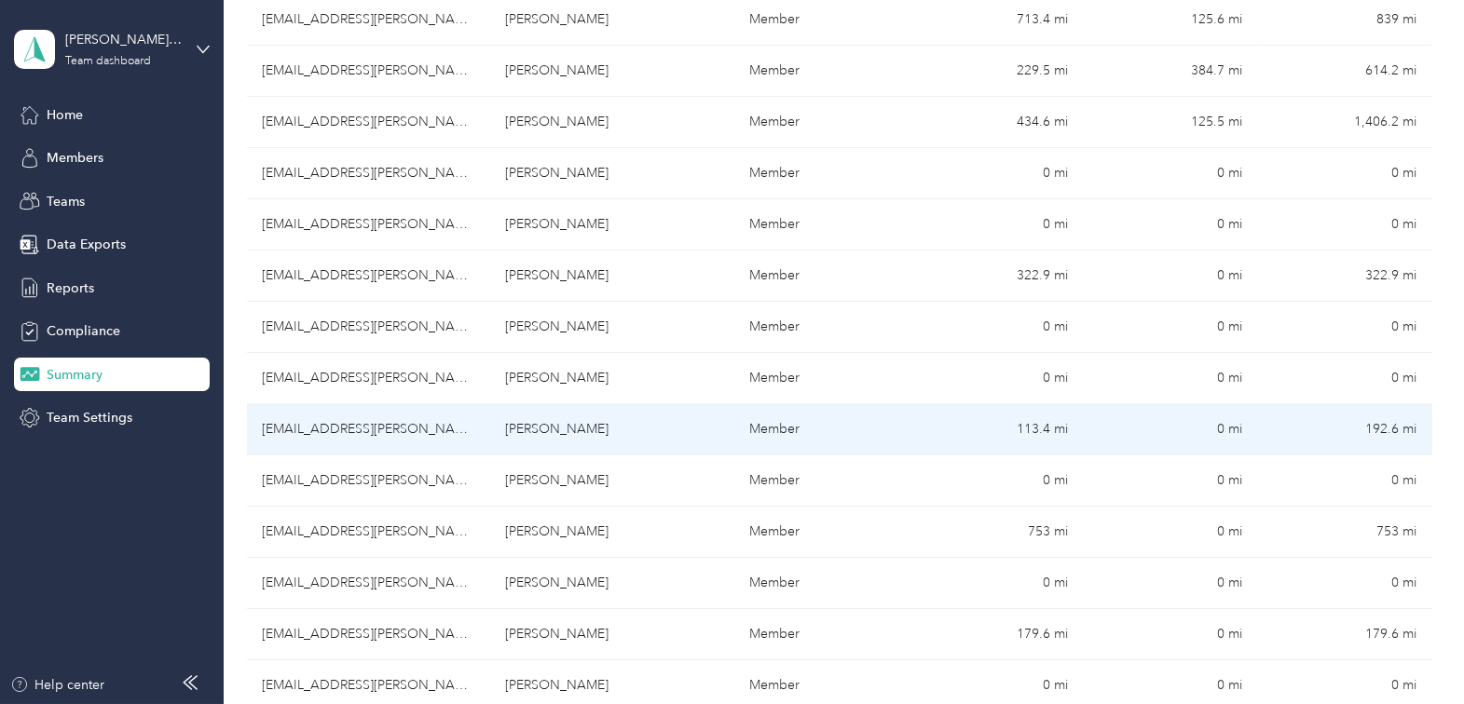
scroll to position [762, 0]
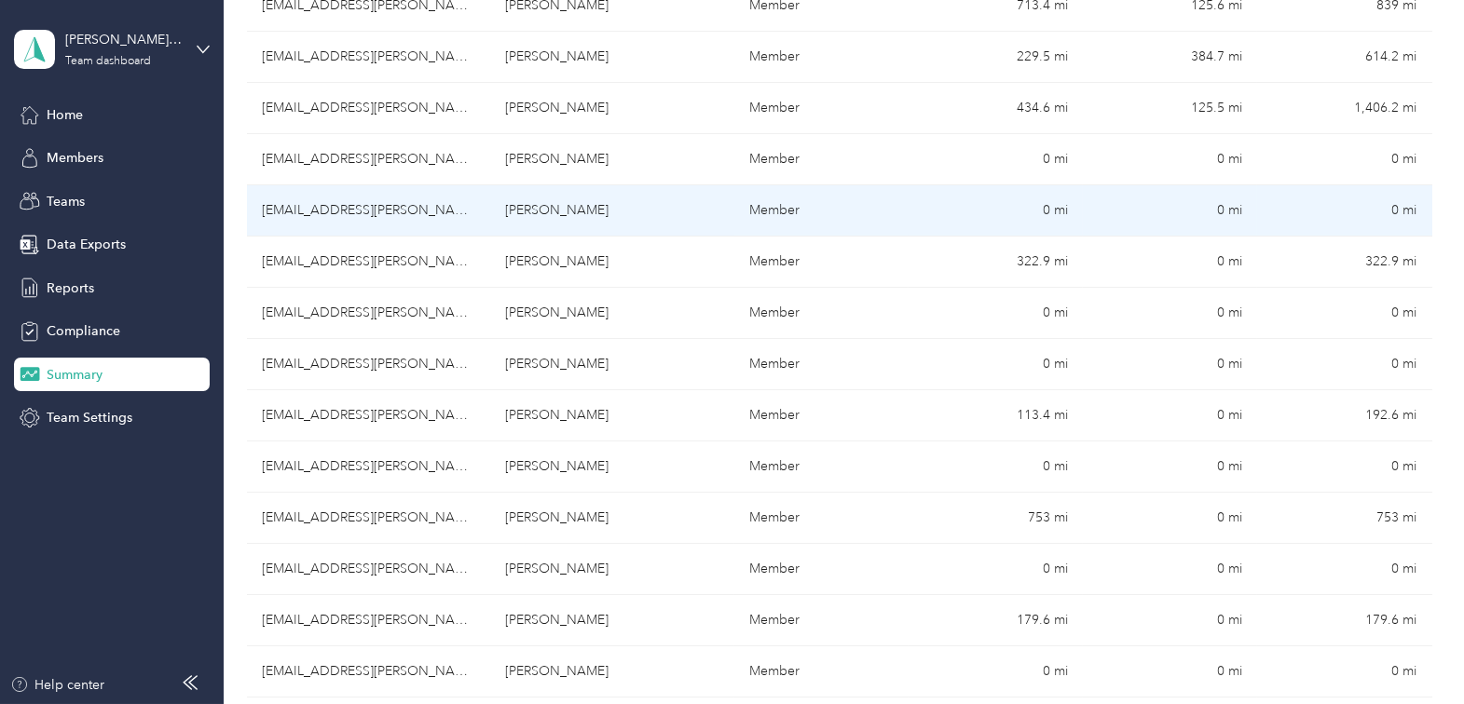
click at [432, 220] on td "avece@acosta.com" at bounding box center [369, 210] width 244 height 51
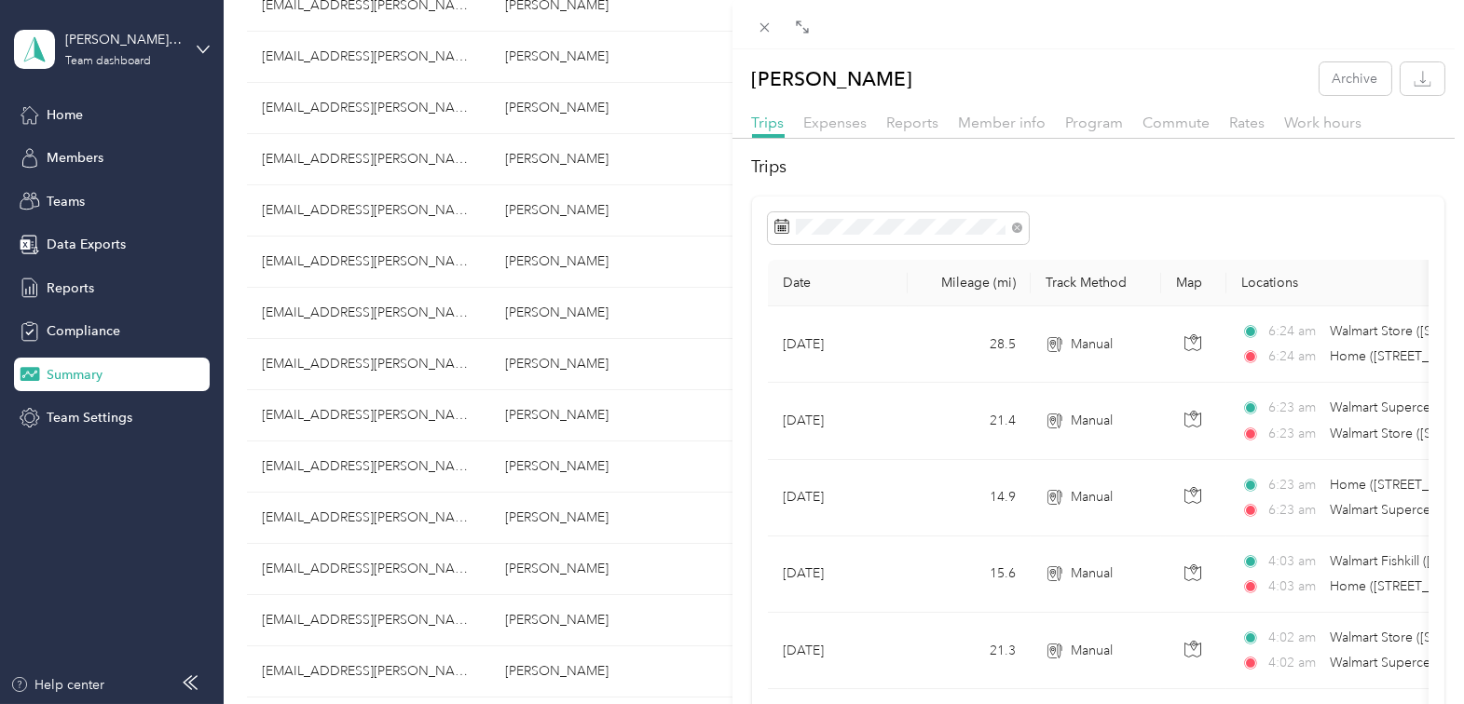
click at [390, 283] on div "Anthony Vece Archive Trips Expenses Reports Member info Program Commute Rates W…" at bounding box center [732, 352] width 1464 height 704
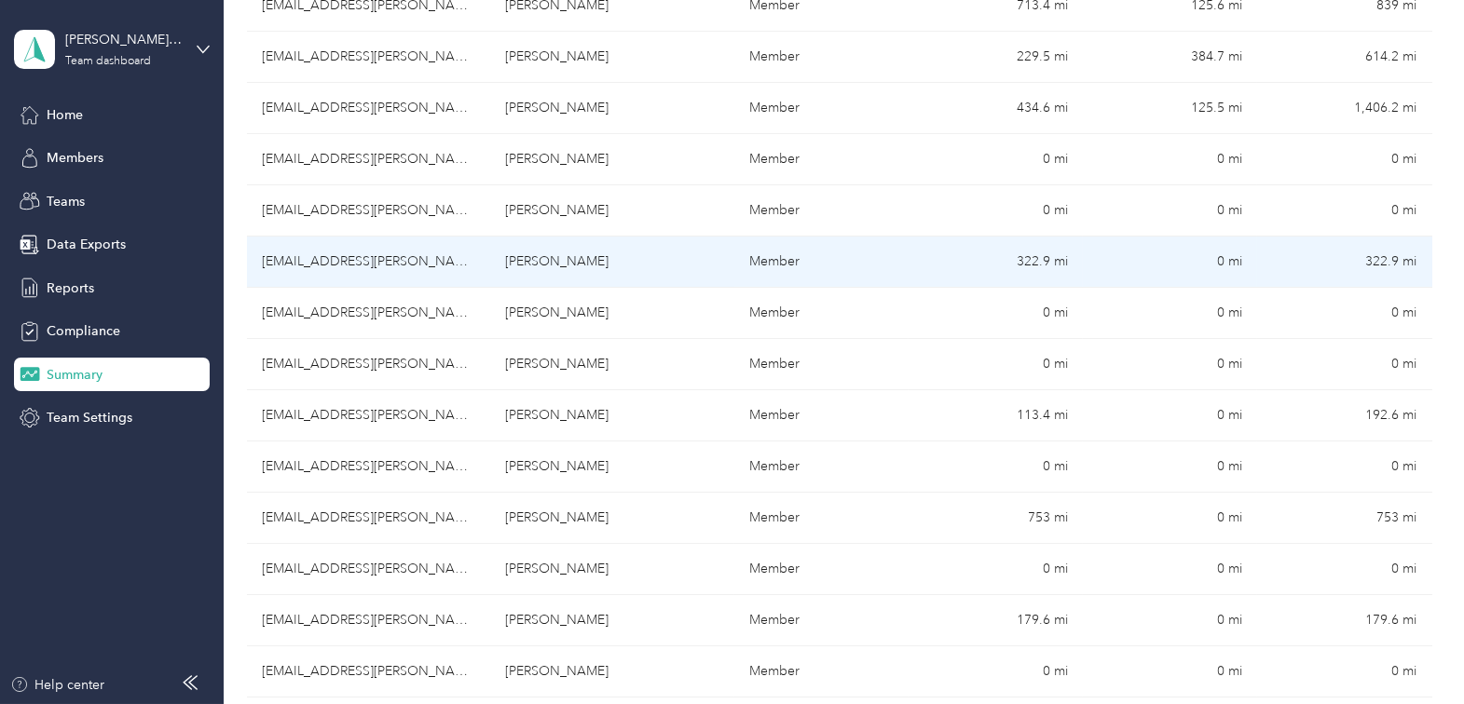
click at [555, 264] on td "Colleen Weed" at bounding box center [613, 262] width 244 height 51
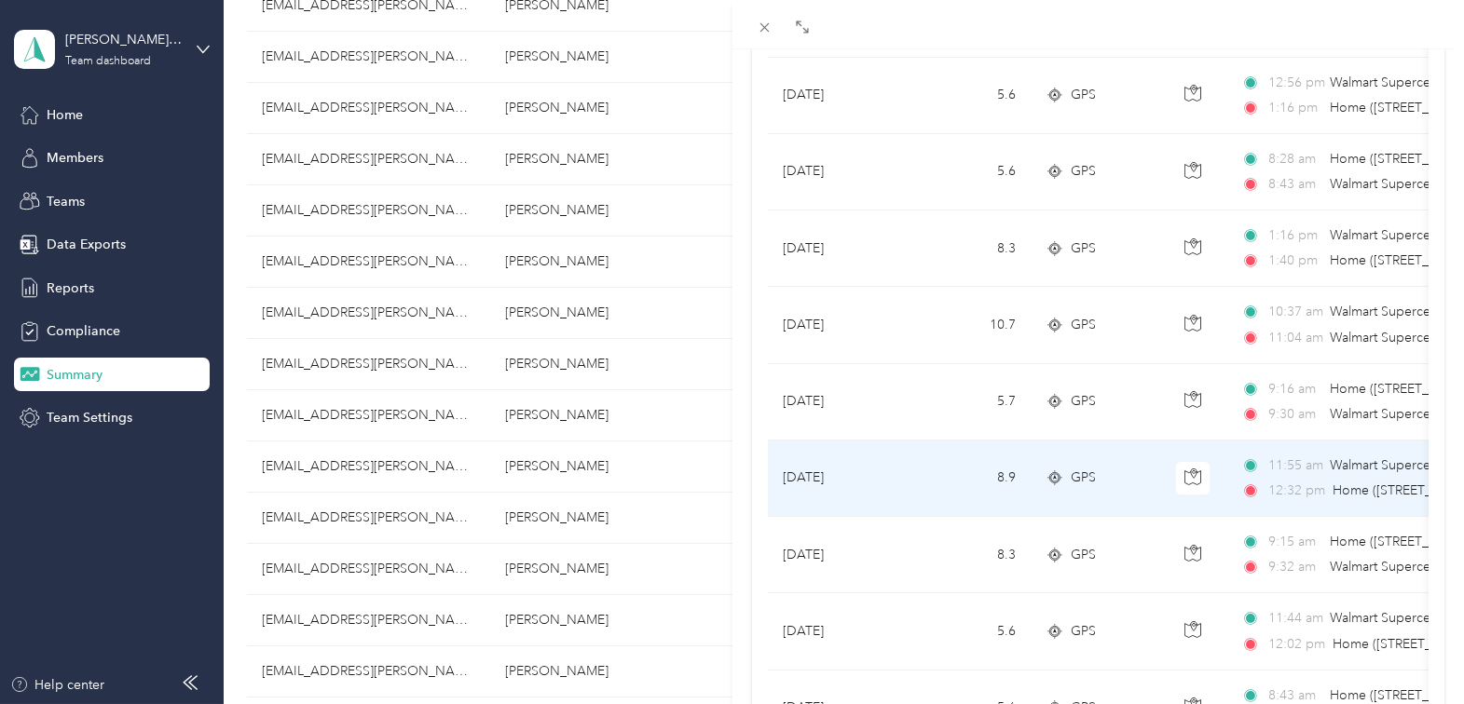
scroll to position [1524, 0]
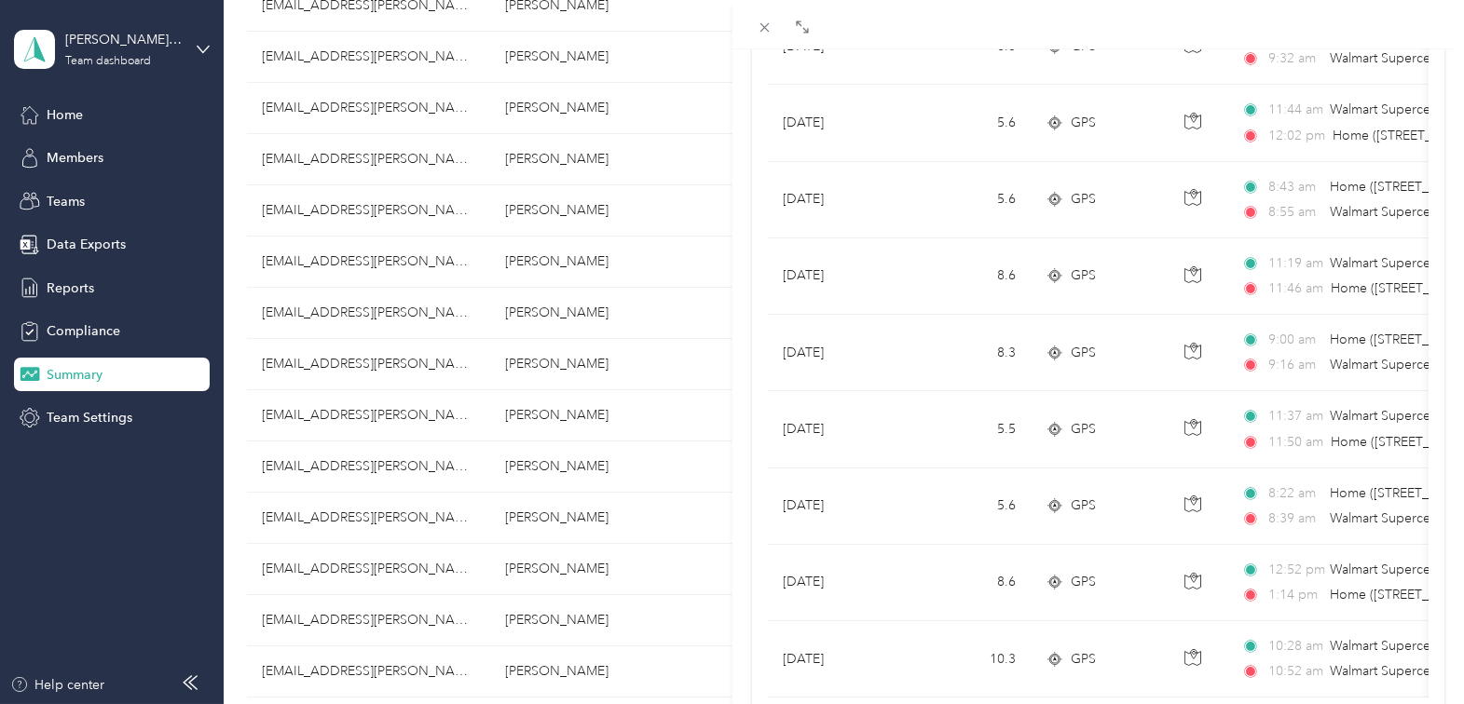
click at [392, 314] on div "Colleen Weed Archive Trips Expenses Reports Member info Program Commute Rates W…" at bounding box center [732, 352] width 1464 height 704
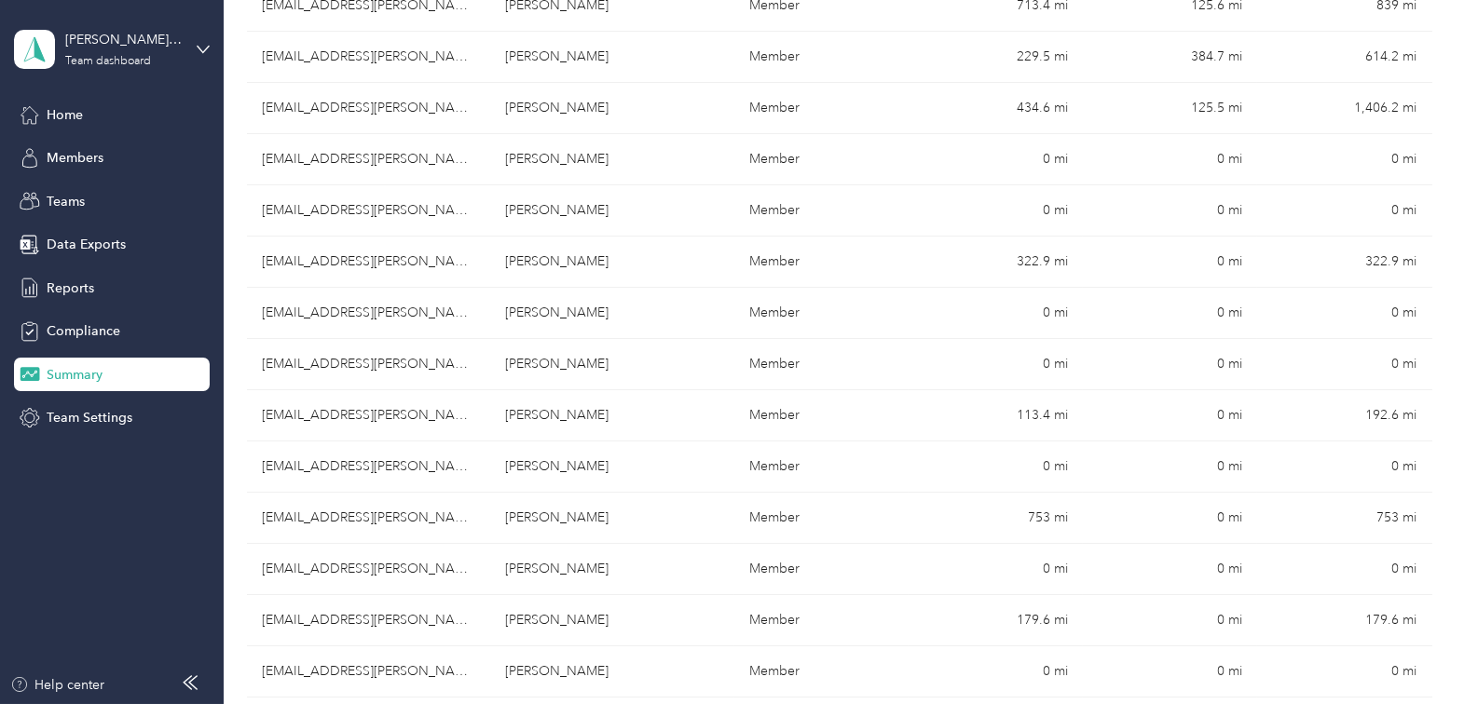
click at [528, 314] on div at bounding box center [732, 352] width 1464 height 704
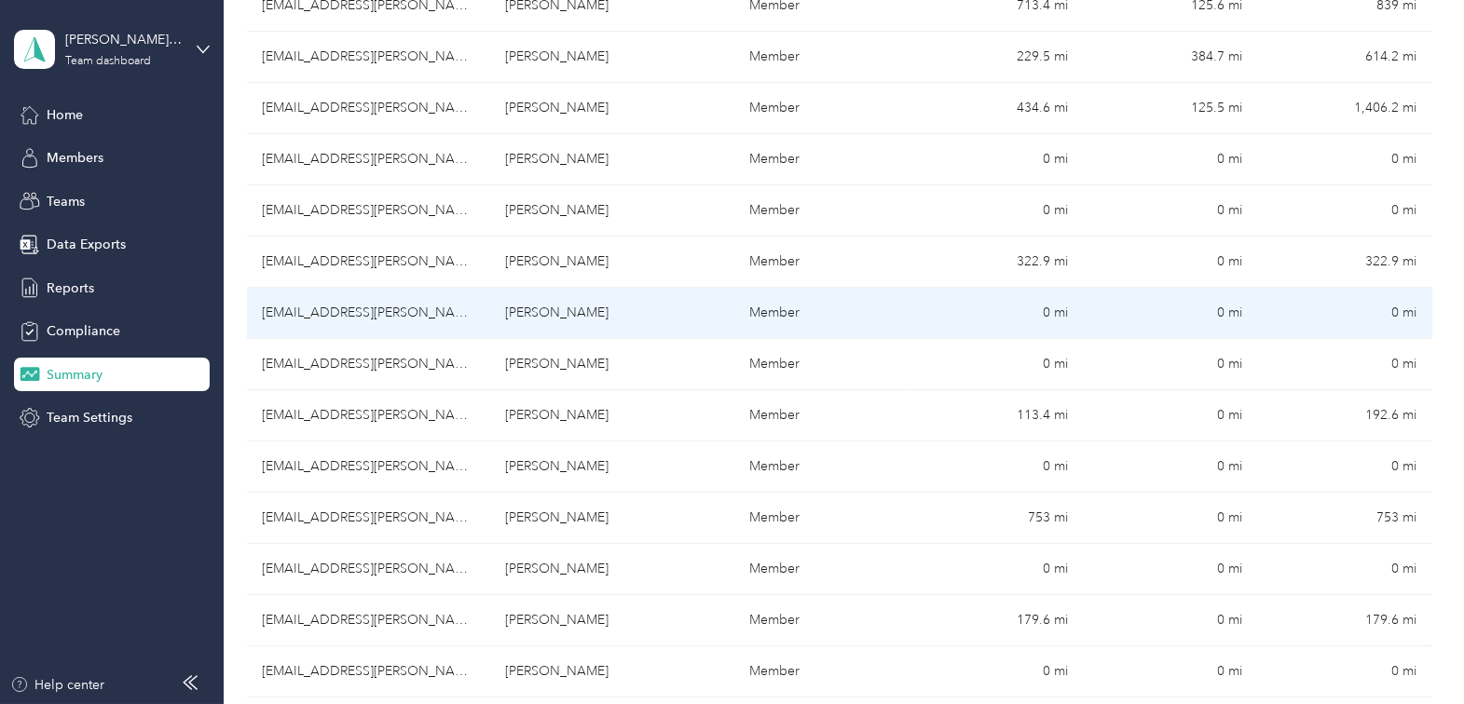
click at [528, 314] on td "Raneem Kayem" at bounding box center [613, 313] width 244 height 51
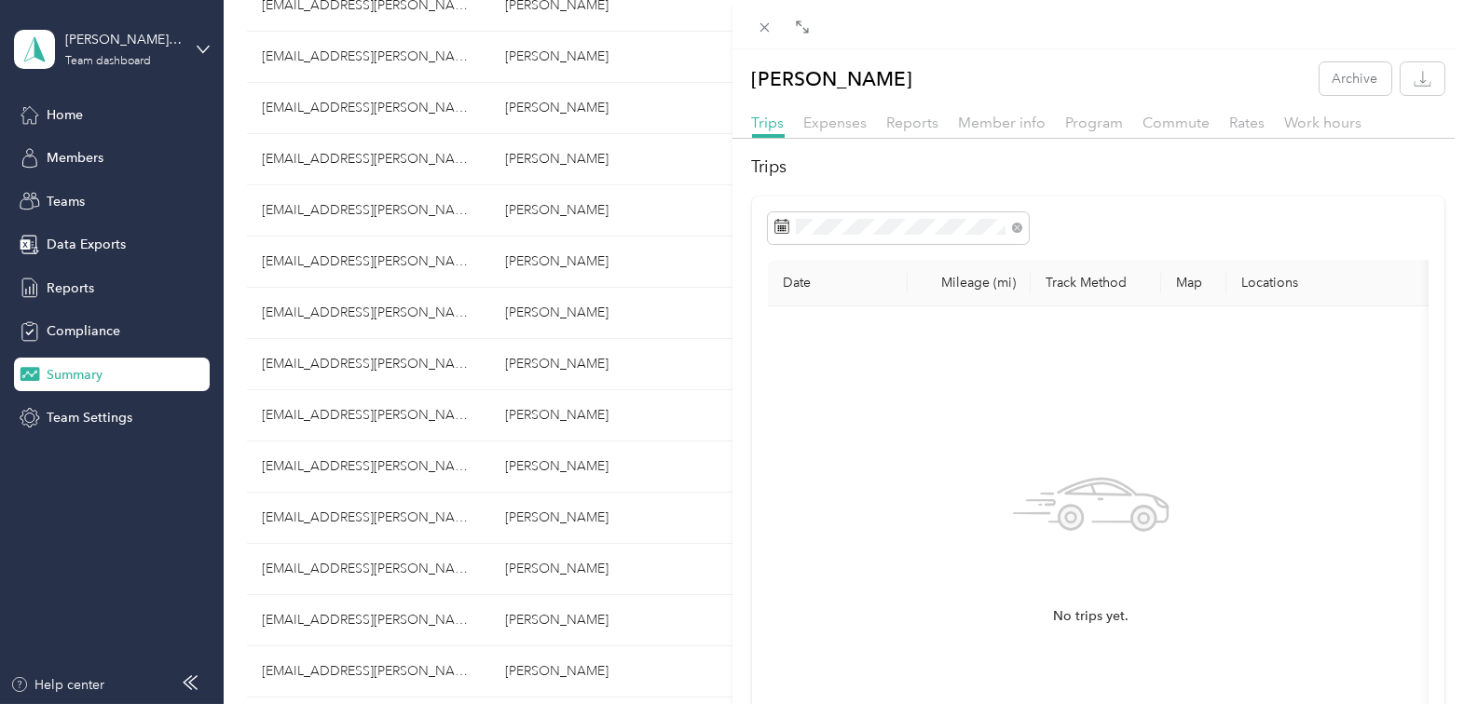
click at [527, 383] on div "Raneem Kayem Archive Trips Expenses Reports Member info Program Commute Rates W…" at bounding box center [732, 352] width 1464 height 704
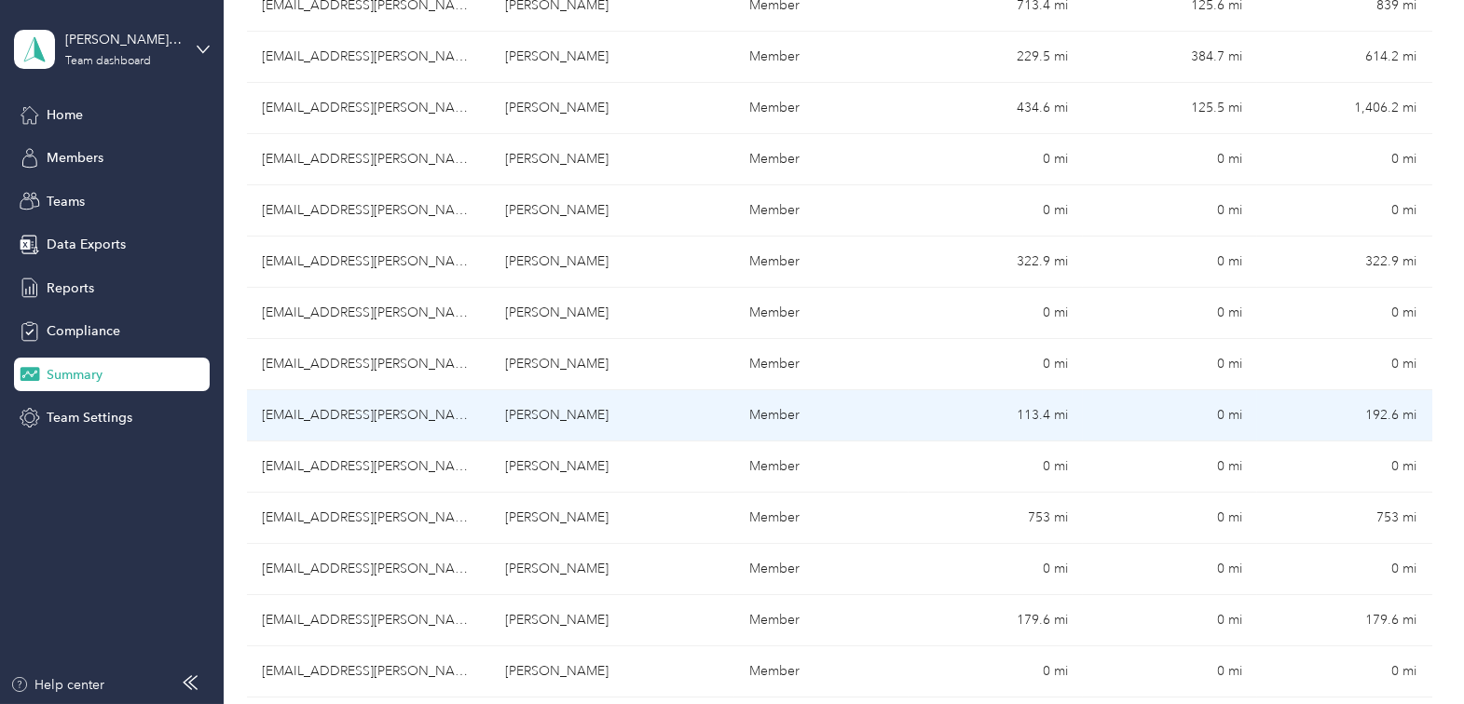
click at [526, 402] on td "Marlene Shippy" at bounding box center [613, 415] width 244 height 51
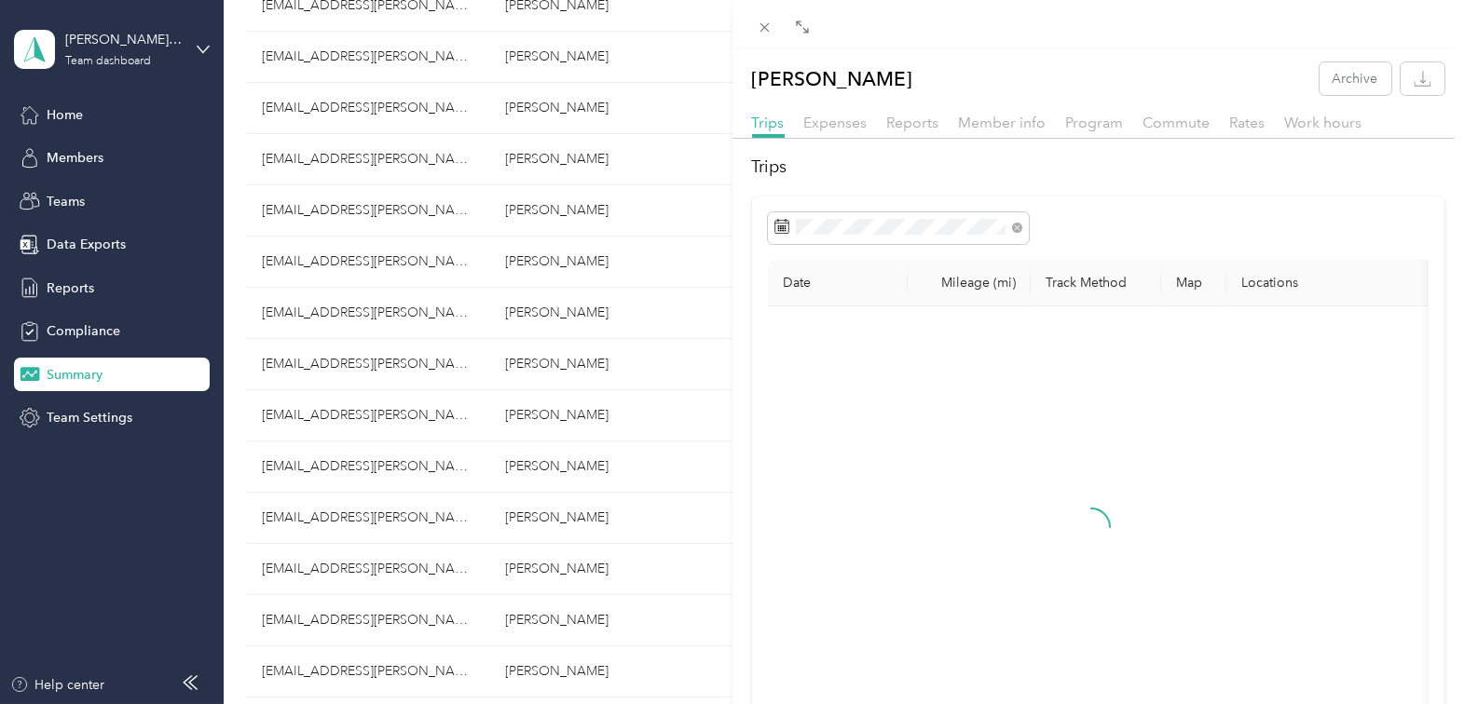
click at [525, 410] on div "Marlene Shippy Archive Trips Expenses Reports Member info Program Commute Rates…" at bounding box center [732, 352] width 1464 height 704
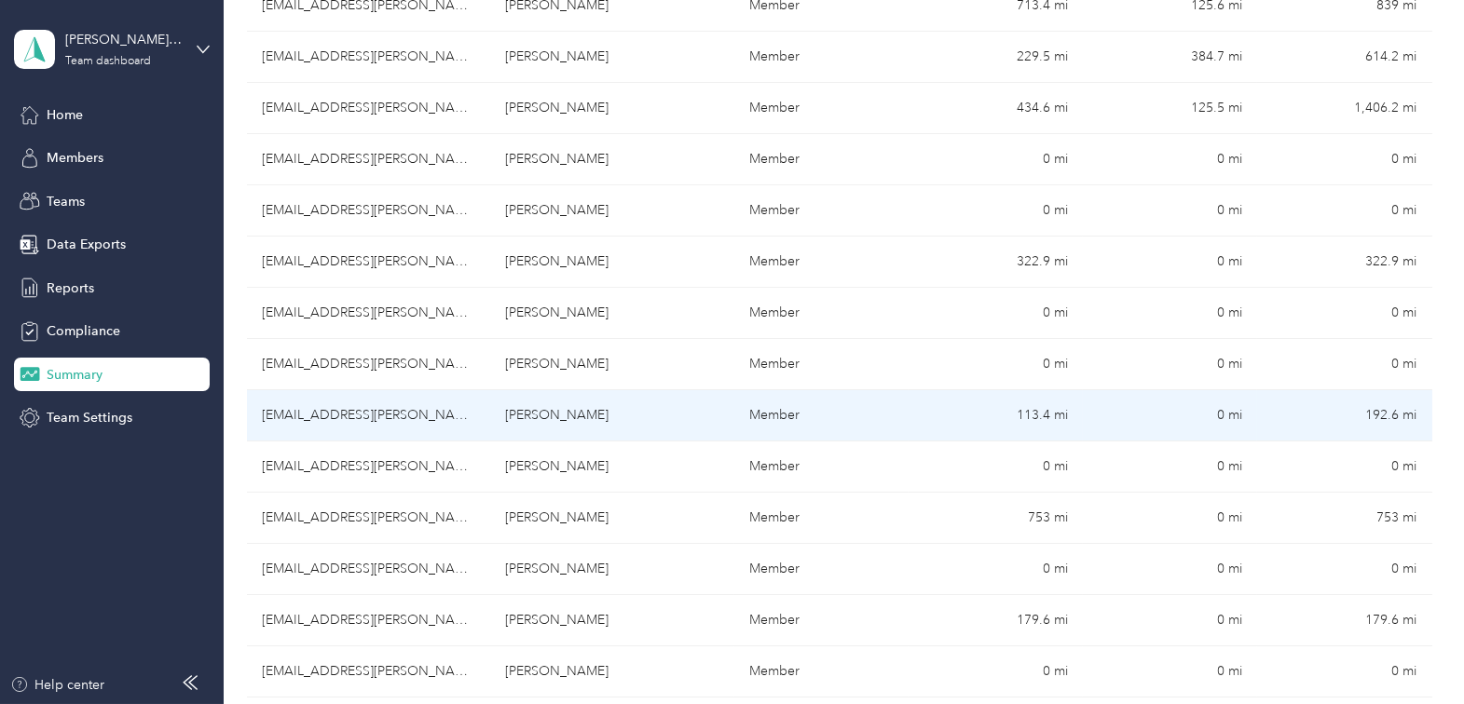
click at [525, 410] on td "Marlene Shippy" at bounding box center [613, 415] width 244 height 51
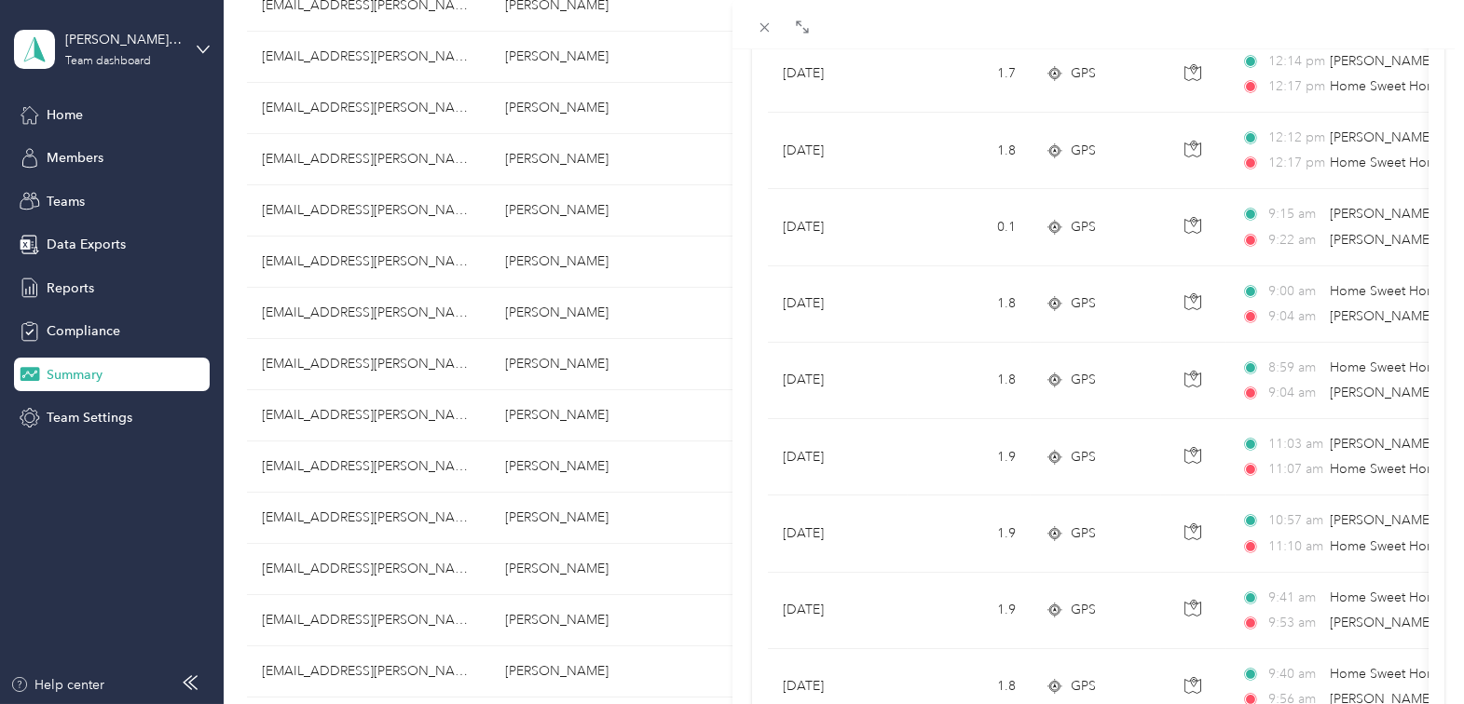
scroll to position [1440, 0]
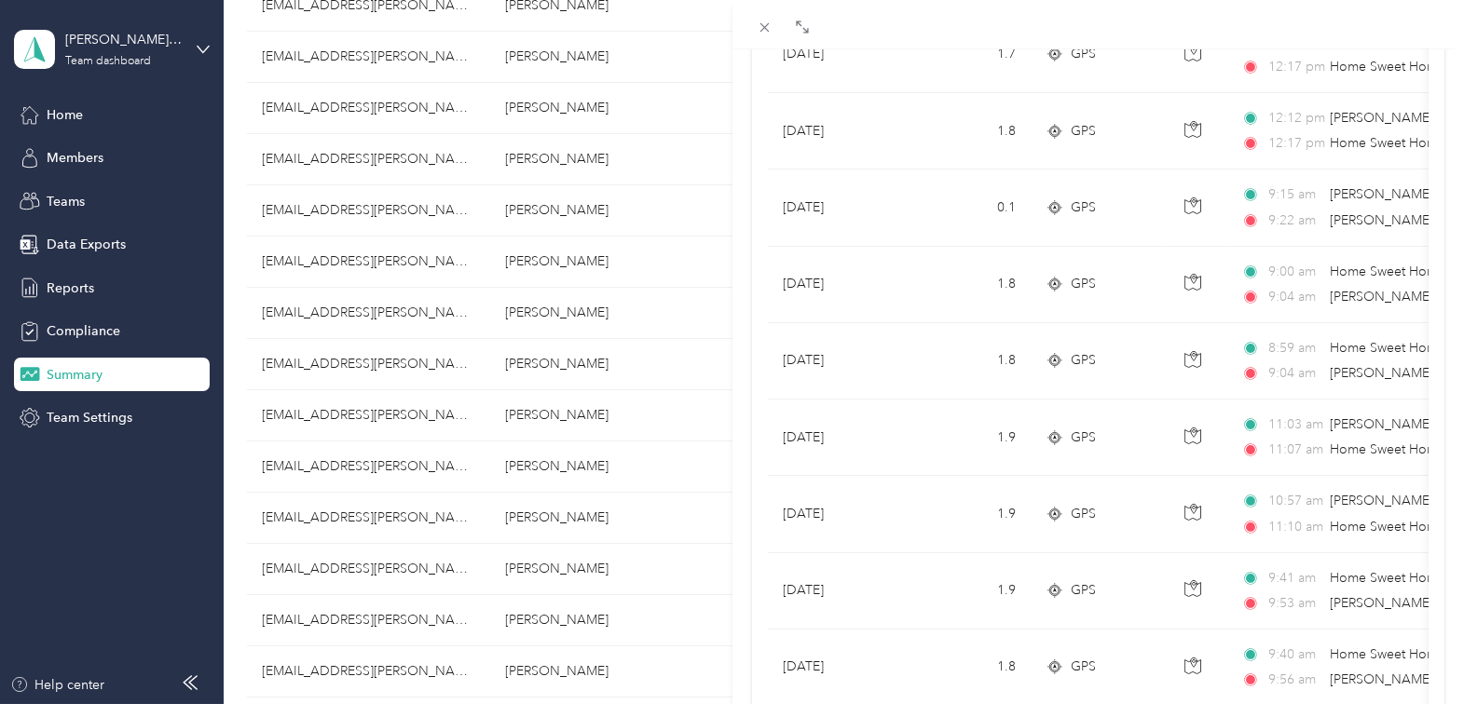
click at [567, 459] on div "Marlene Shippy Archive Trips Expenses Reports Member info Program Commute Rates…" at bounding box center [732, 352] width 1464 height 704
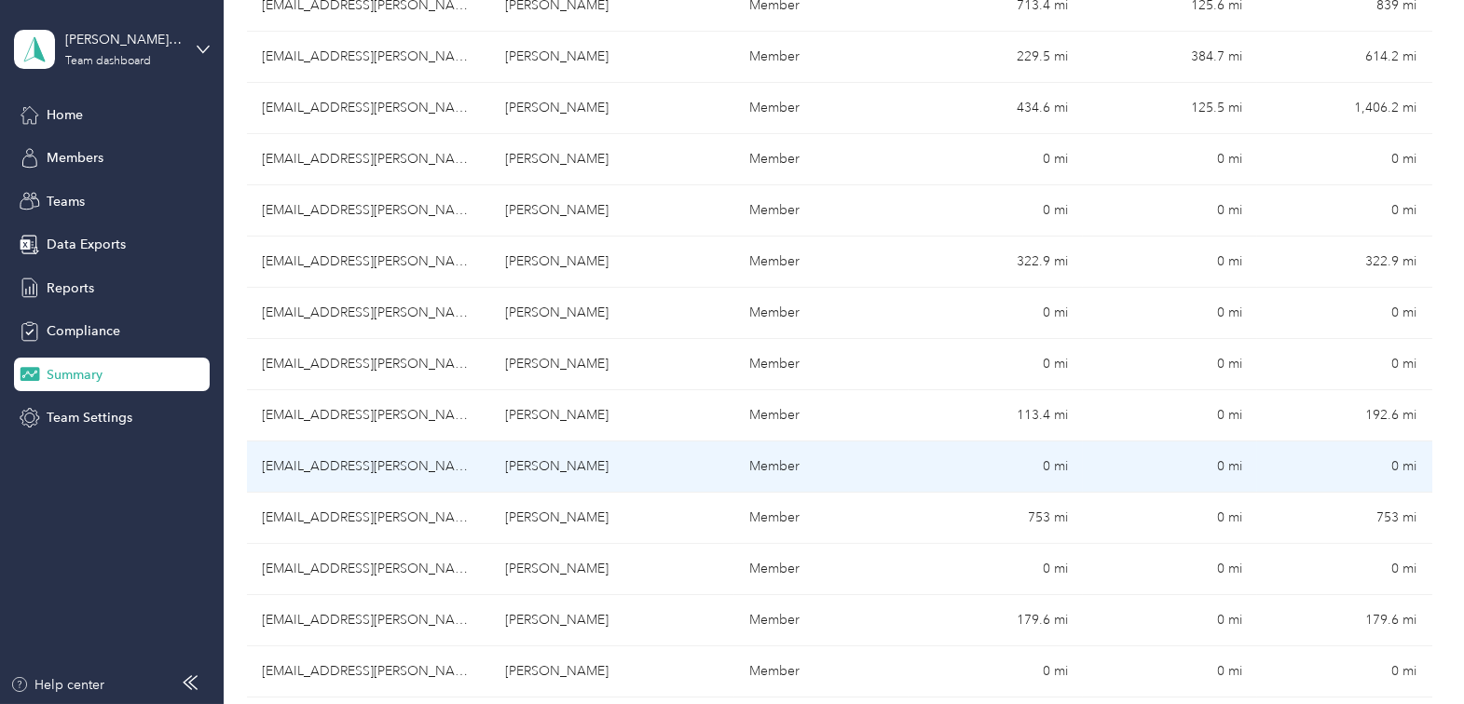
click at [567, 459] on td "Katherine Mangone" at bounding box center [613, 467] width 244 height 51
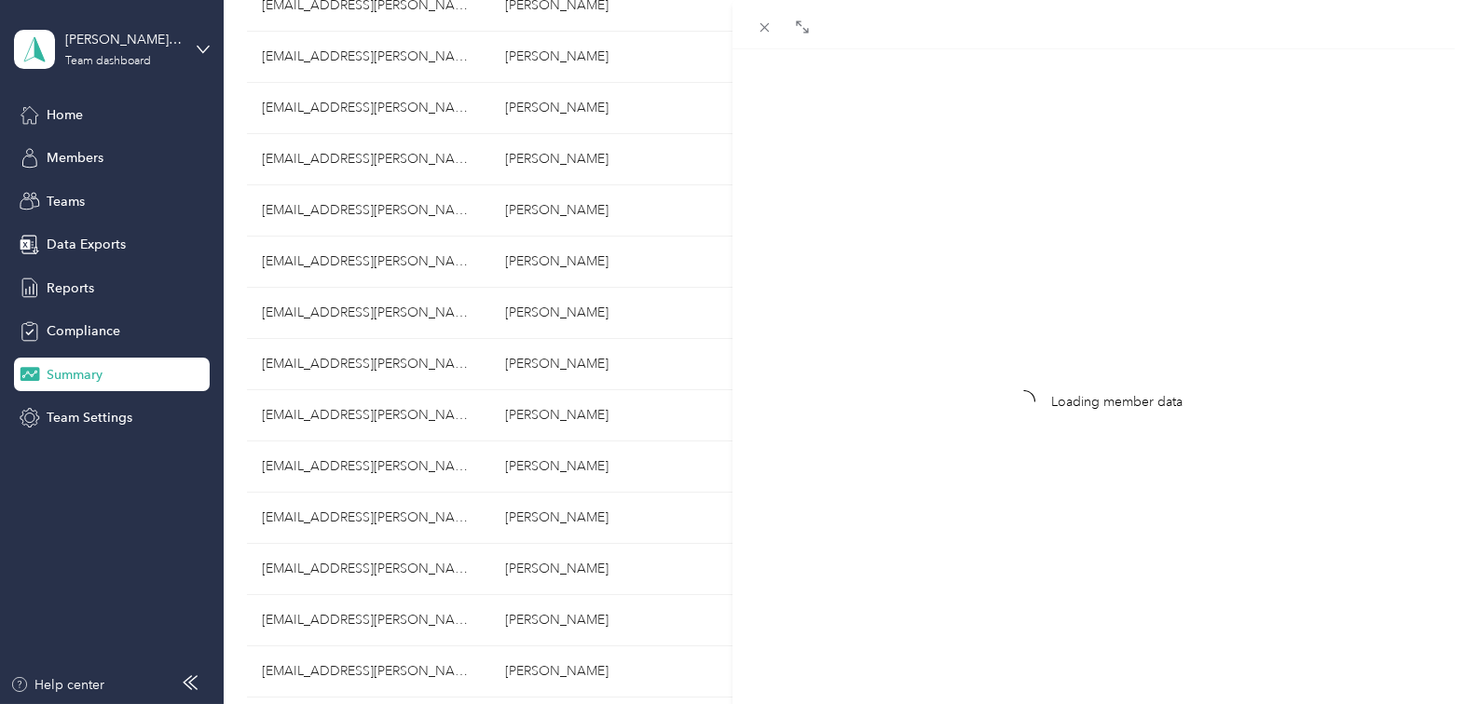
click at [555, 512] on div "Loading member data" at bounding box center [732, 352] width 1464 height 704
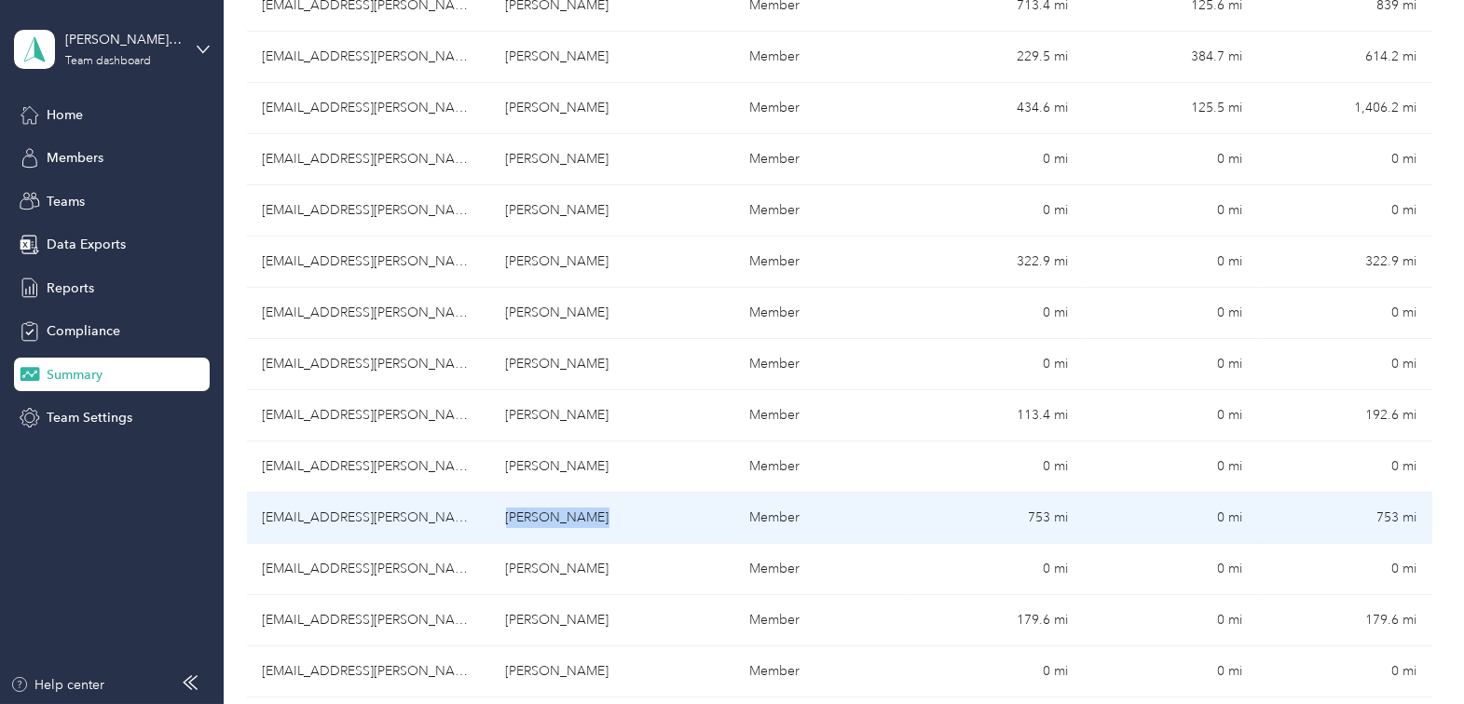
click at [555, 512] on td "Amy Wittenmeyer" at bounding box center [613, 518] width 244 height 51
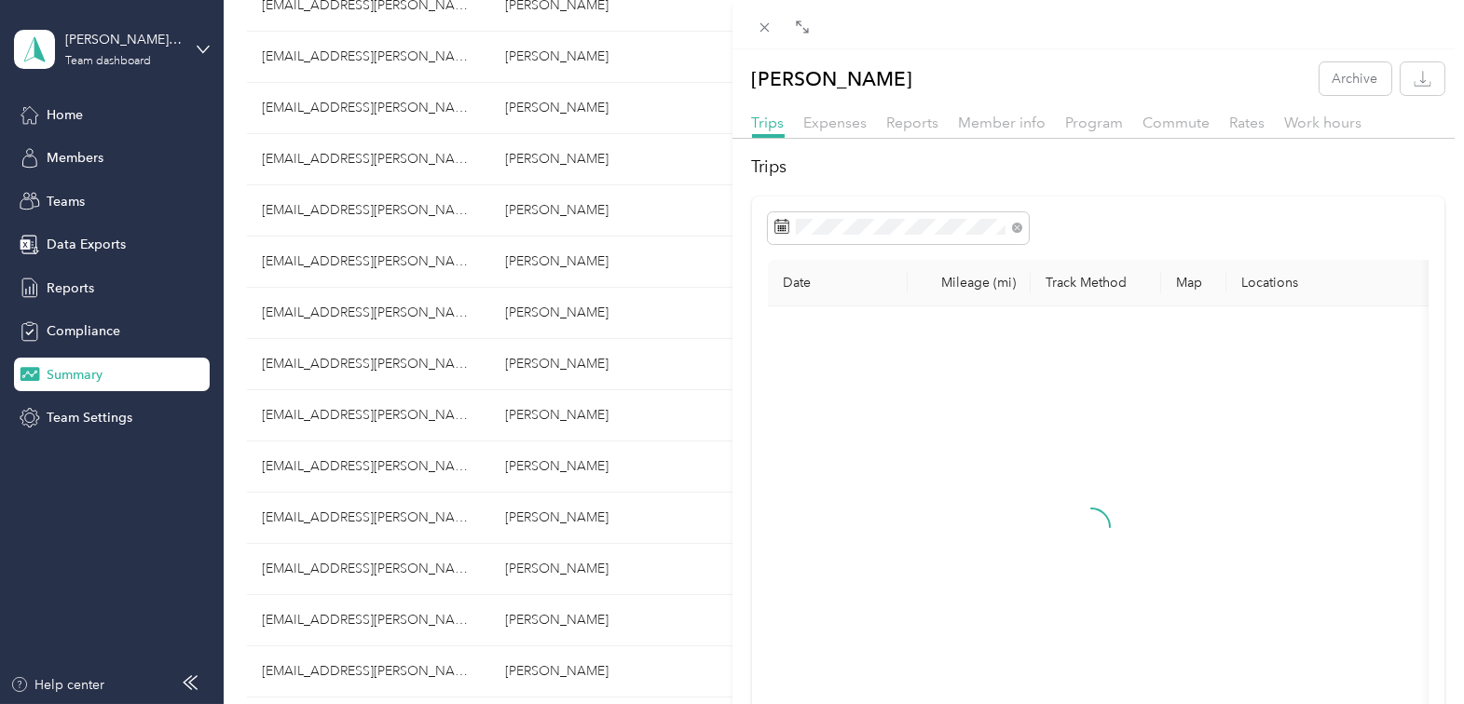
click at [395, 515] on div "Amy Wittenmeyer Archive Trips Expenses Reports Member info Program Commute Rate…" at bounding box center [732, 352] width 1464 height 704
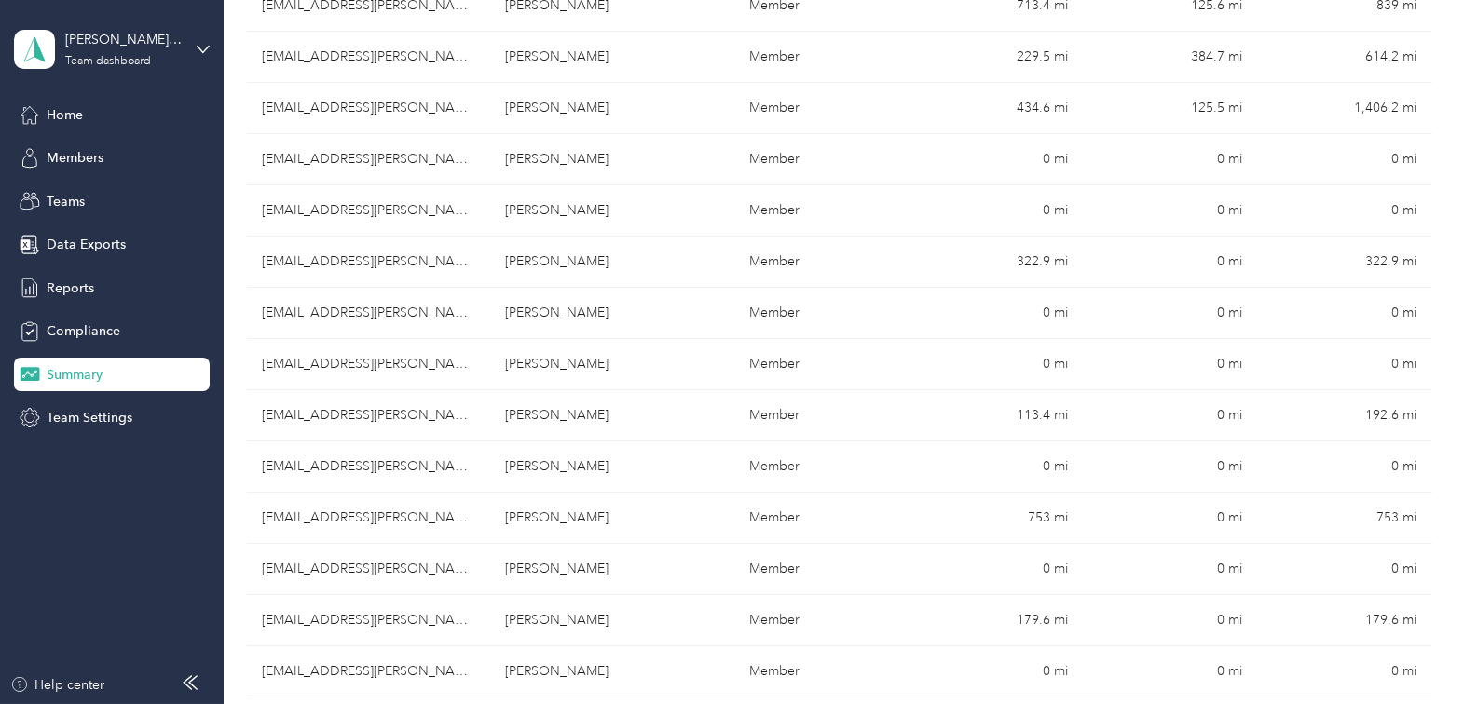
click at [523, 520] on td "Amy Wittenmeyer" at bounding box center [613, 518] width 244 height 51
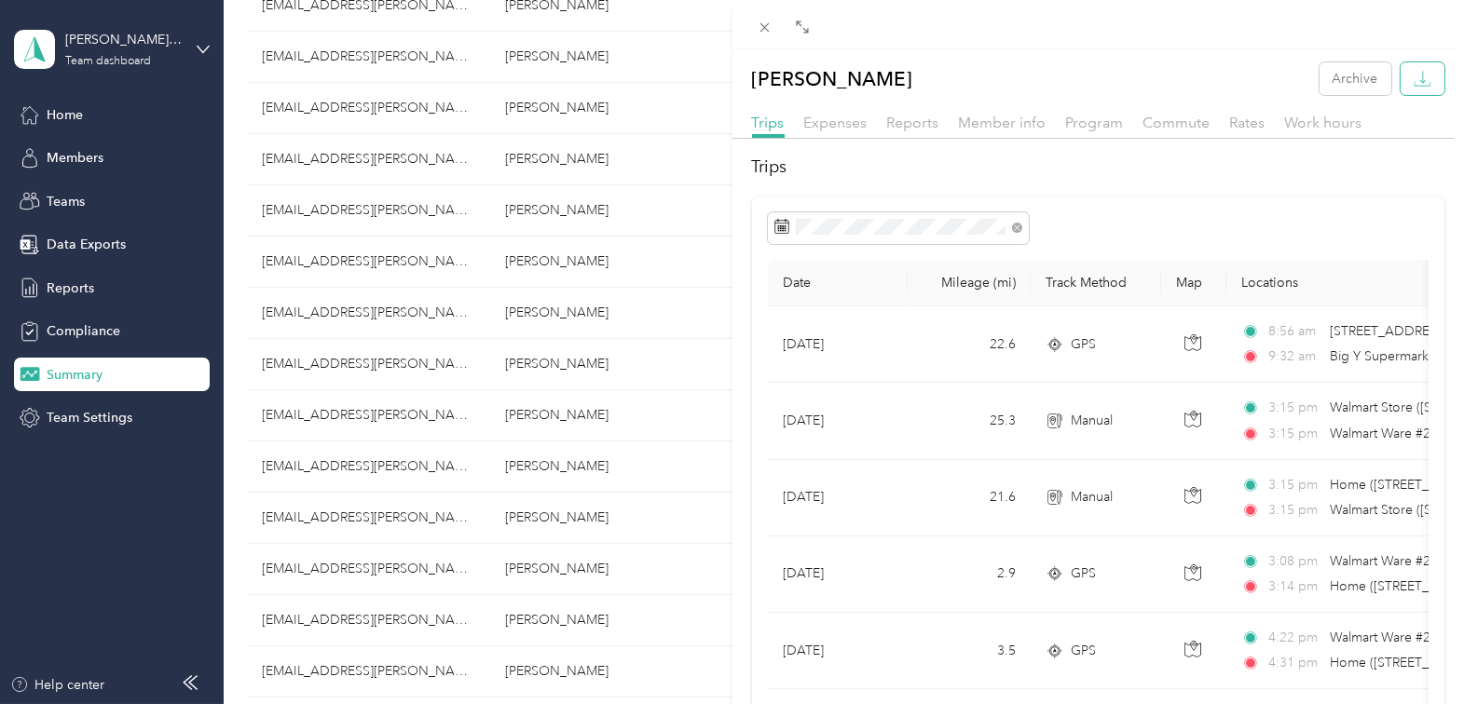
click at [1420, 80] on icon "button" at bounding box center [1423, 77] width 6 height 12
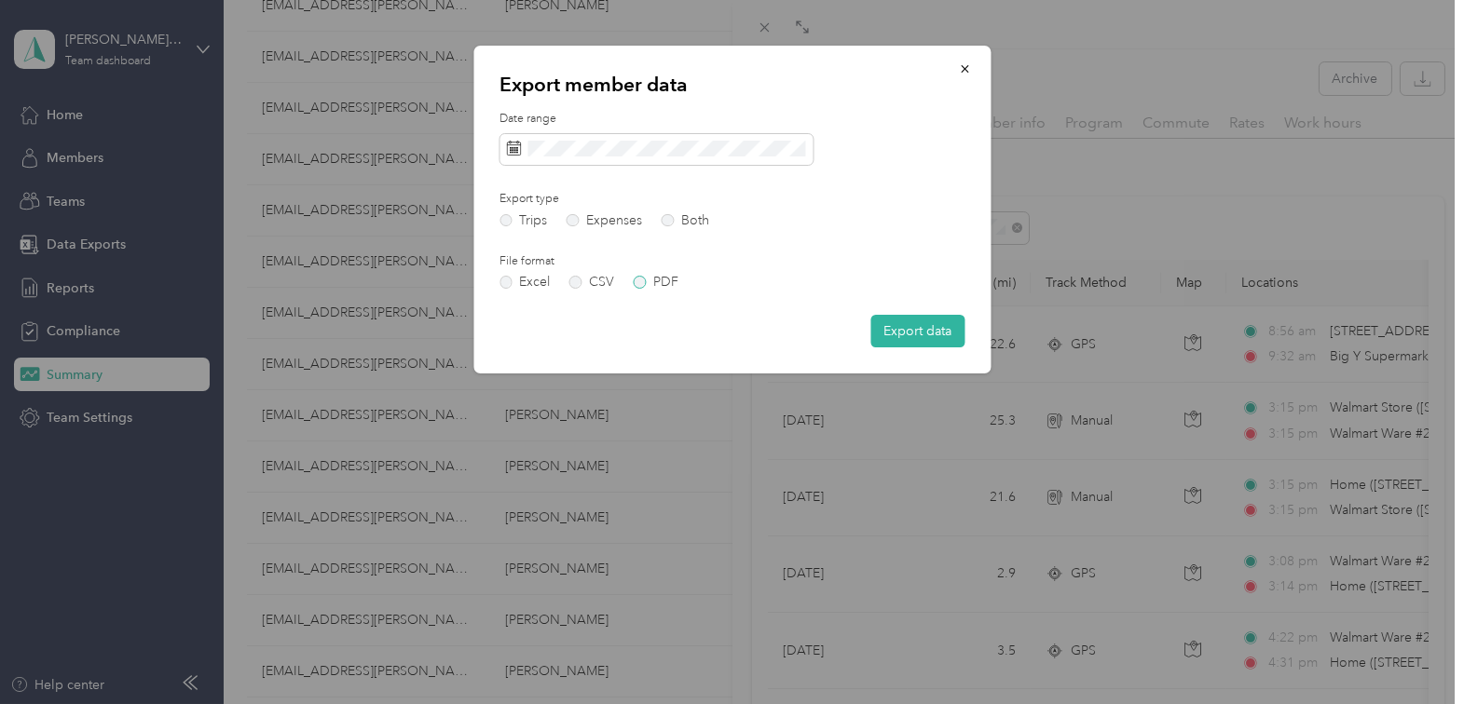
click at [637, 281] on label "PDF" at bounding box center [656, 282] width 45 height 13
click at [911, 328] on button "Export data" at bounding box center [917, 331] width 94 height 33
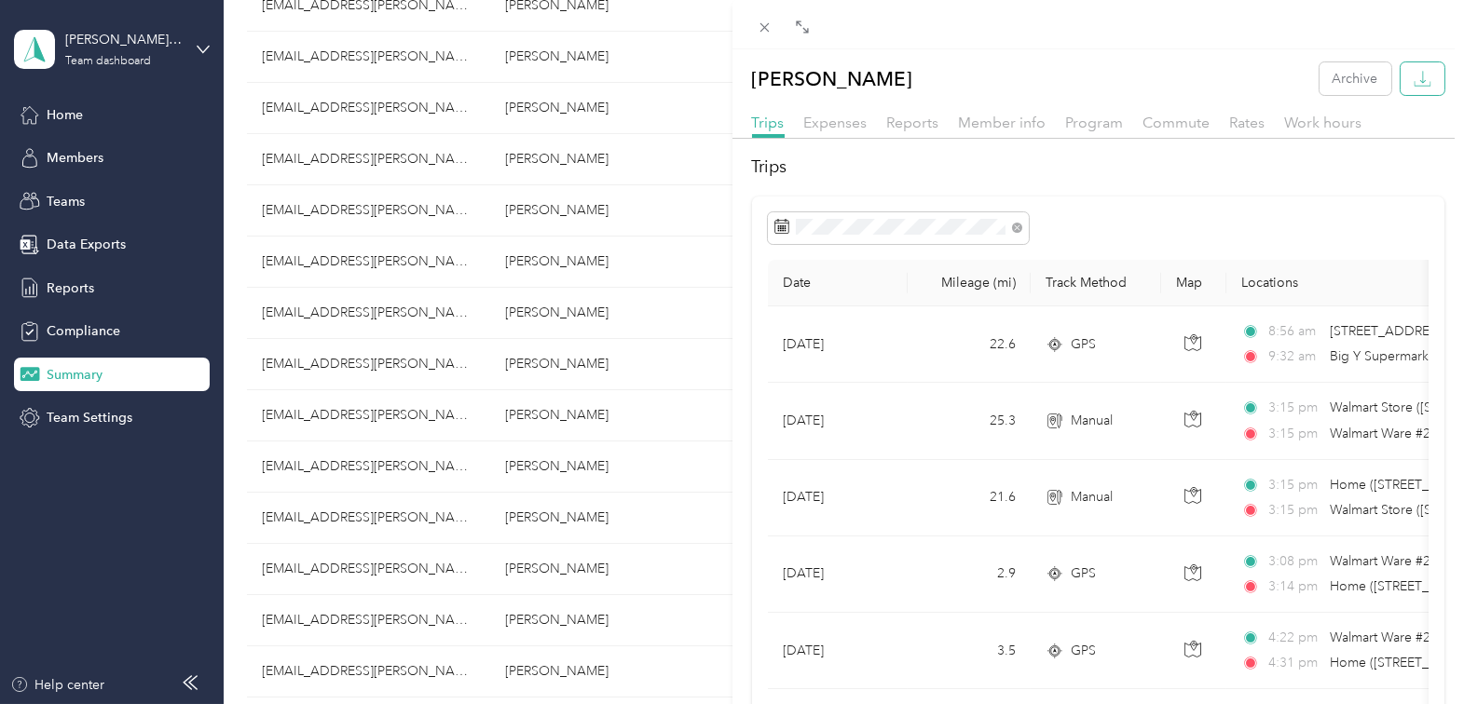
click at [1414, 80] on icon "button" at bounding box center [1423, 79] width 18 height 18
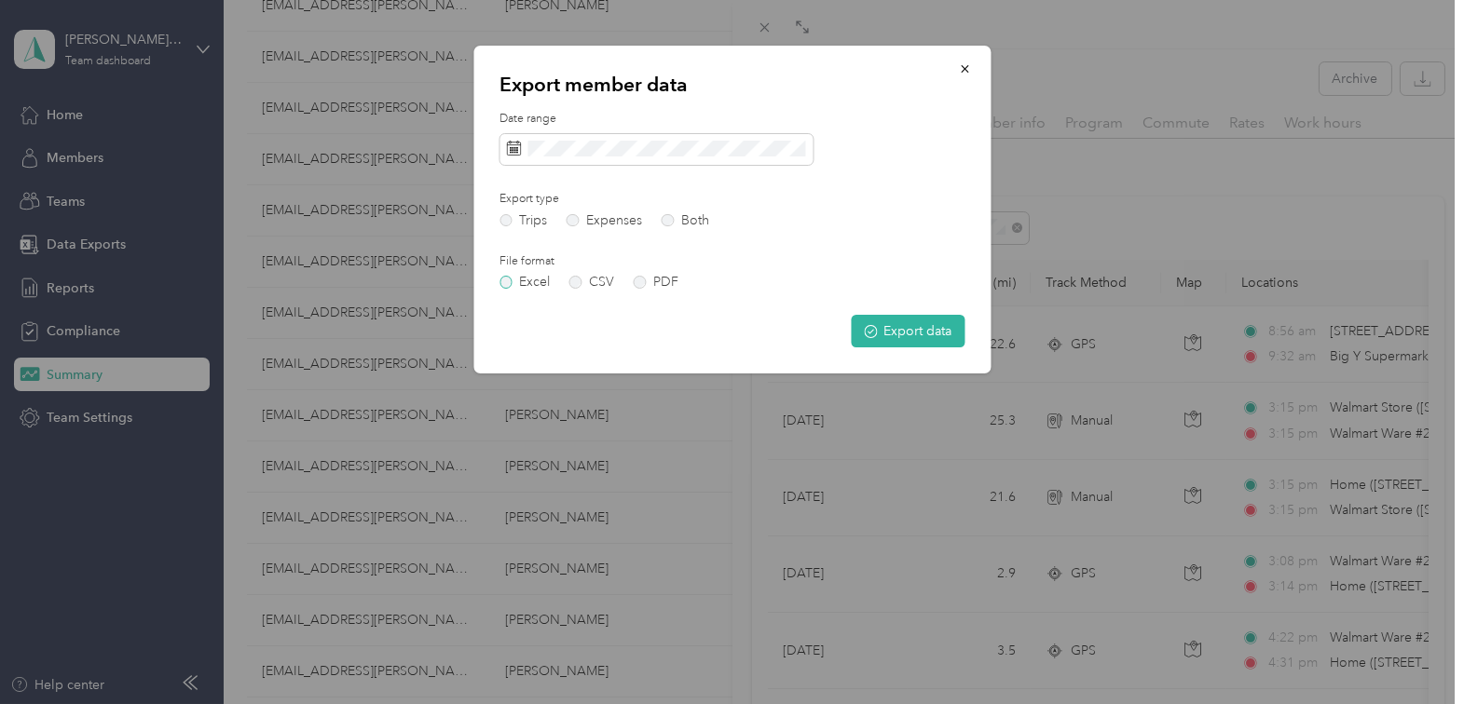
click at [512, 281] on label "Excel" at bounding box center [524, 282] width 50 height 13
click at [935, 323] on button "Export data" at bounding box center [908, 331] width 114 height 33
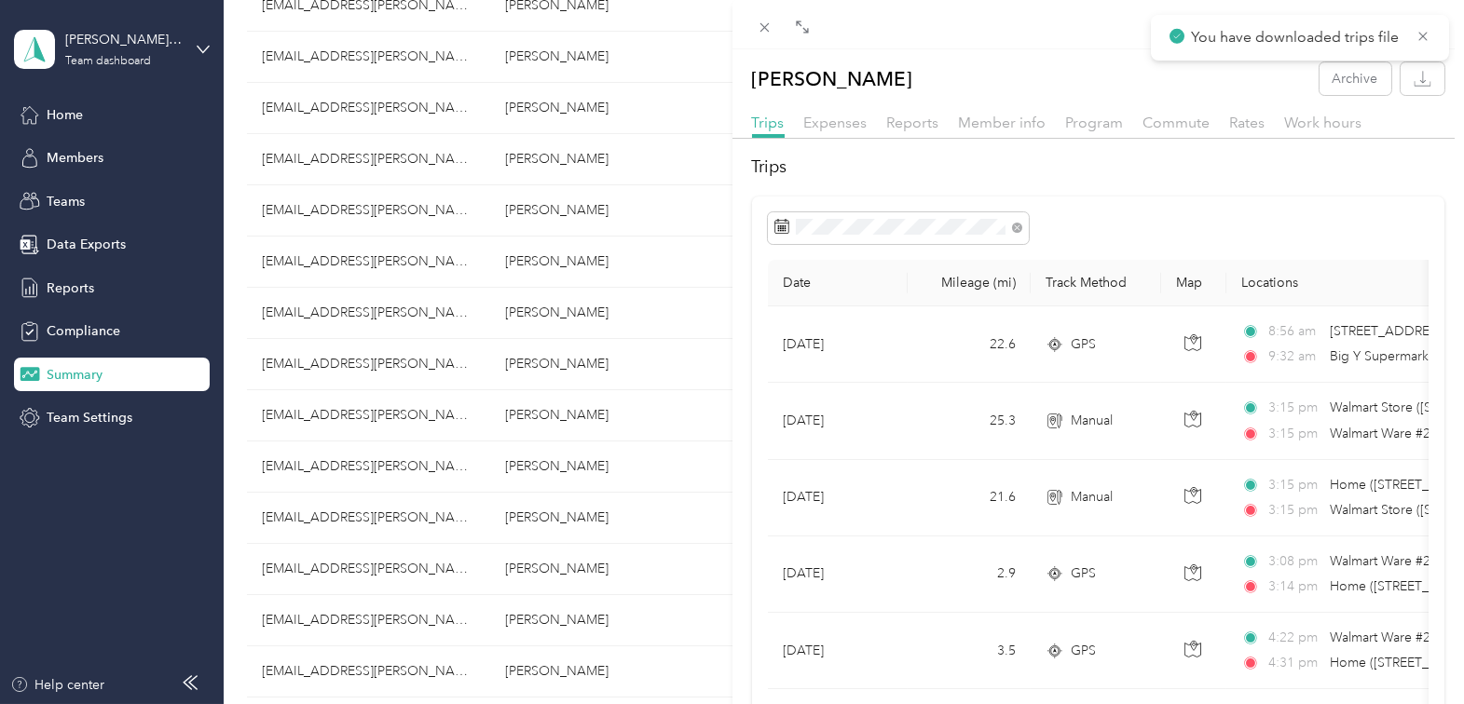
click at [354, 564] on div "Amy Wittenmeyer Archive Trips Expenses Reports Member info Program Commute Rate…" at bounding box center [732, 352] width 1464 height 704
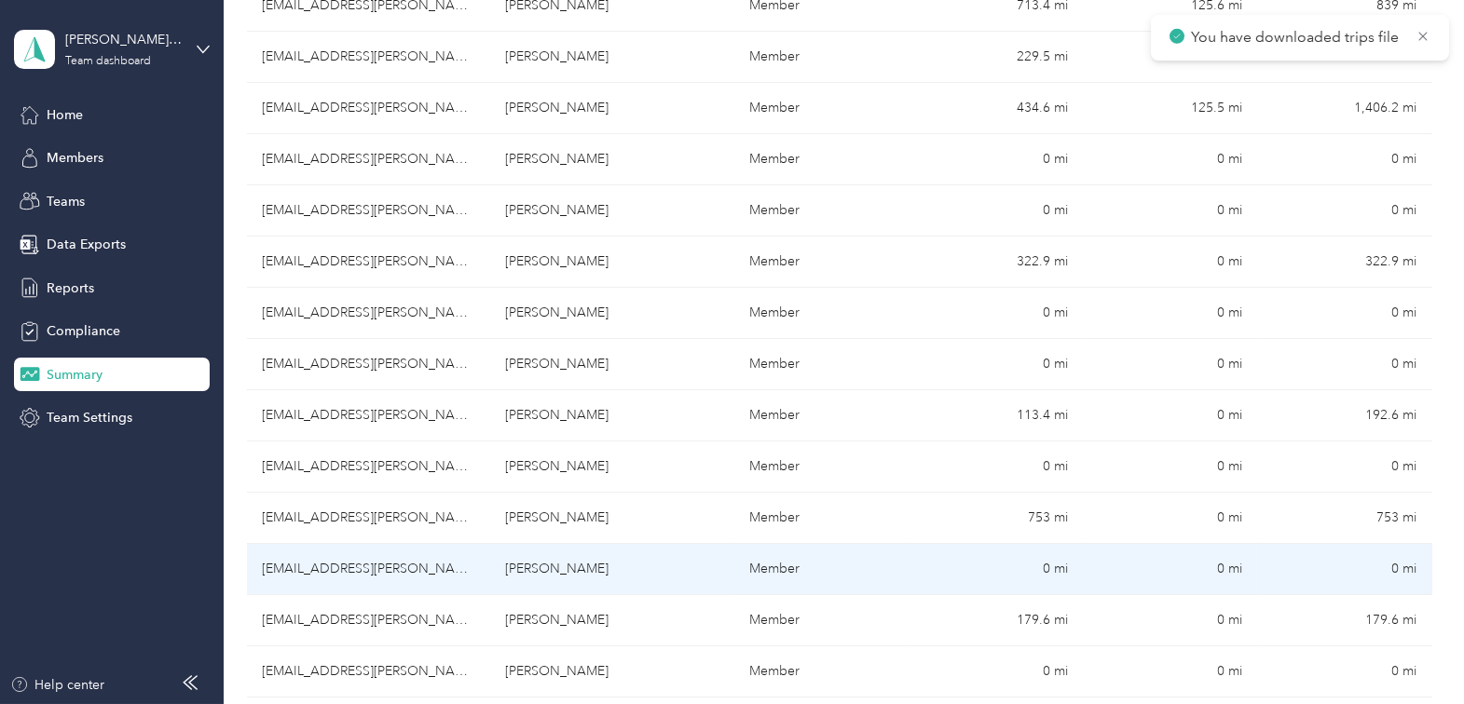
click at [532, 568] on td "Scott Turner" at bounding box center [613, 569] width 244 height 51
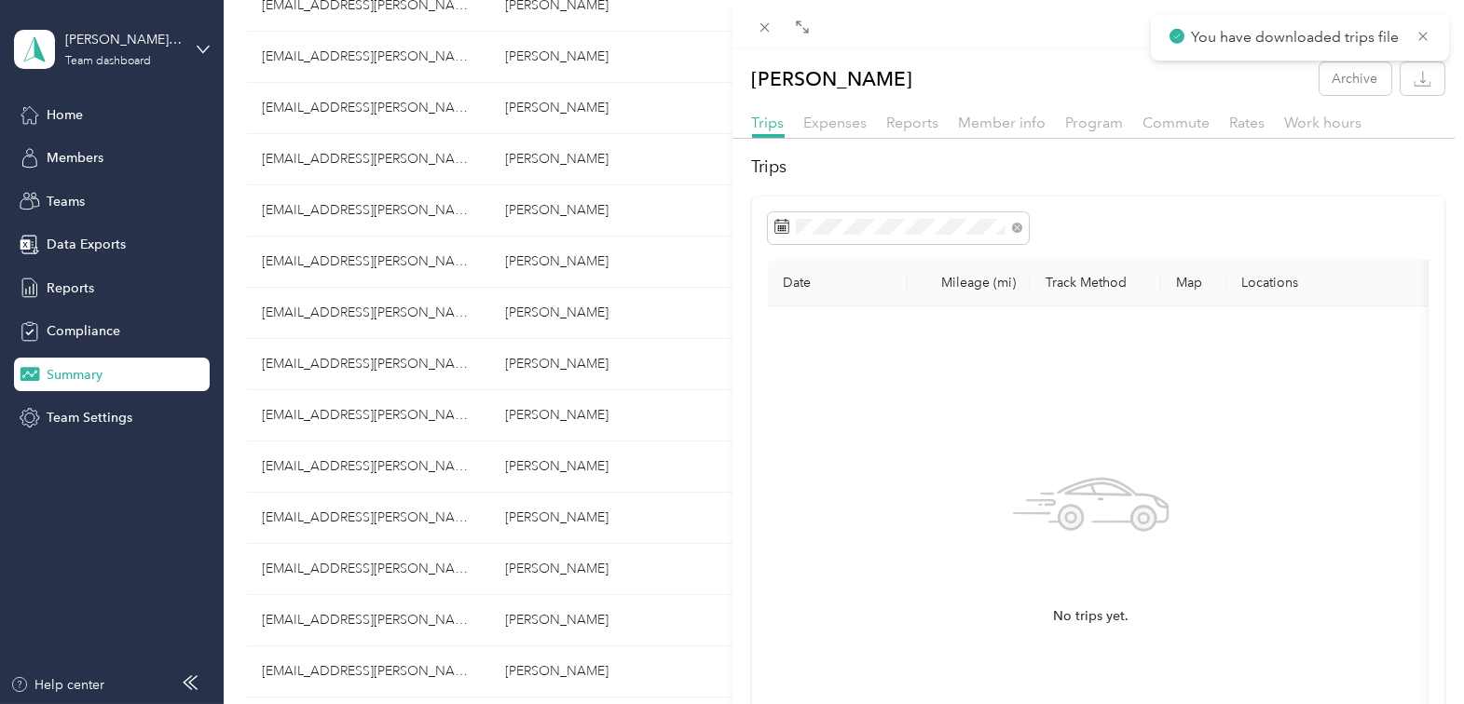
click at [516, 628] on div "Scott Turner Archive Trips Expenses Reports Member info Program Commute Rates W…" at bounding box center [732, 352] width 1464 height 704
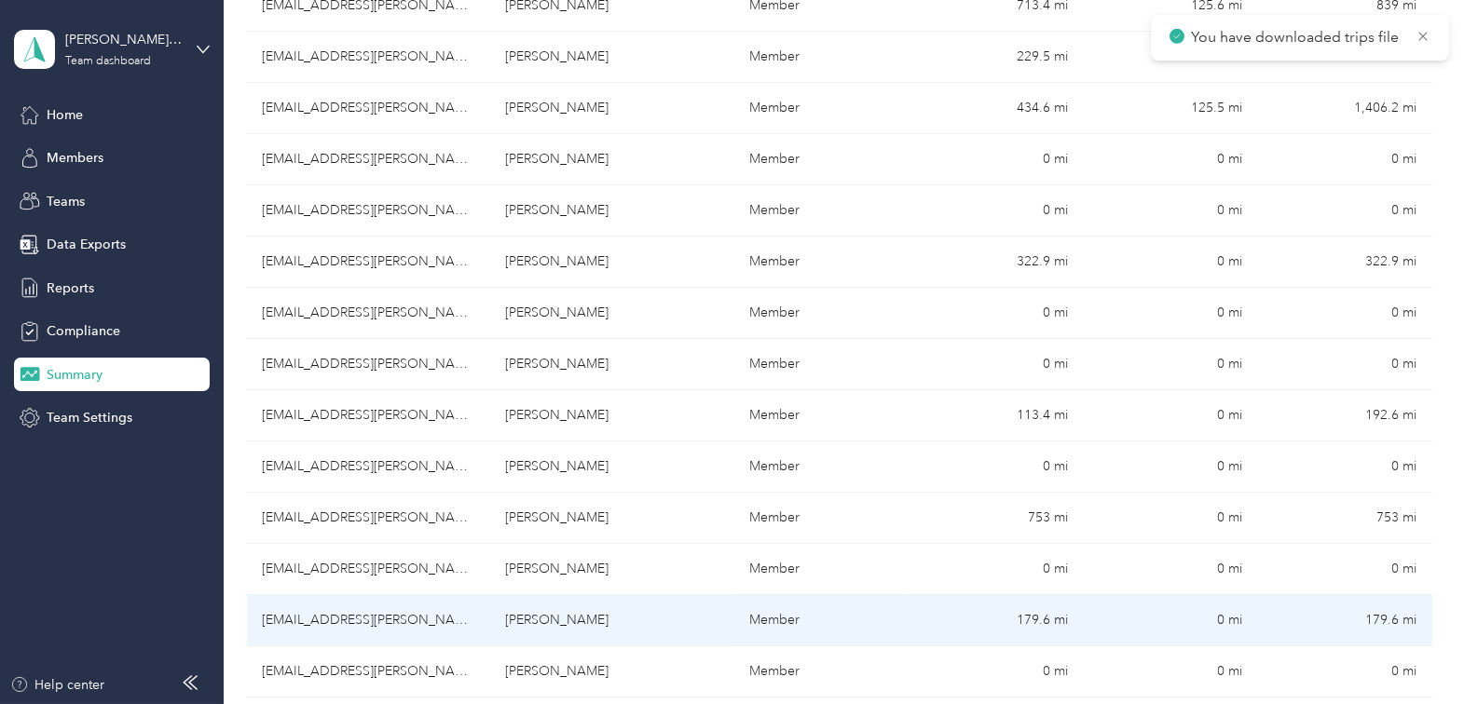
click at [515, 622] on td "Elizabeth Kerfien" at bounding box center [613, 620] width 244 height 51
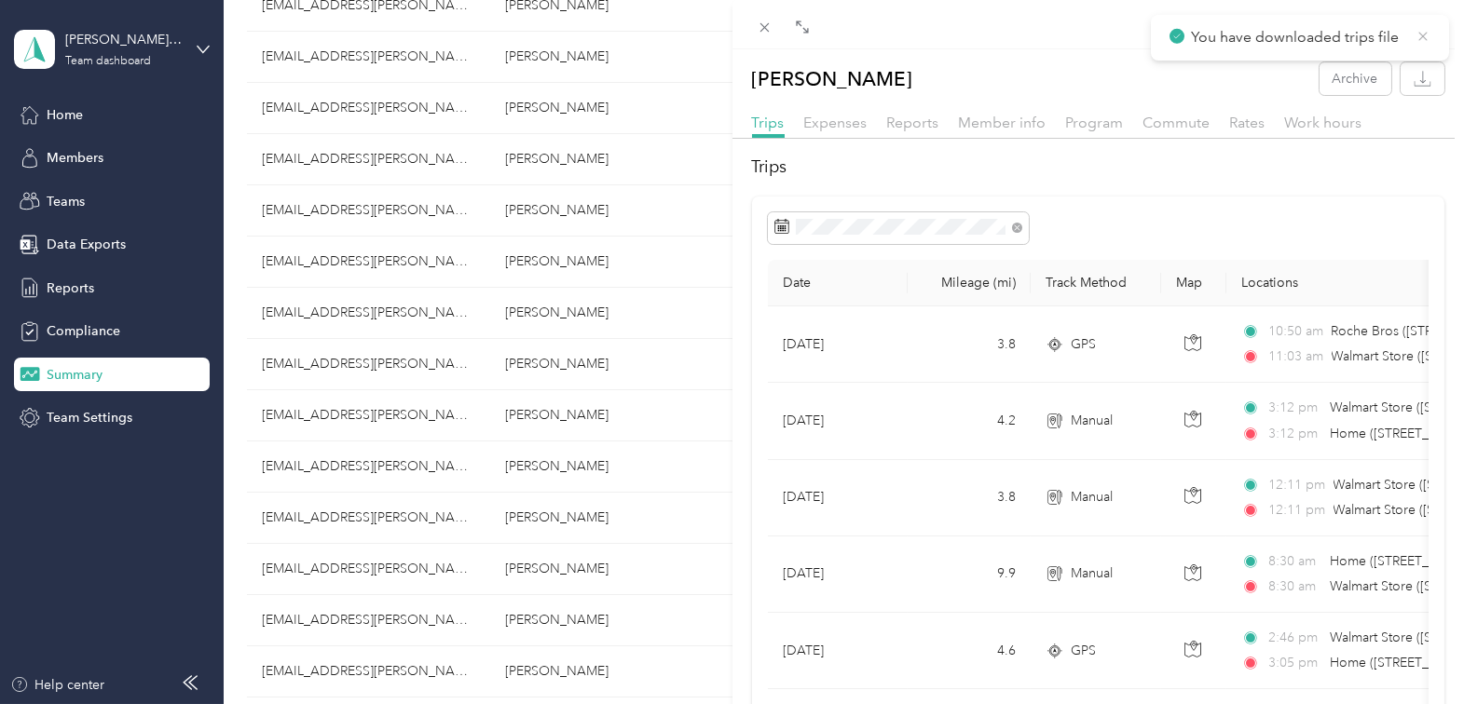
click at [1420, 32] on icon at bounding box center [1422, 36] width 15 height 17
click at [1414, 78] on icon "button" at bounding box center [1423, 79] width 18 height 18
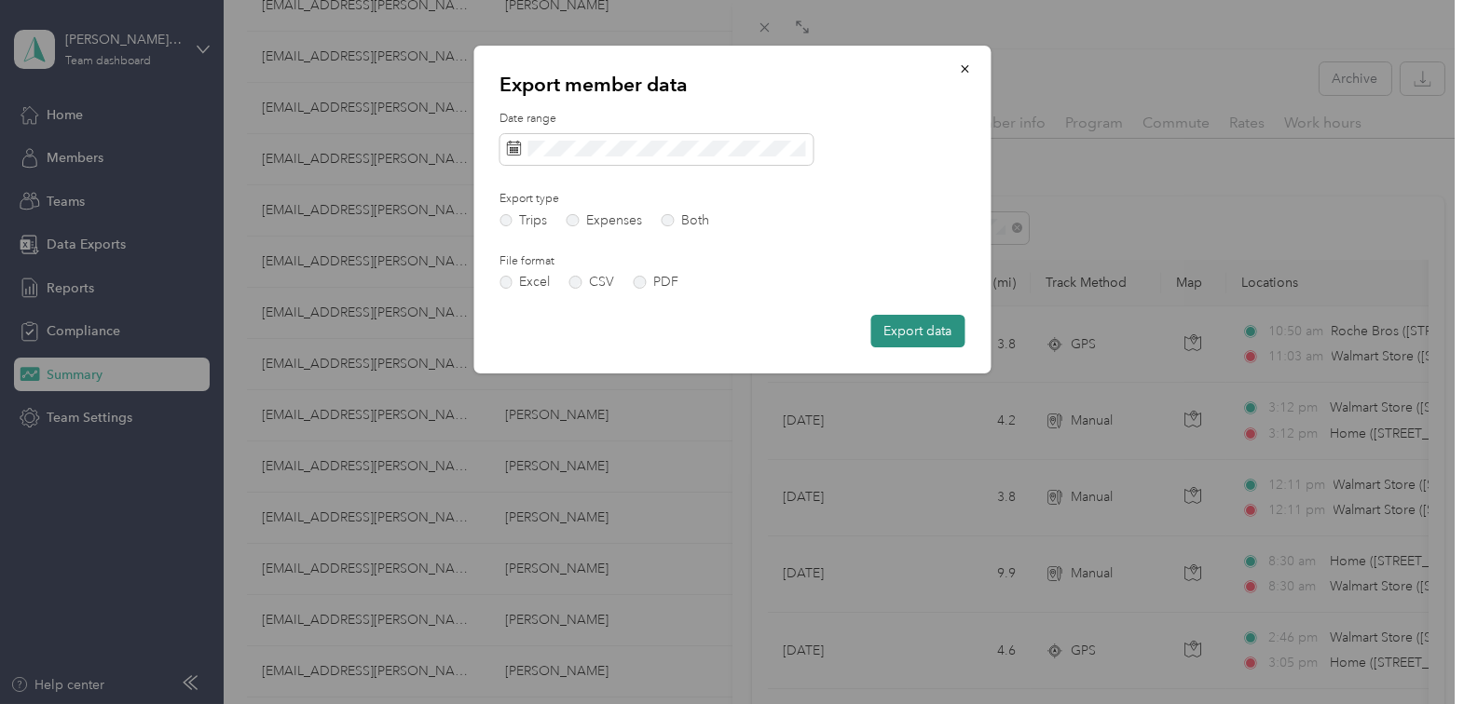
click at [893, 335] on button "Export data" at bounding box center [917, 331] width 94 height 33
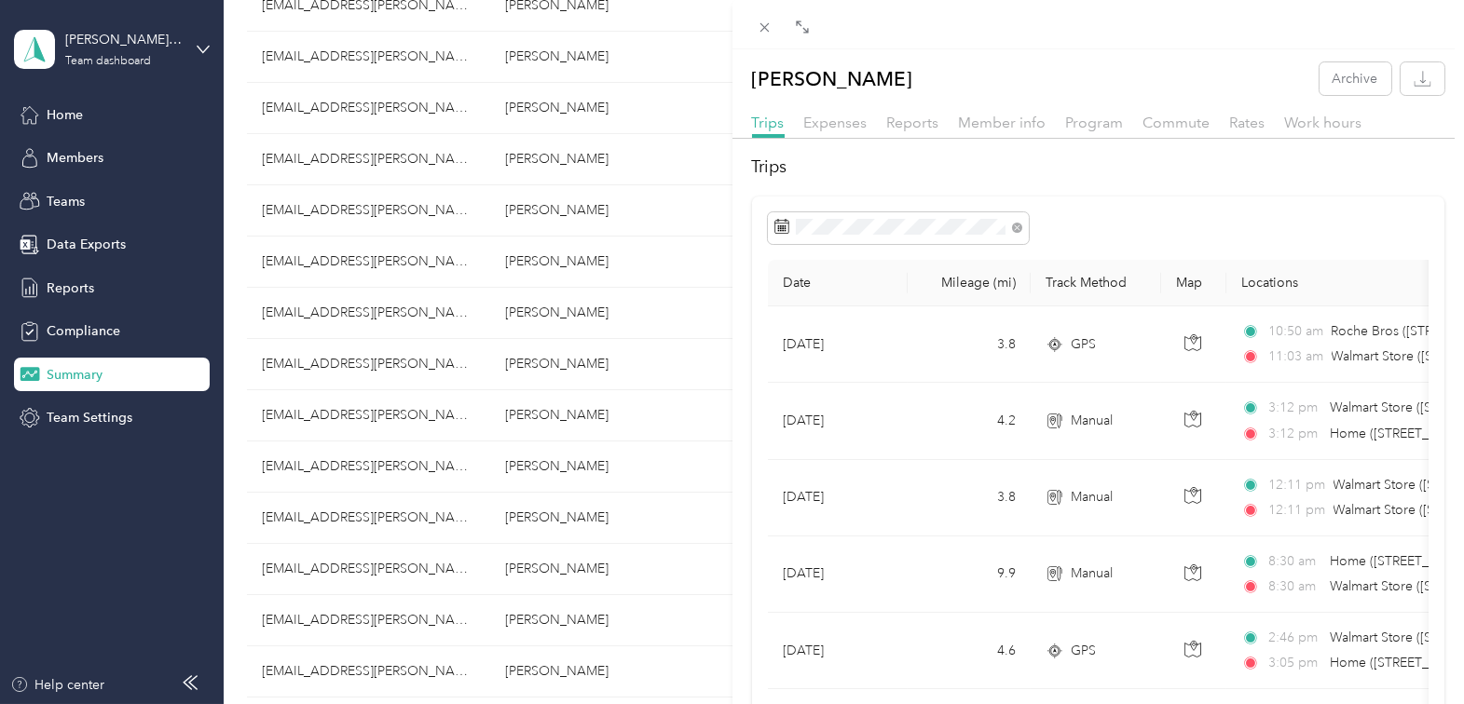
click at [372, 665] on div "Elizabeth Kerfien Archive Trips Expenses Reports Member info Program Commute Ra…" at bounding box center [732, 352] width 1464 height 704
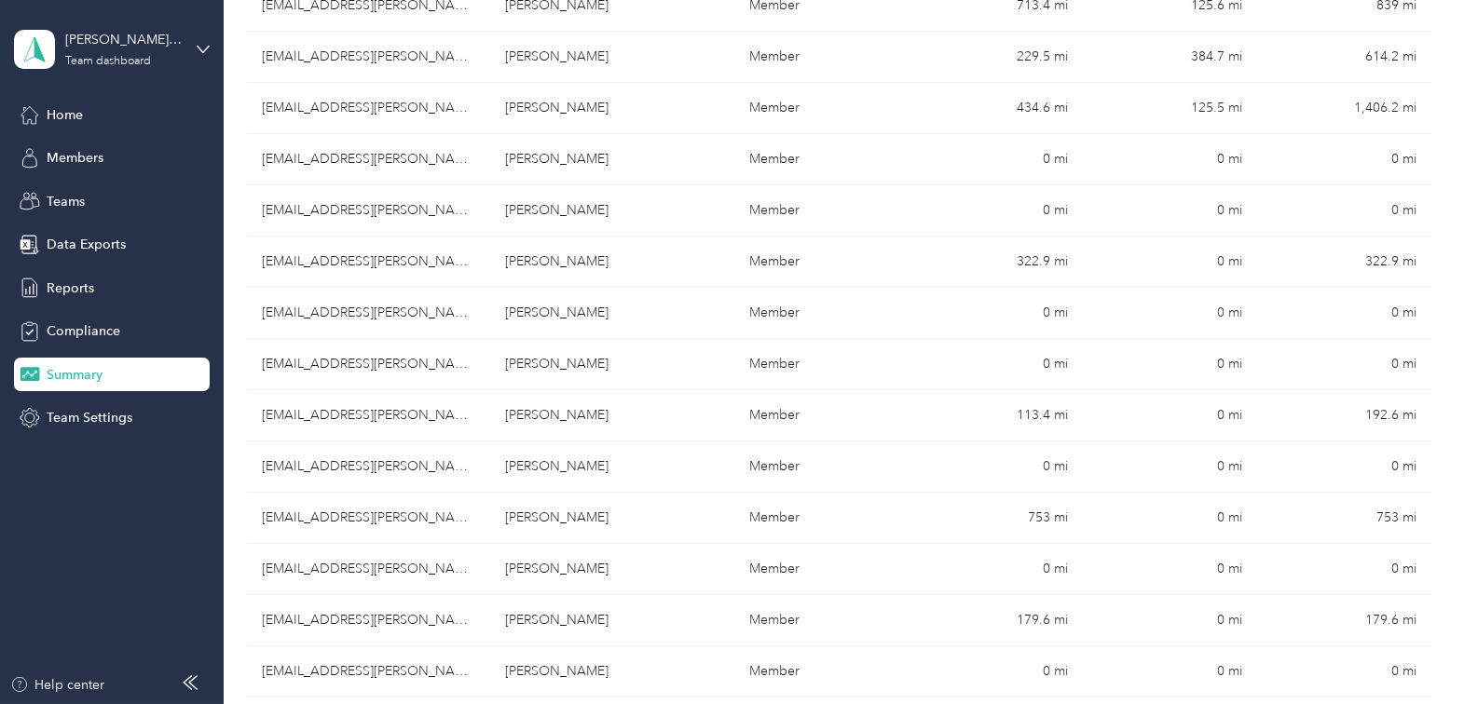
click at [367, 663] on div at bounding box center [732, 352] width 1464 height 704
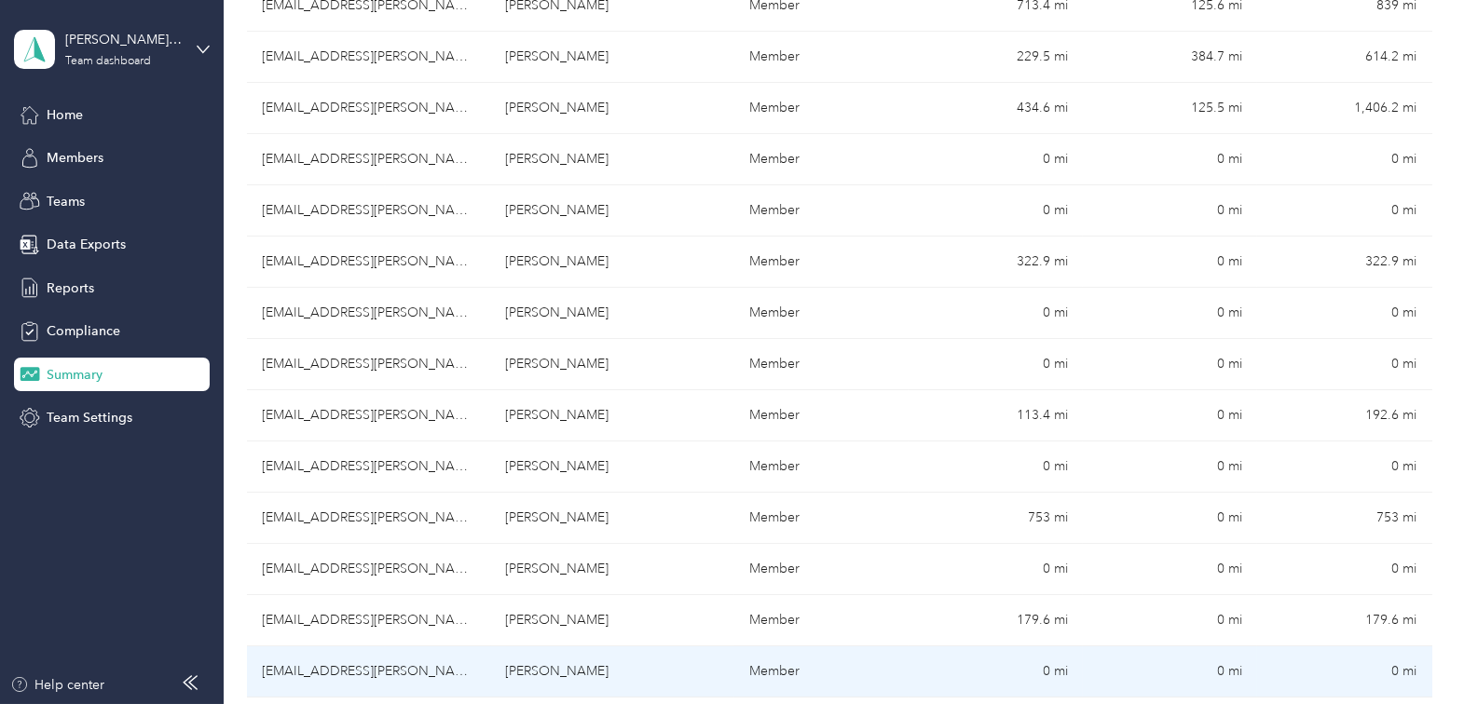
click at [526, 672] on td "Danielle Crocker" at bounding box center [613, 672] width 244 height 51
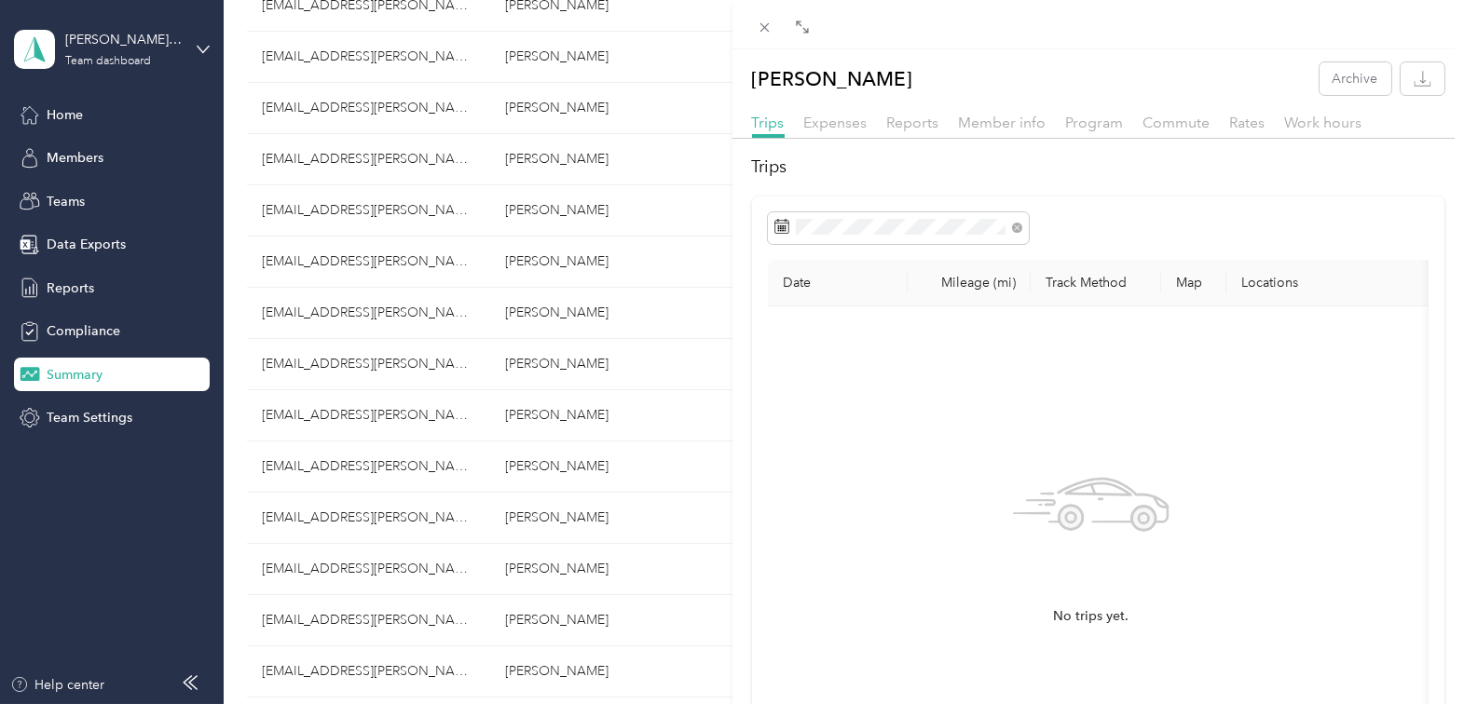
click at [370, 668] on div "Danielle Crocker Archive Trips Expenses Reports Member info Program Commute Rat…" at bounding box center [732, 352] width 1464 height 704
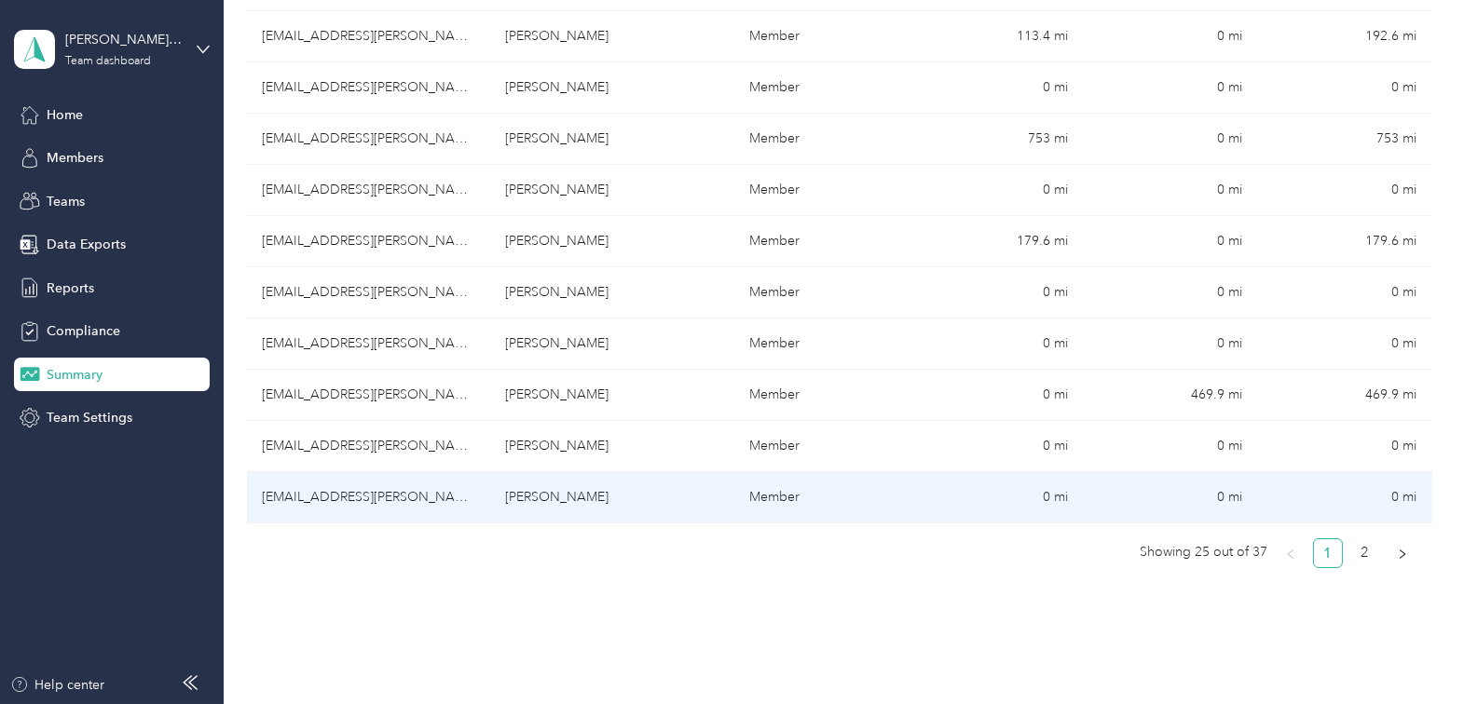
scroll to position [1286, 0]
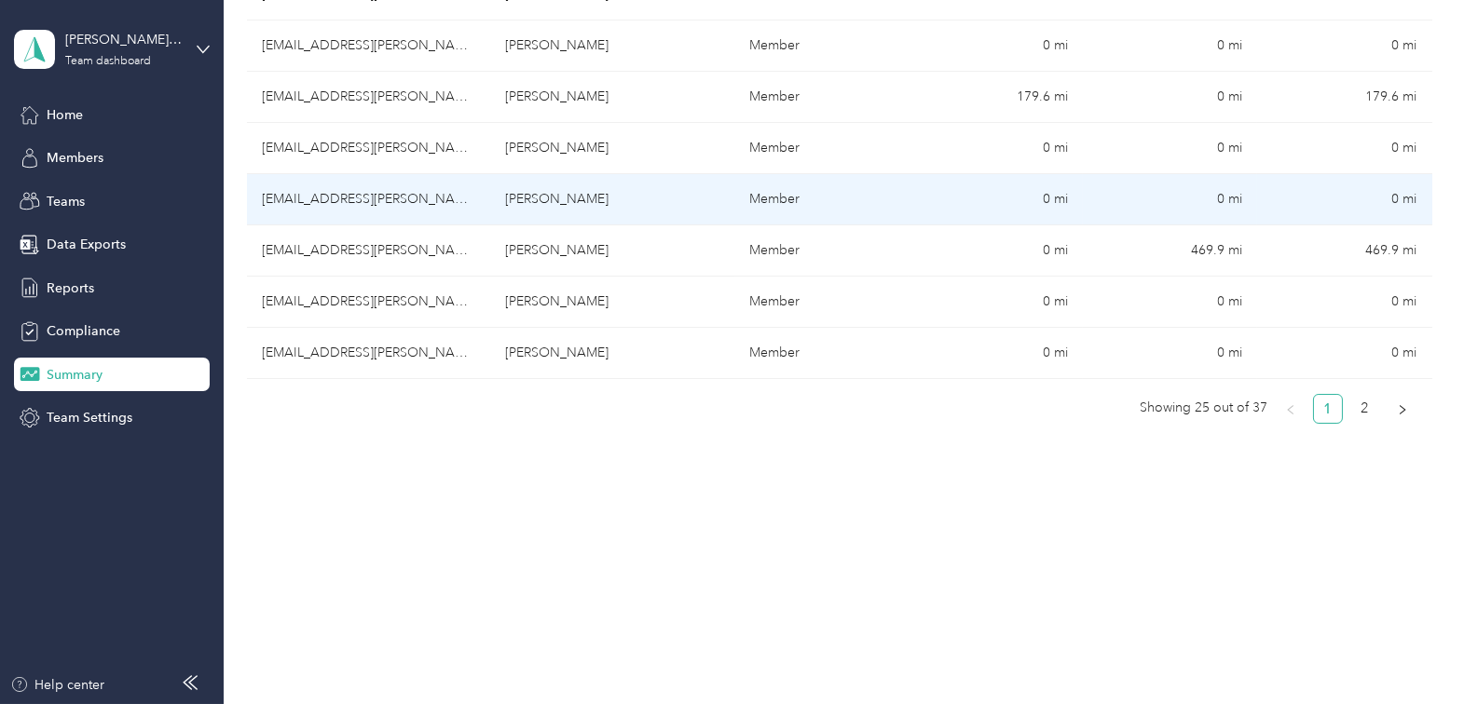
click at [521, 202] on td "Enid Torres" at bounding box center [613, 199] width 244 height 51
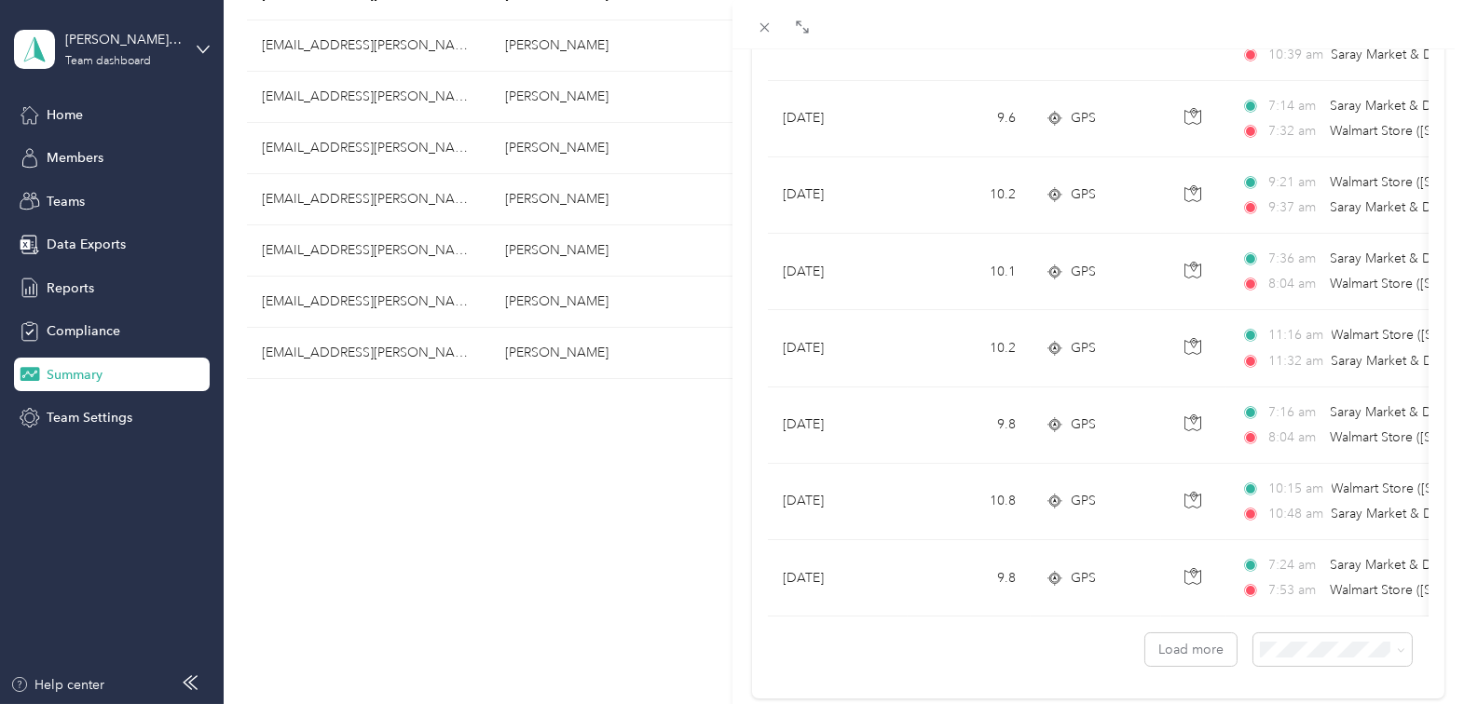
scroll to position [1668, 0]
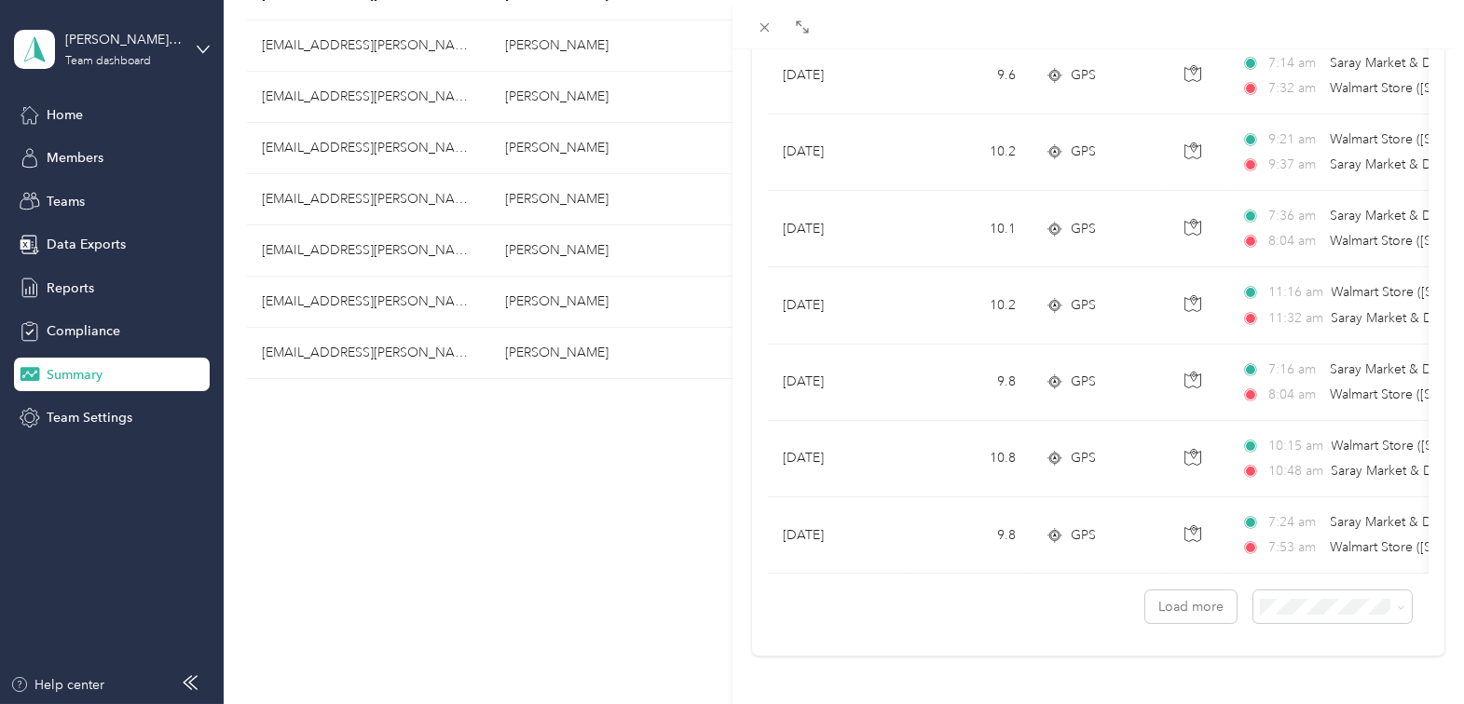
click at [392, 340] on div "Enid Torres Archive Trips Expenses Reports Member info Program Commute Rates Wo…" at bounding box center [732, 352] width 1464 height 704
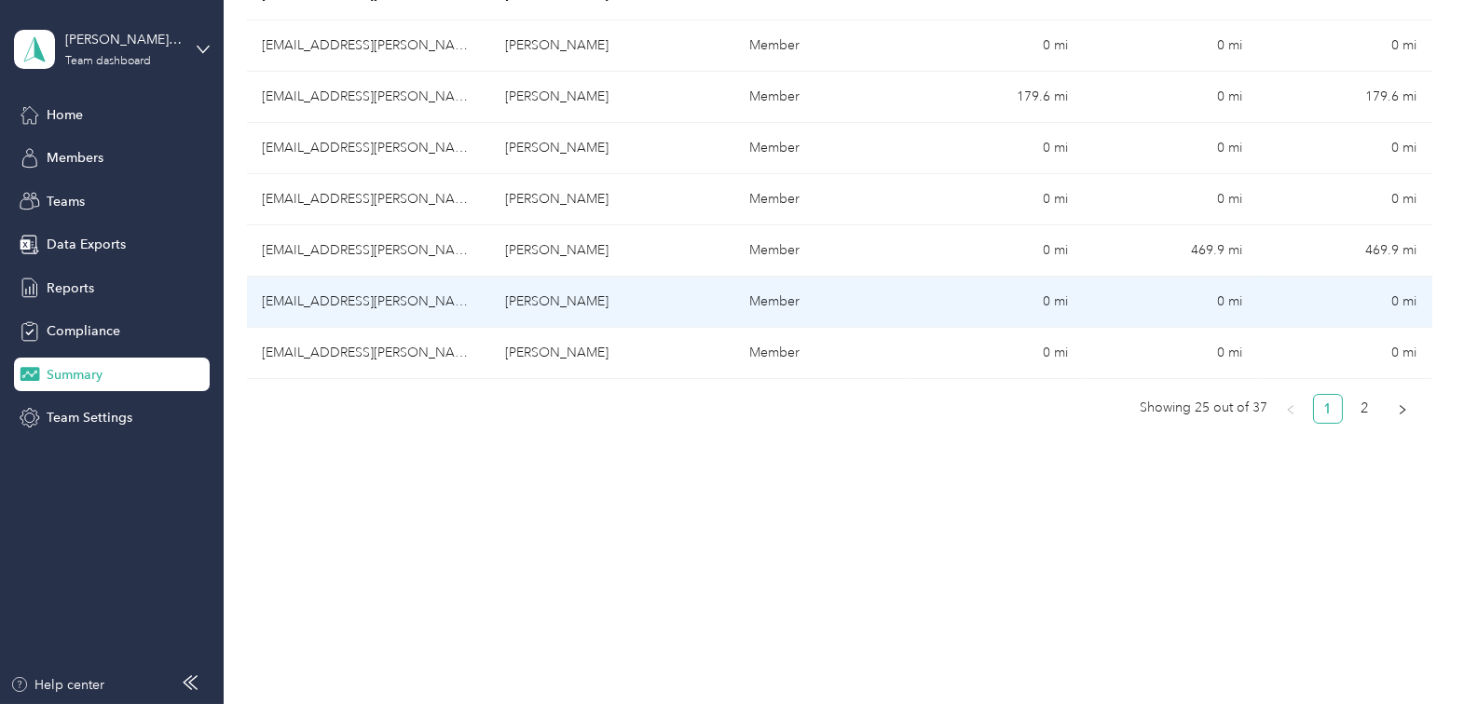
click at [385, 307] on td "rbrito@acosta.com" at bounding box center [369, 302] width 244 height 51
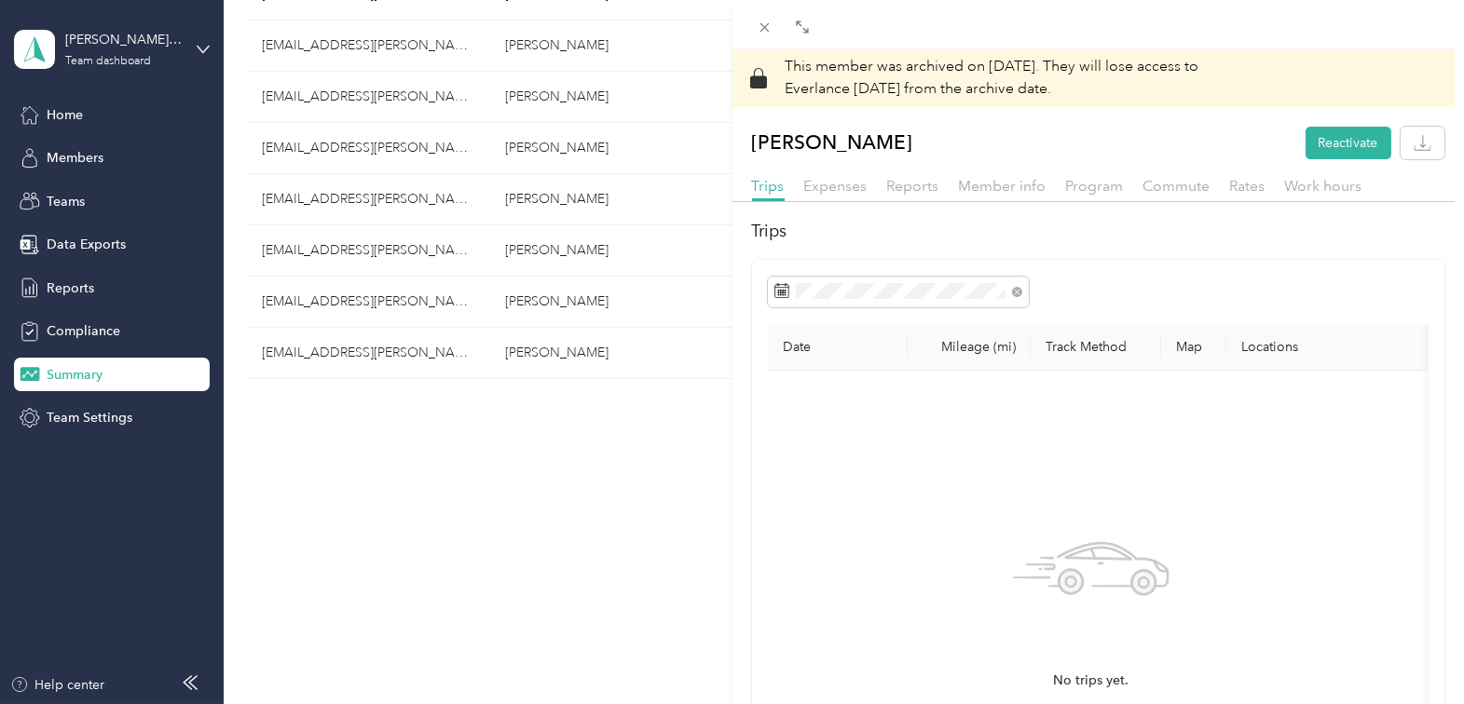
click at [374, 363] on div "This member was archived on September 15, 2025 . They will lose access to Everl…" at bounding box center [732, 352] width 1464 height 704
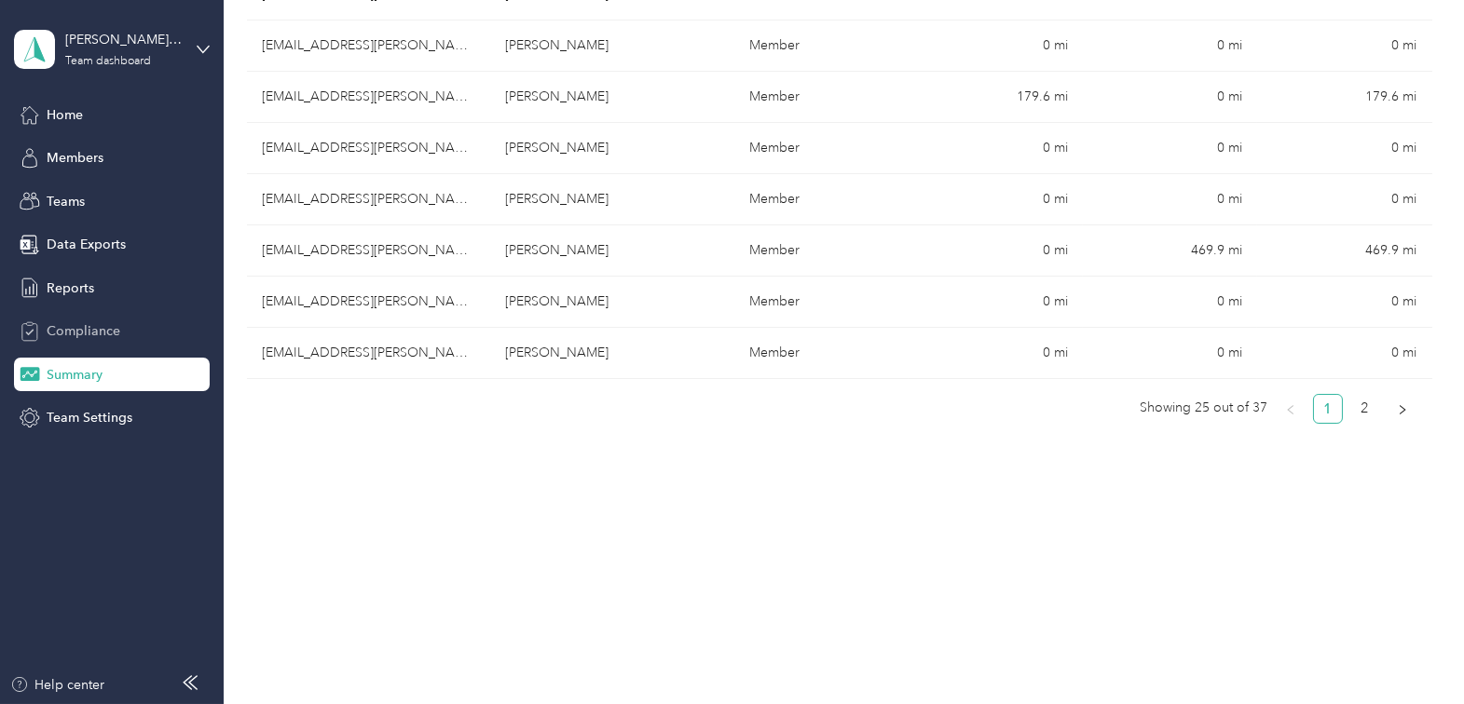
click at [108, 324] on span "Compliance" at bounding box center [84, 331] width 74 height 20
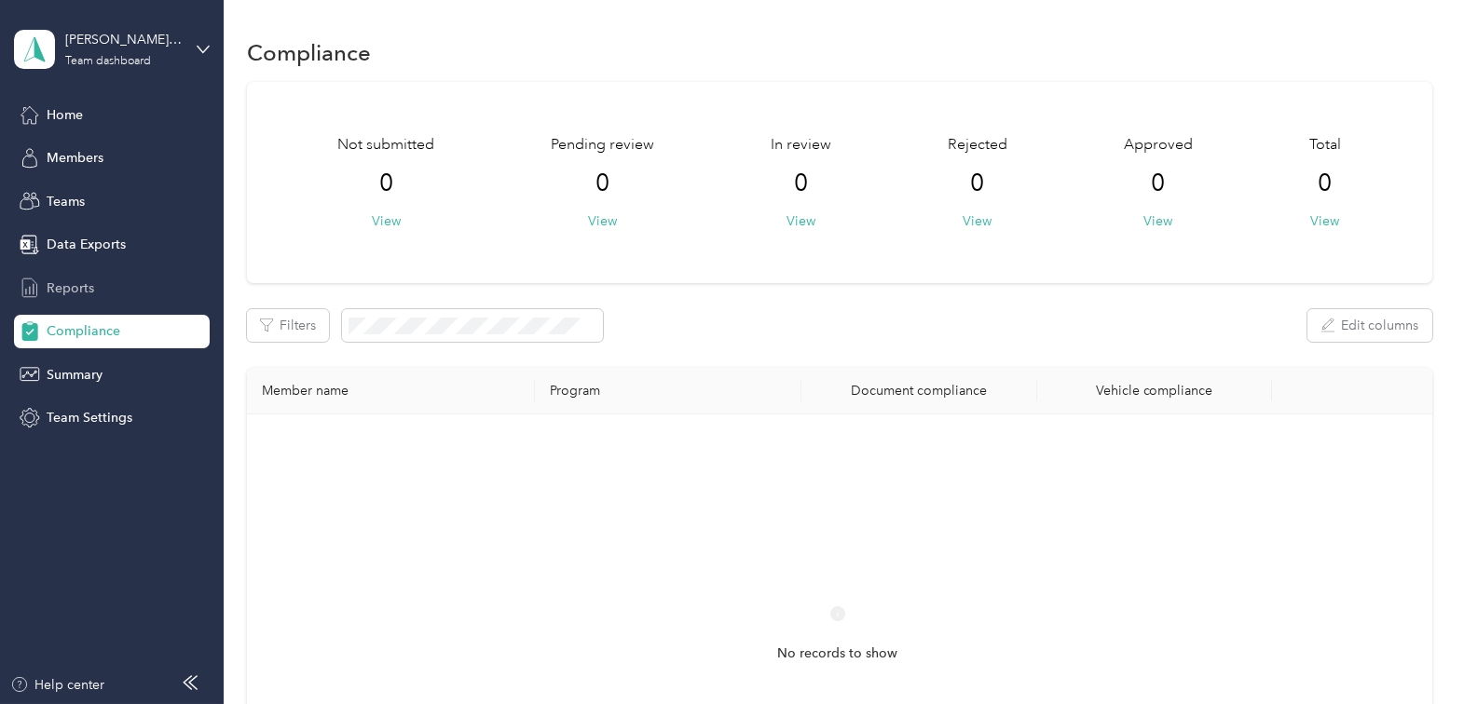
click at [61, 295] on span "Reports" at bounding box center [71, 289] width 48 height 20
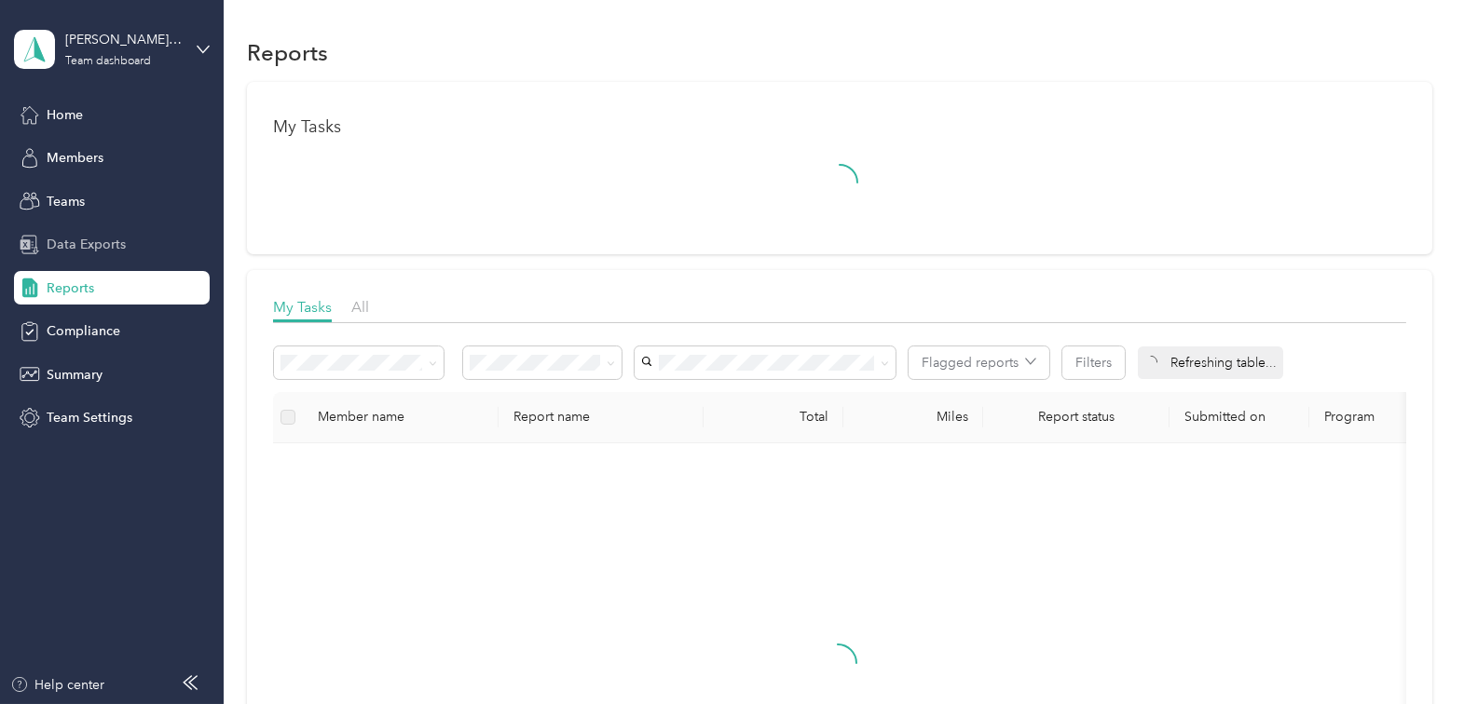
click at [78, 233] on div "Data Exports" at bounding box center [112, 245] width 196 height 34
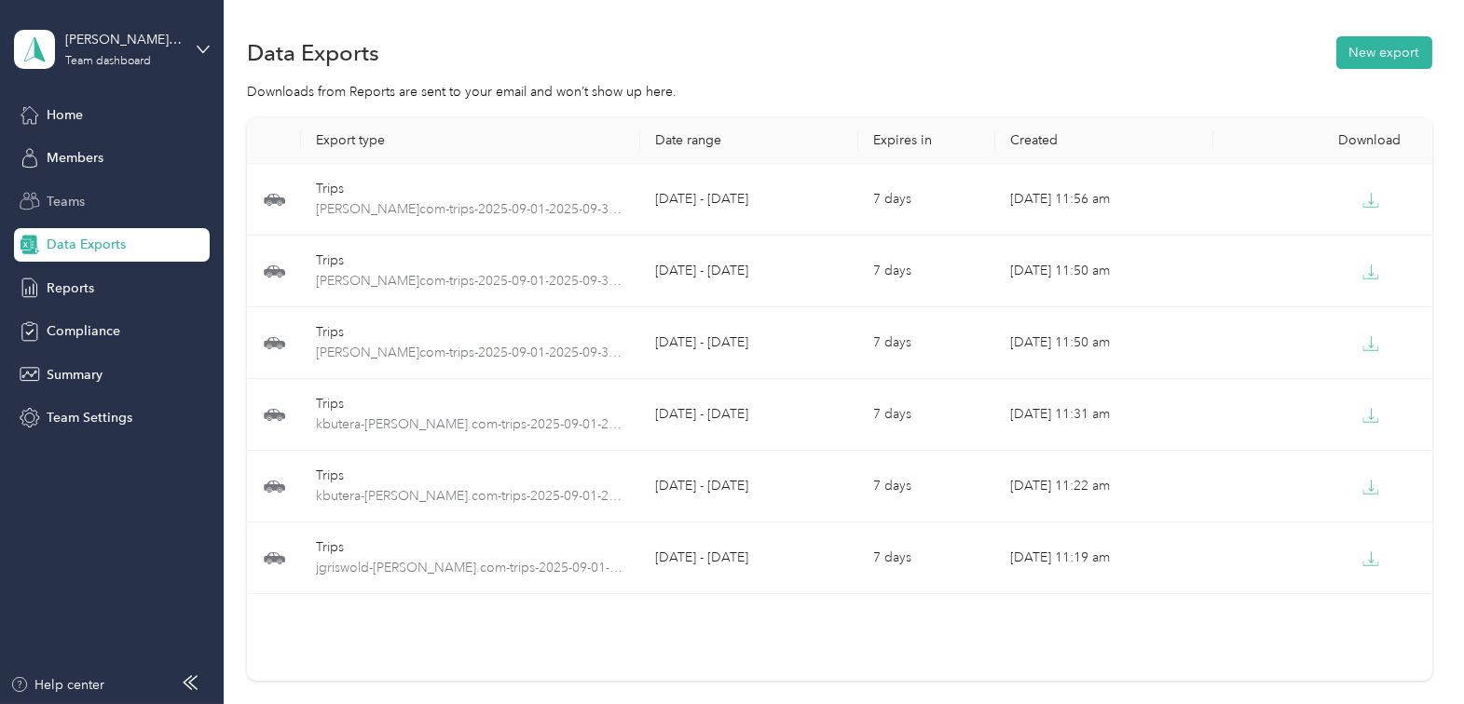
click at [151, 211] on div "Teams" at bounding box center [112, 201] width 196 height 34
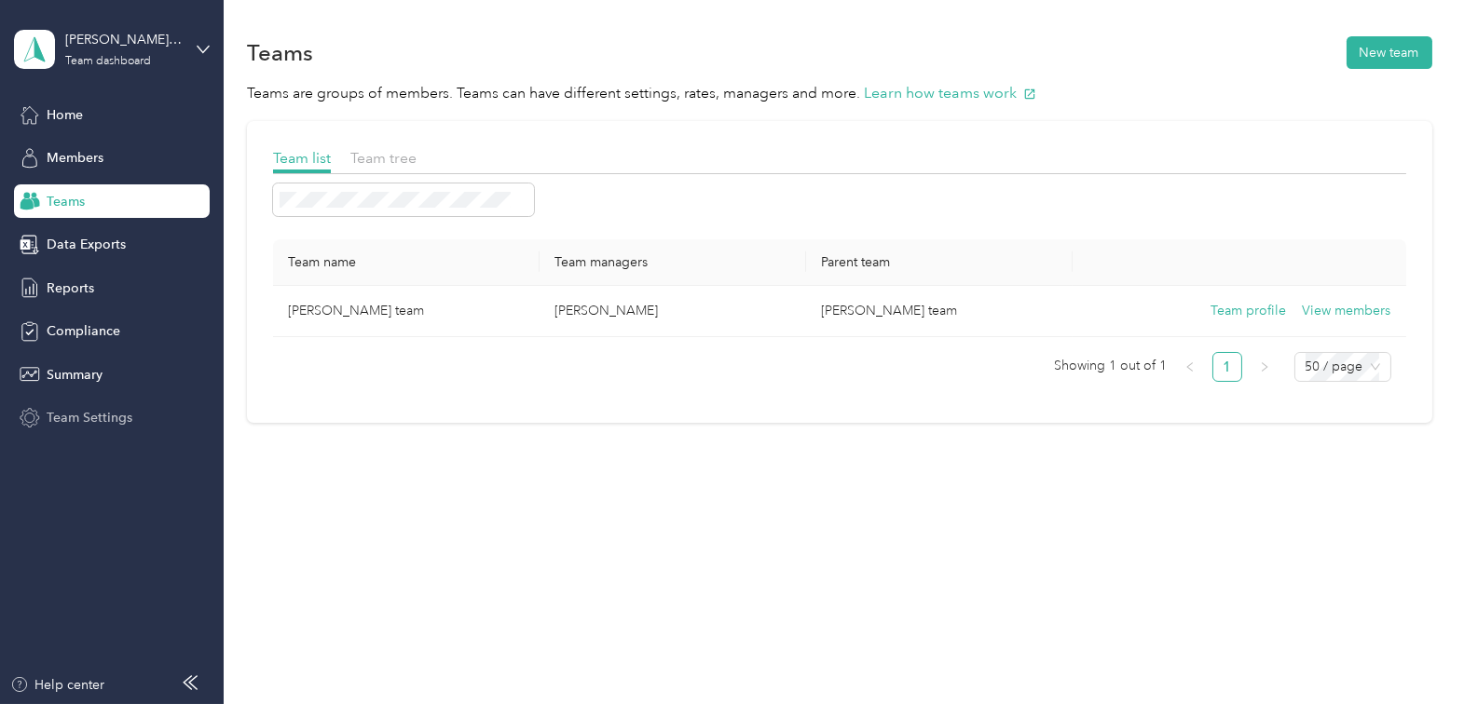
click at [123, 409] on span "Team Settings" at bounding box center [90, 418] width 86 height 20
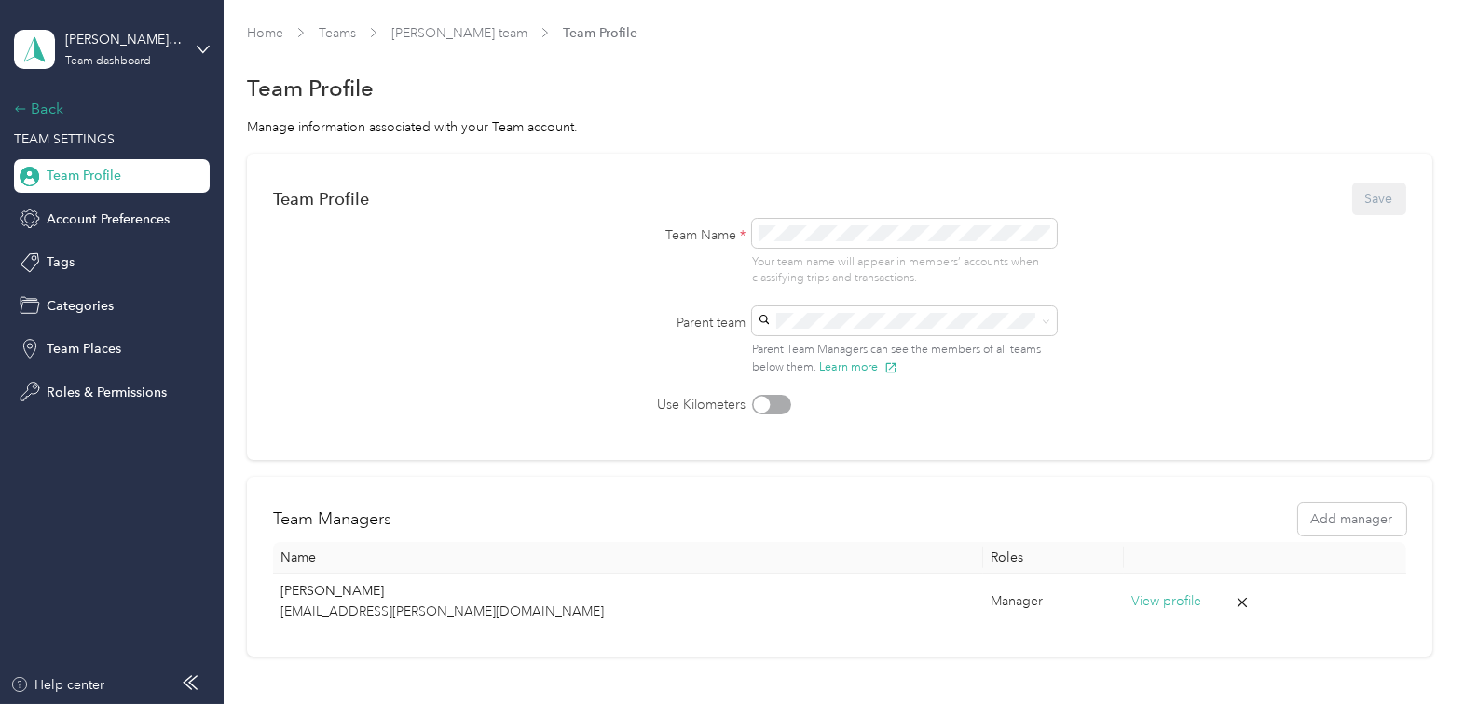
click at [50, 107] on div "Back" at bounding box center [107, 109] width 186 height 22
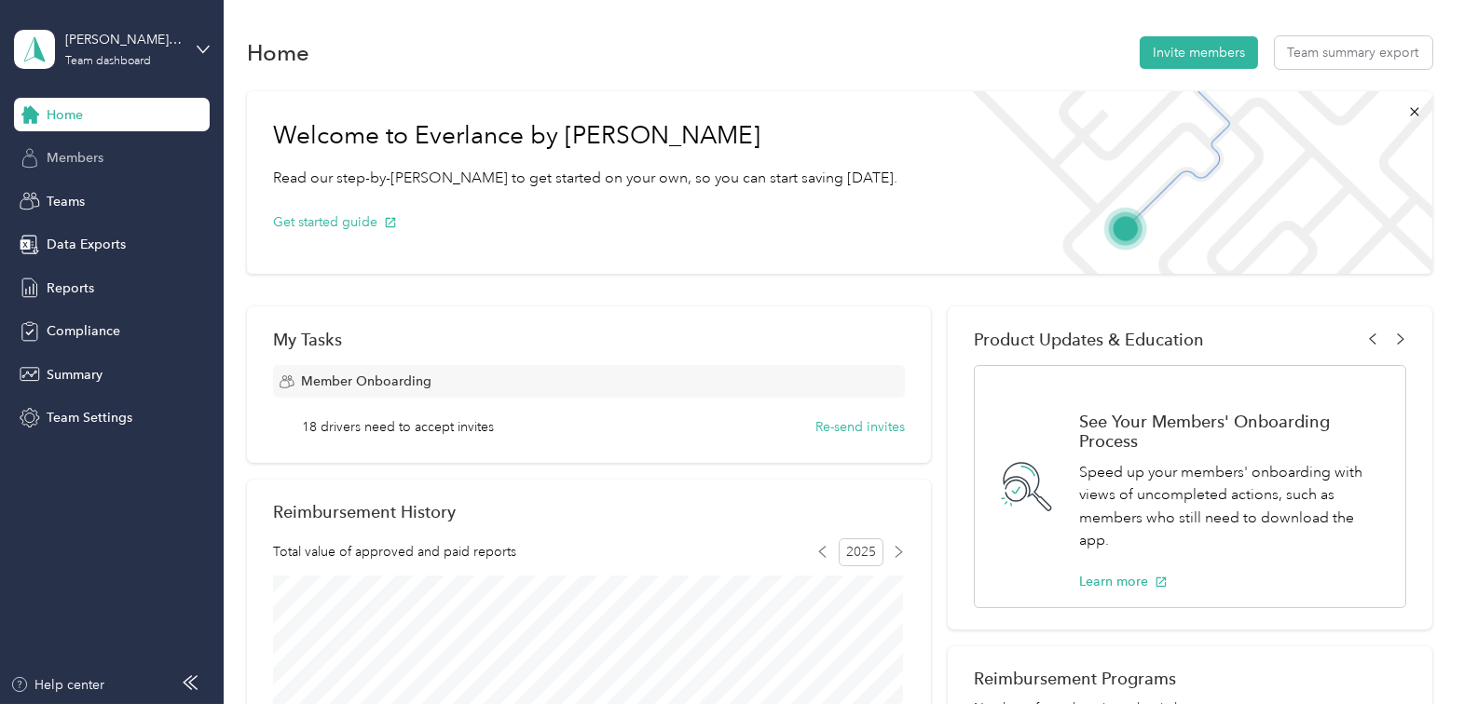
click at [59, 157] on span "Members" at bounding box center [75, 158] width 57 height 20
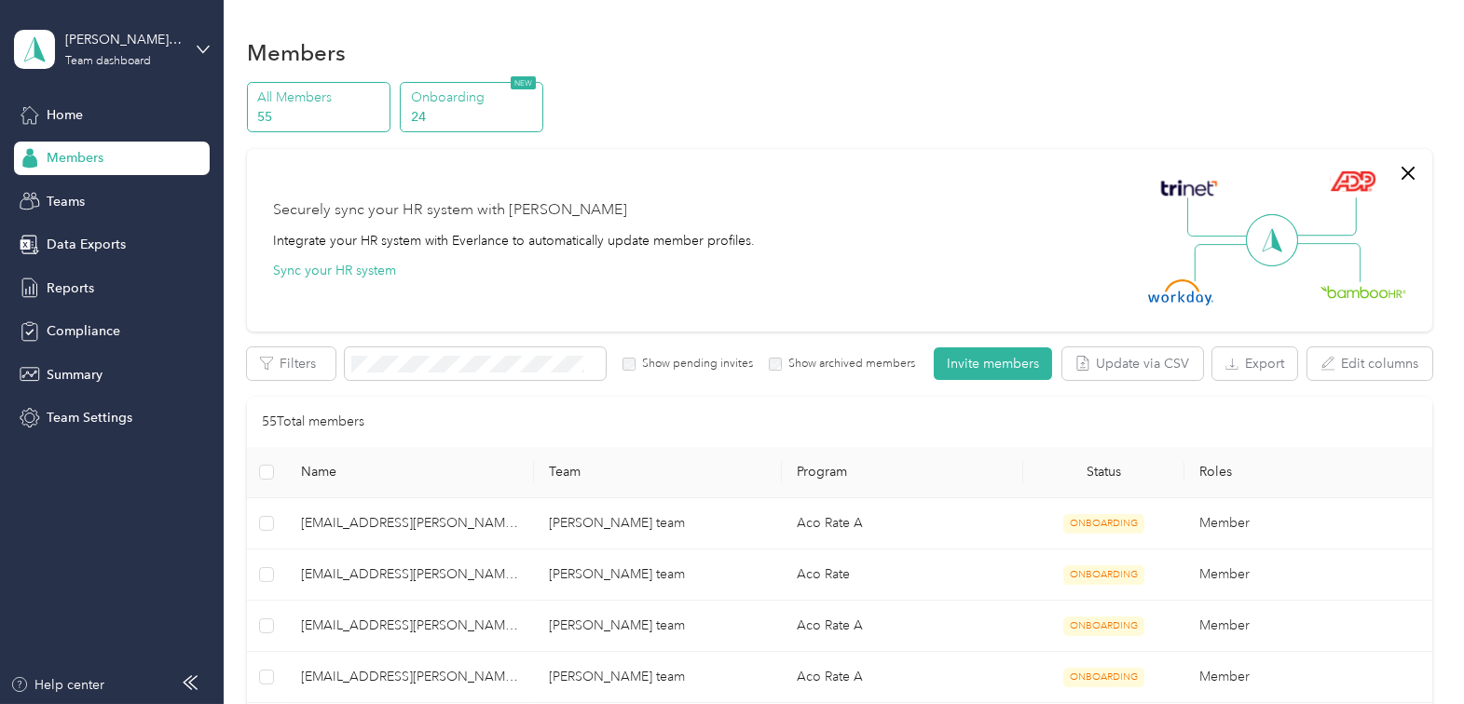
click at [444, 122] on p "24" at bounding box center [474, 117] width 127 height 20
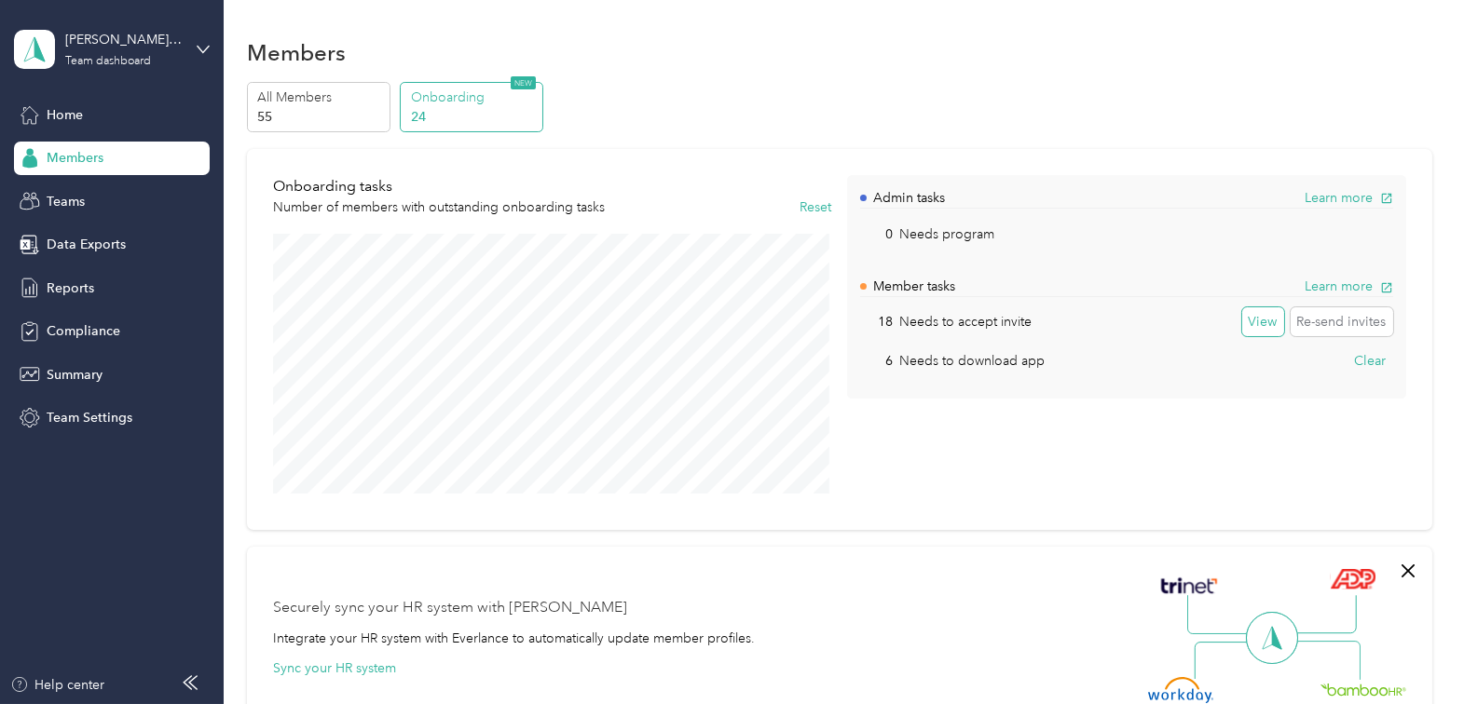
click at [1246, 318] on button "View" at bounding box center [1263, 322] width 42 height 30
drag, startPoint x: 1246, startPoint y: 318, endPoint x: 1145, endPoint y: 326, distance: 101.0
click at [1145, 326] on div "18 Needs to accept invite Clear Re-send invites" at bounding box center [1126, 322] width 532 height 30
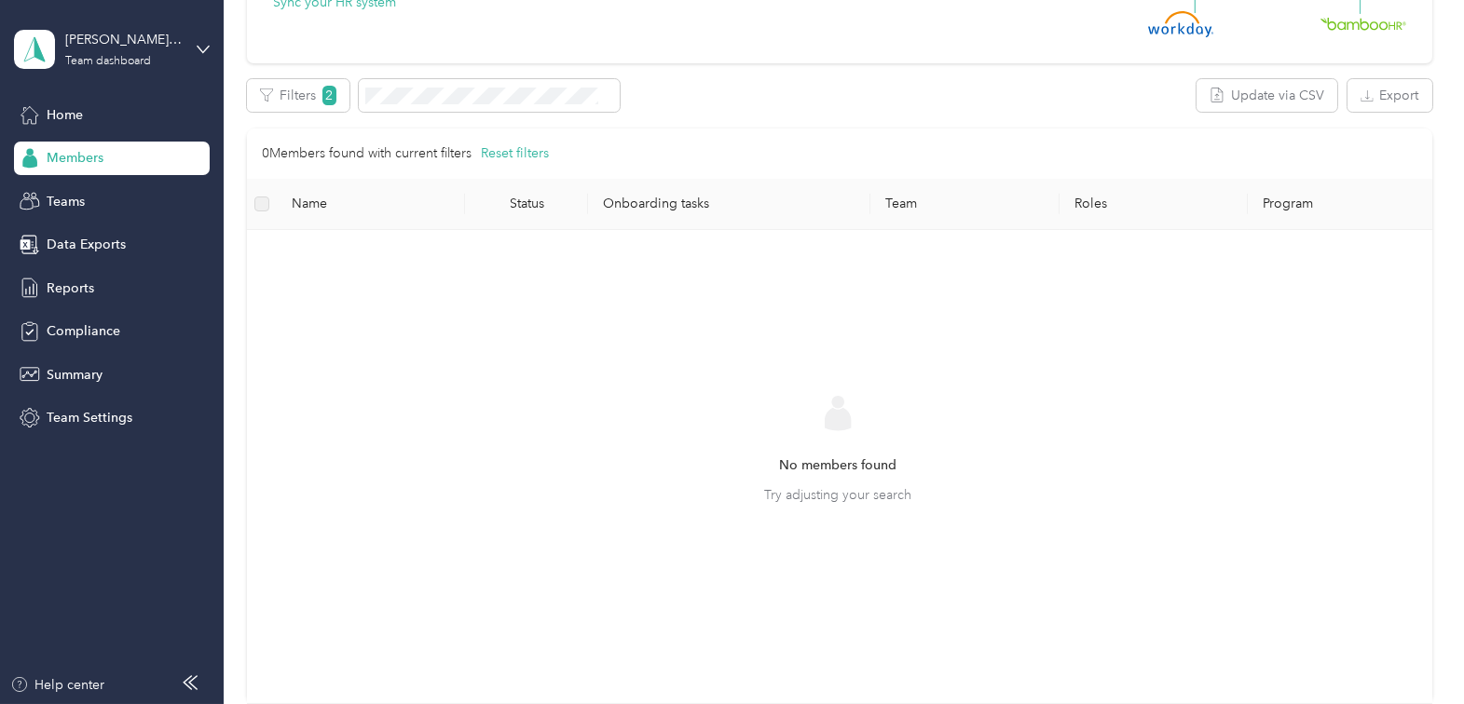
scroll to position [593, 0]
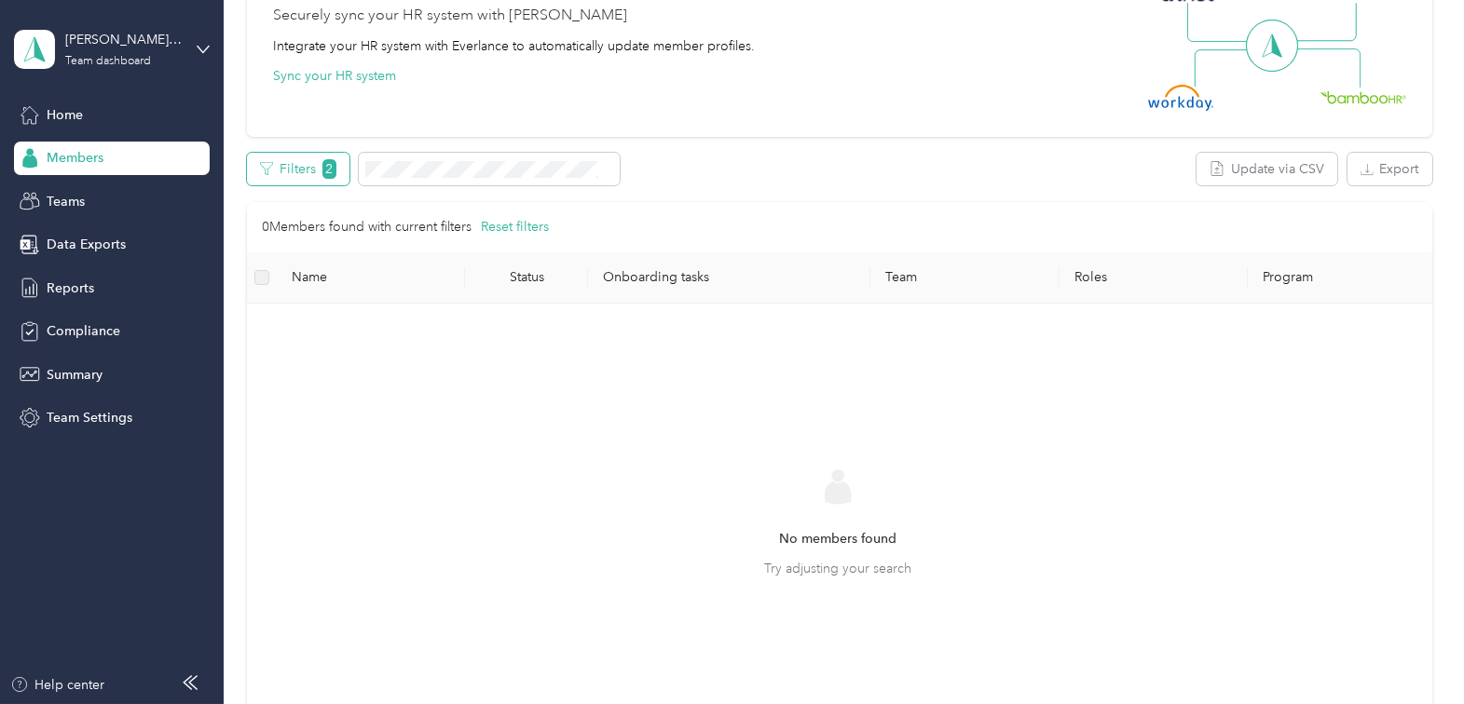
click at [306, 157] on button "Filters 2" at bounding box center [298, 169] width 102 height 33
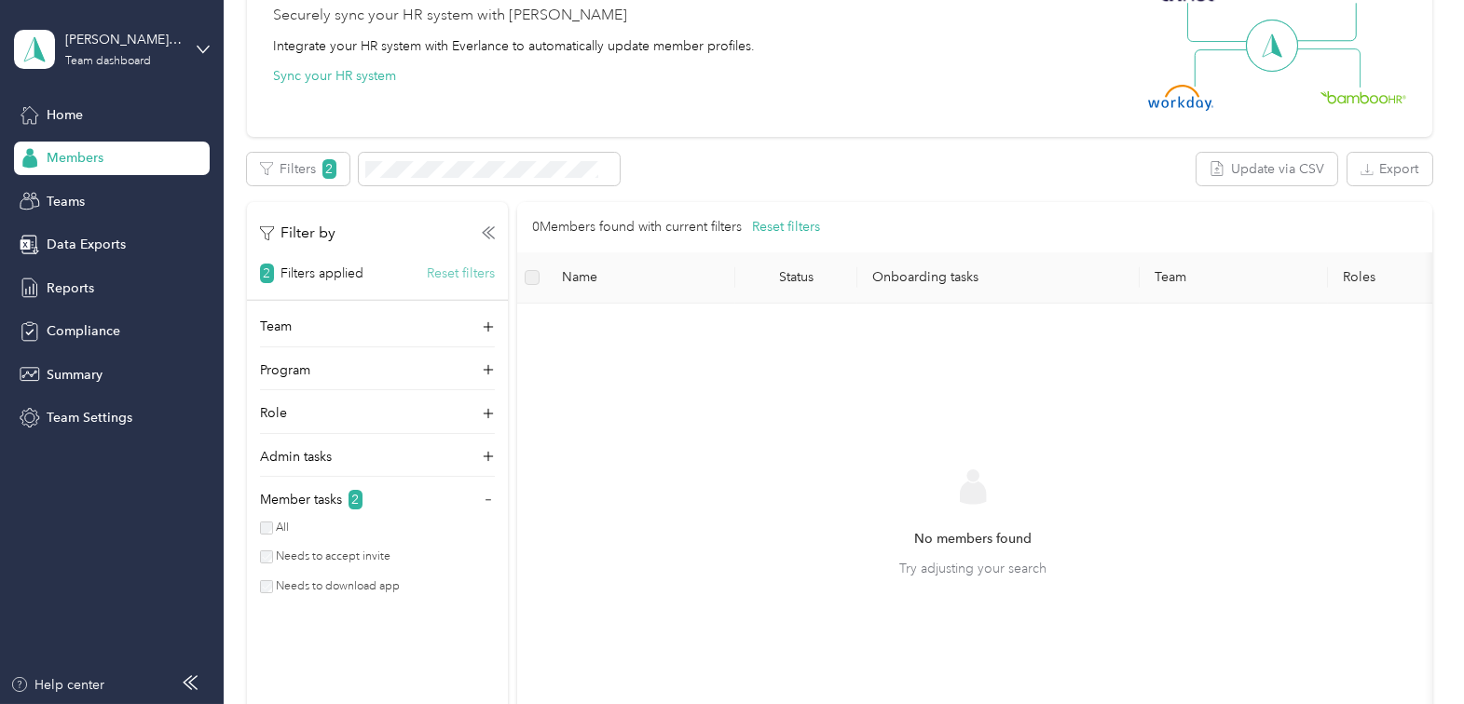
click at [458, 264] on button "Reset filters" at bounding box center [461, 274] width 68 height 20
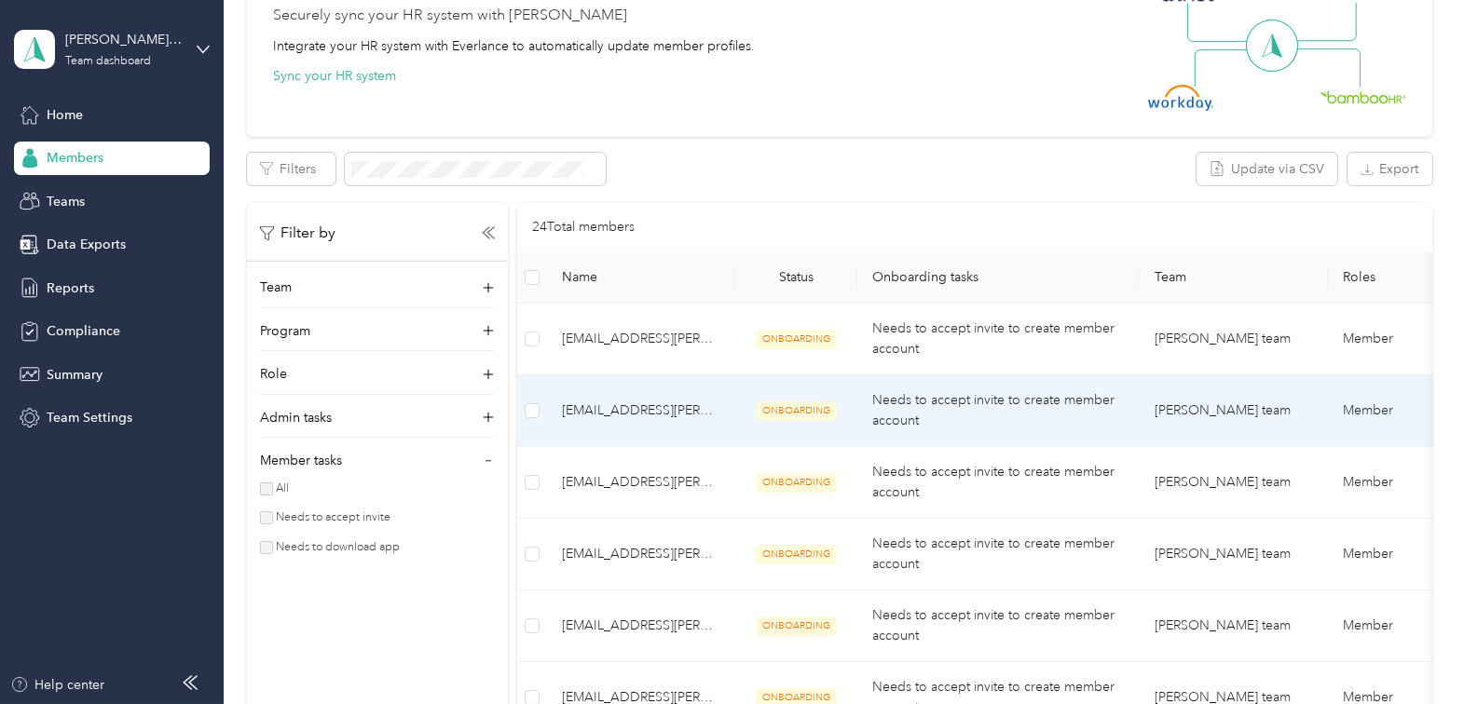
click at [714, 422] on td "briggs4@acosta.com" at bounding box center [641, 412] width 188 height 72
click at [594, 413] on span "briggs4@acosta.com" at bounding box center [641, 411] width 158 height 20
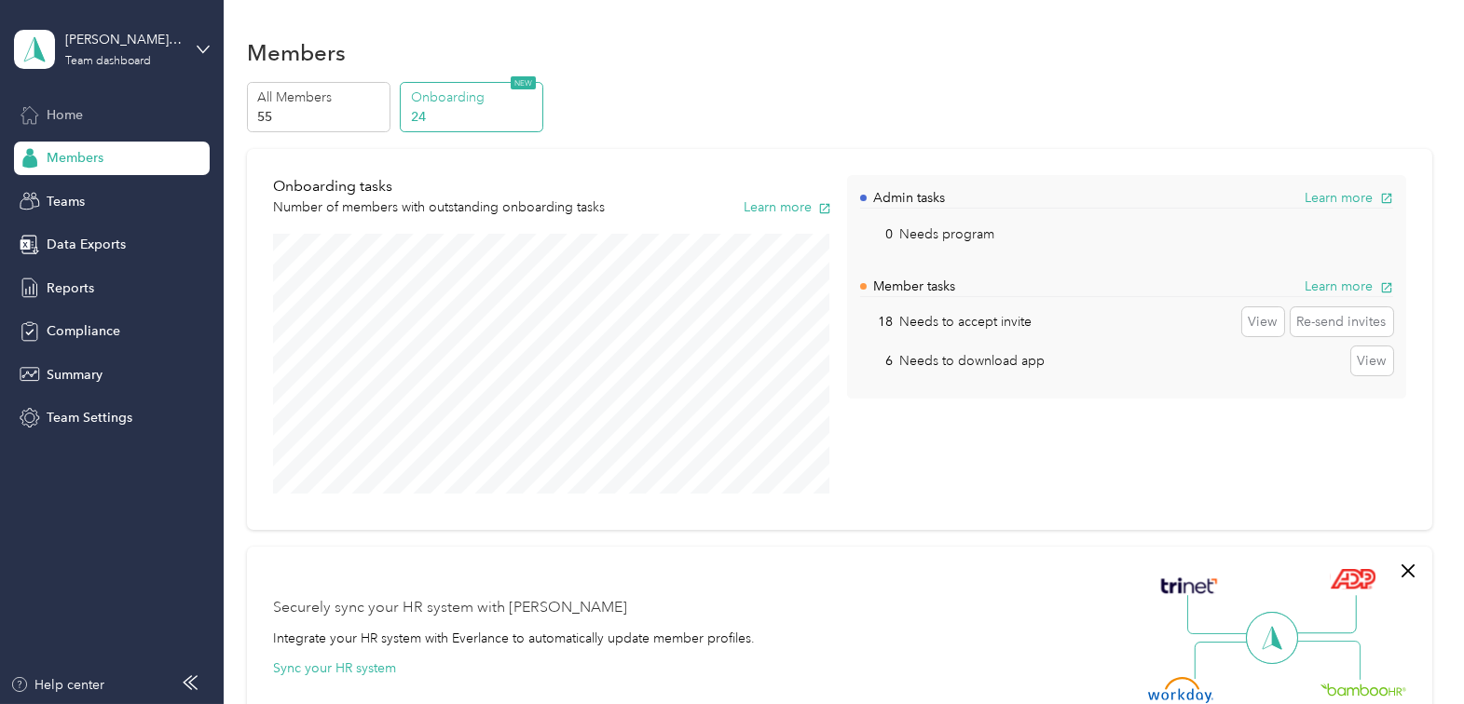
click at [72, 109] on span "Home" at bounding box center [65, 115] width 36 height 20
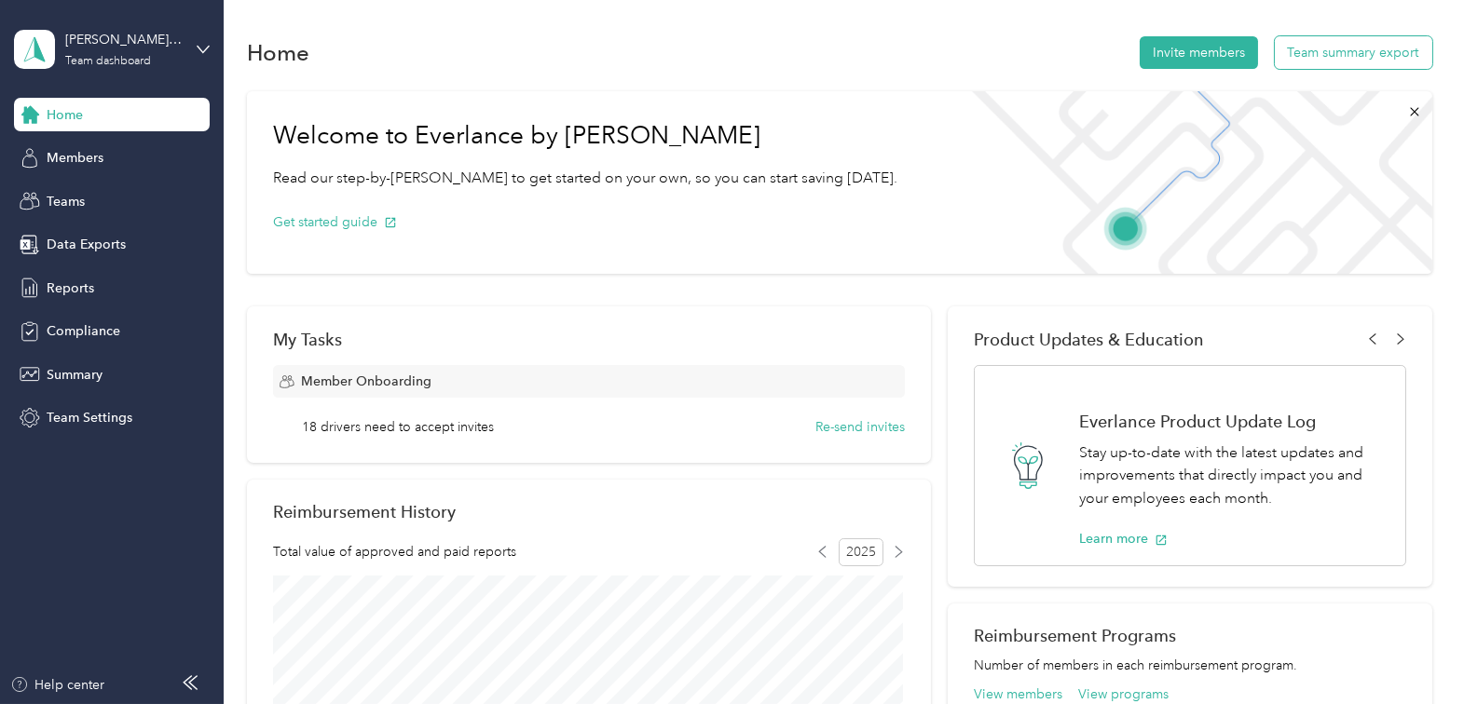
click at [1375, 60] on button "Team summary export" at bounding box center [1353, 52] width 157 height 33
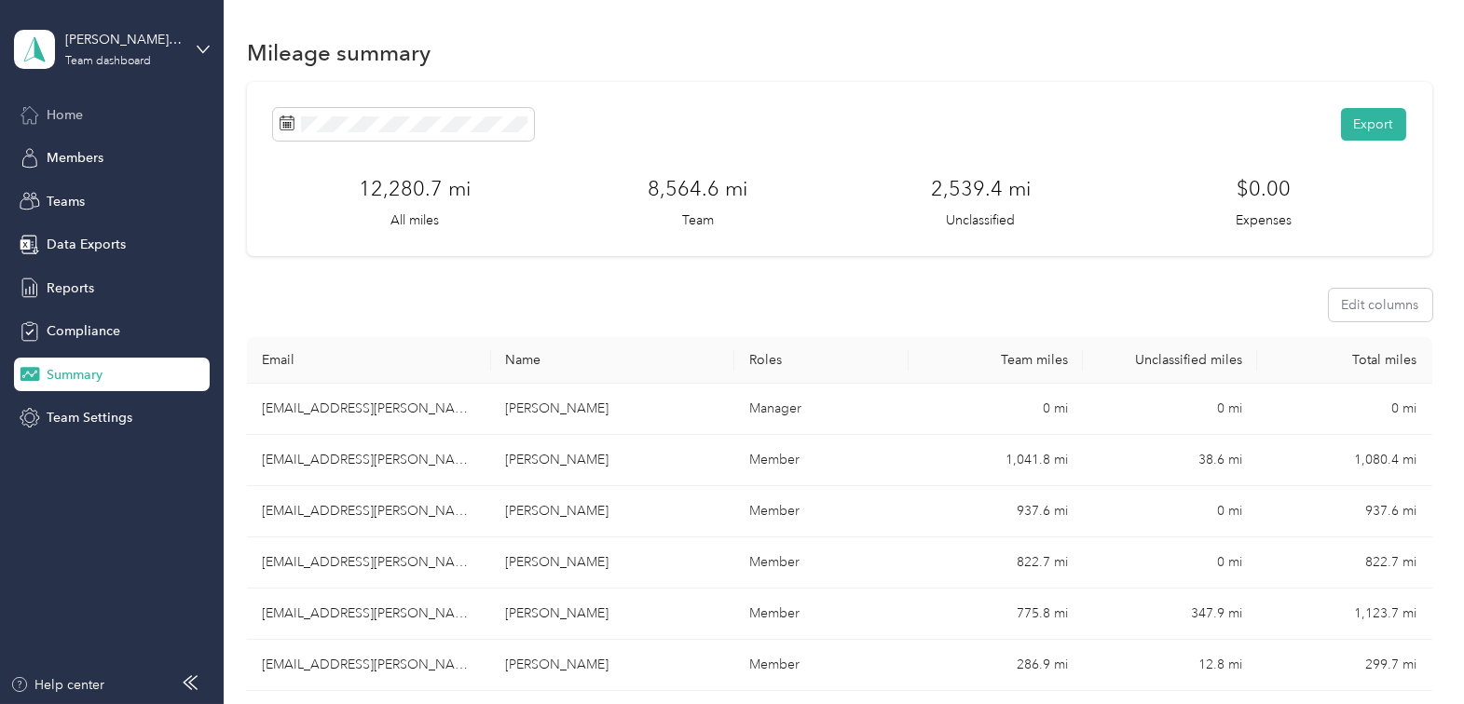
click at [73, 117] on span "Home" at bounding box center [65, 115] width 36 height 20
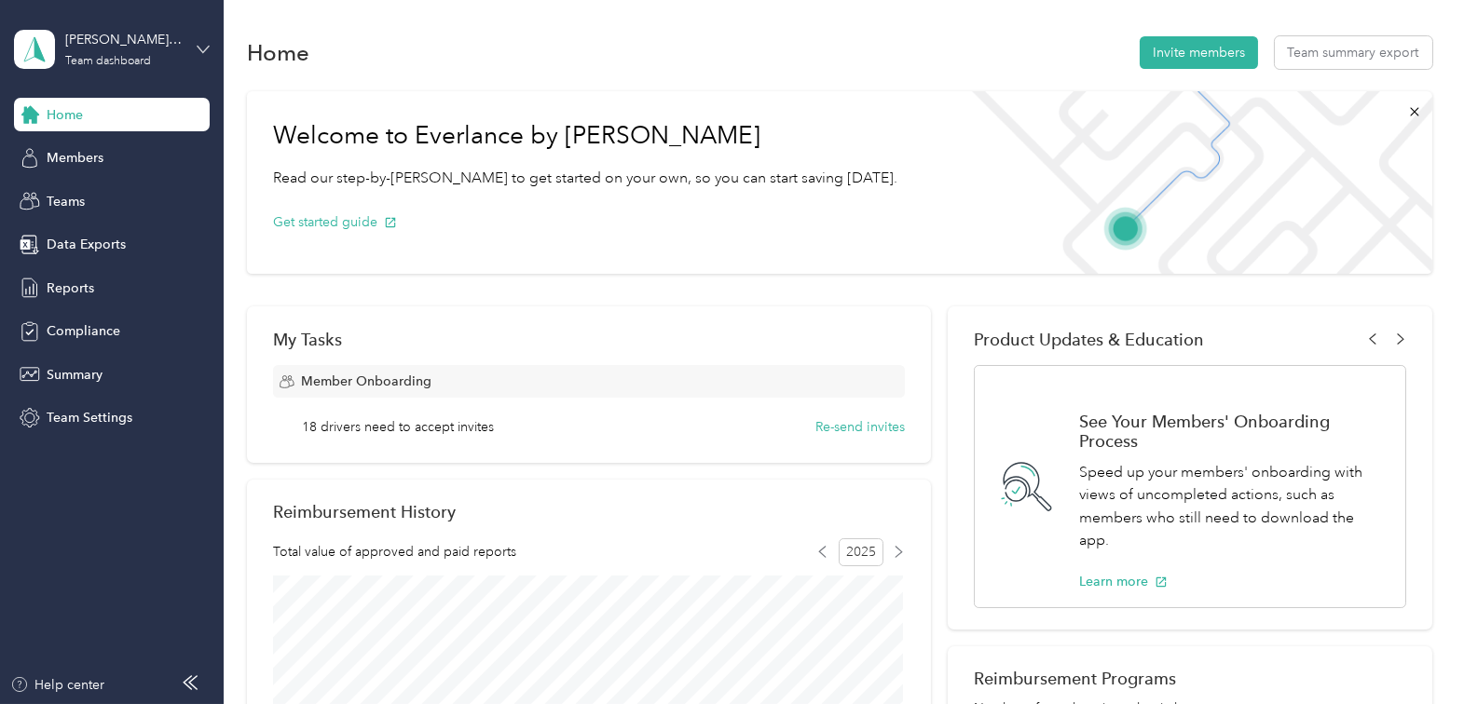
click at [203, 44] on icon at bounding box center [203, 49] width 13 height 13
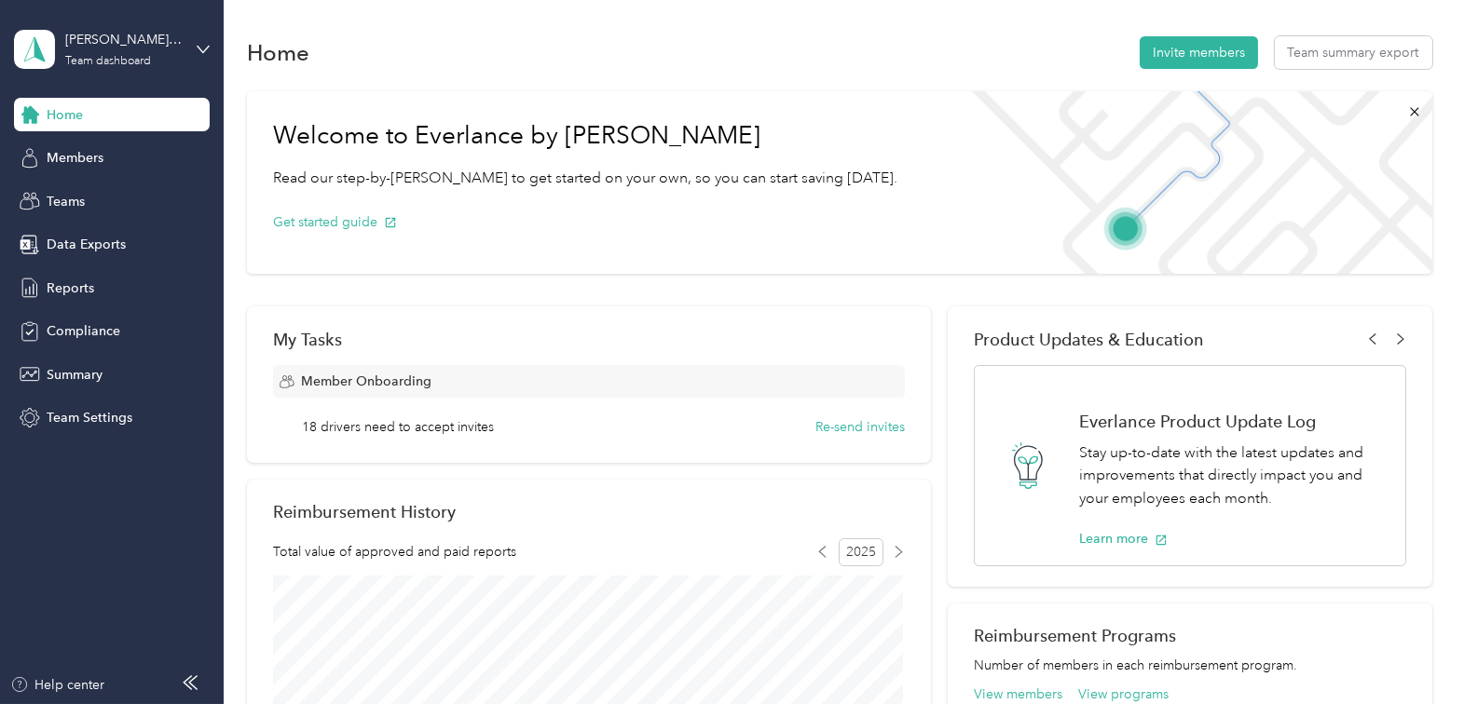
click at [124, 198] on div "Personal dashboard" at bounding box center [262, 185] width 471 height 33
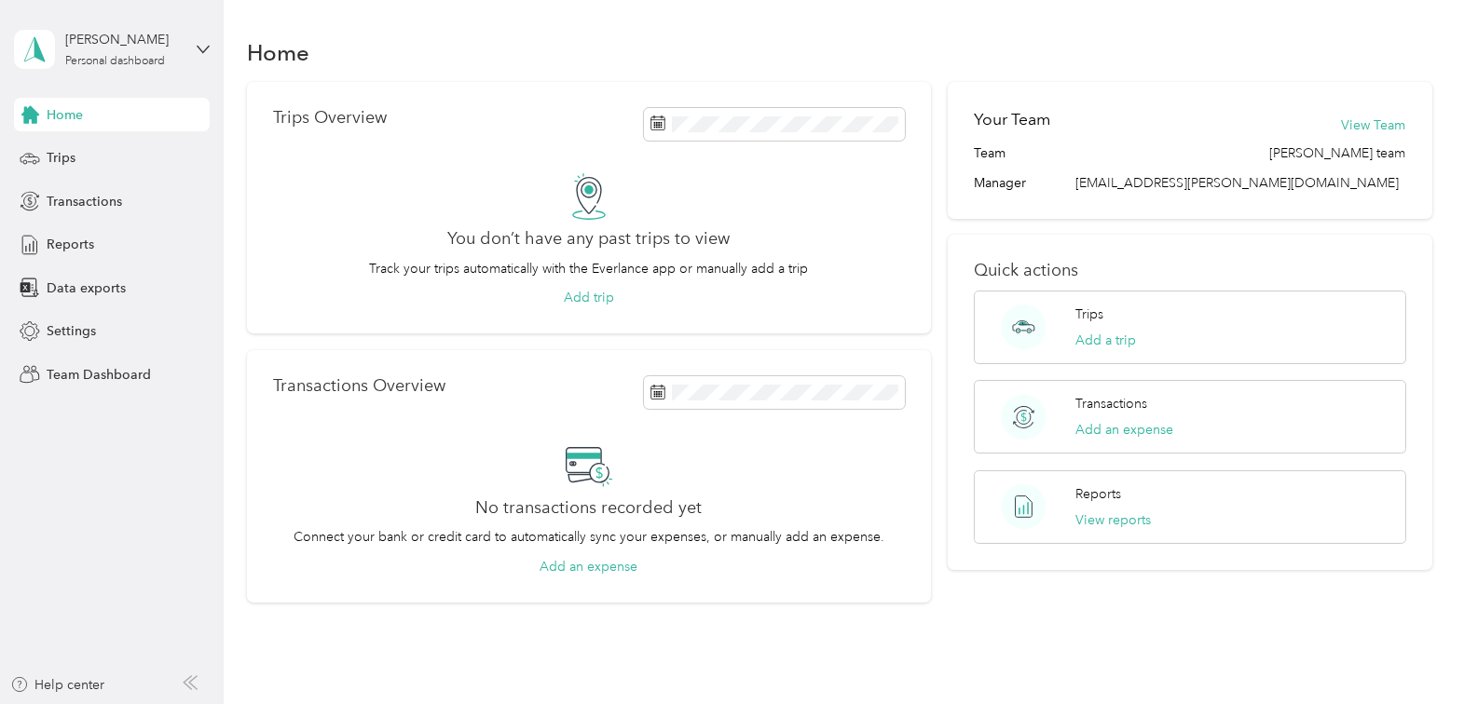
click at [69, 113] on span "Home" at bounding box center [65, 115] width 36 height 20
click at [208, 45] on icon at bounding box center [203, 49] width 13 height 13
click at [88, 242] on div "Log out" at bounding box center [262, 232] width 471 height 33
